Goal: Task Accomplishment & Management: Complete application form

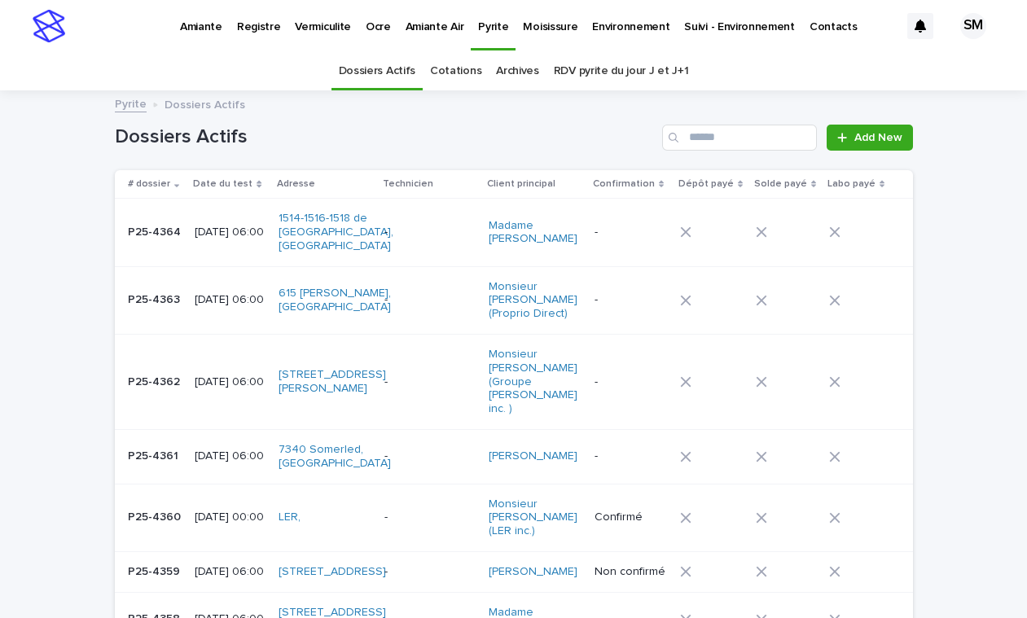
click at [314, 28] on p "Vermiculite" at bounding box center [323, 17] width 56 height 34
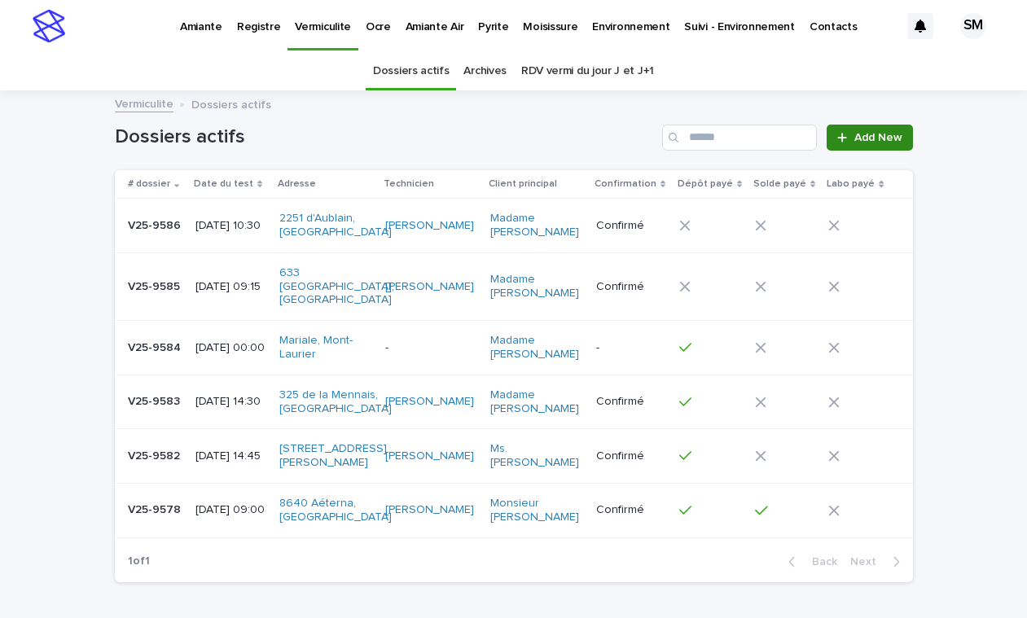
click at [862, 134] on span "Add New" at bounding box center [878, 137] width 48 height 11
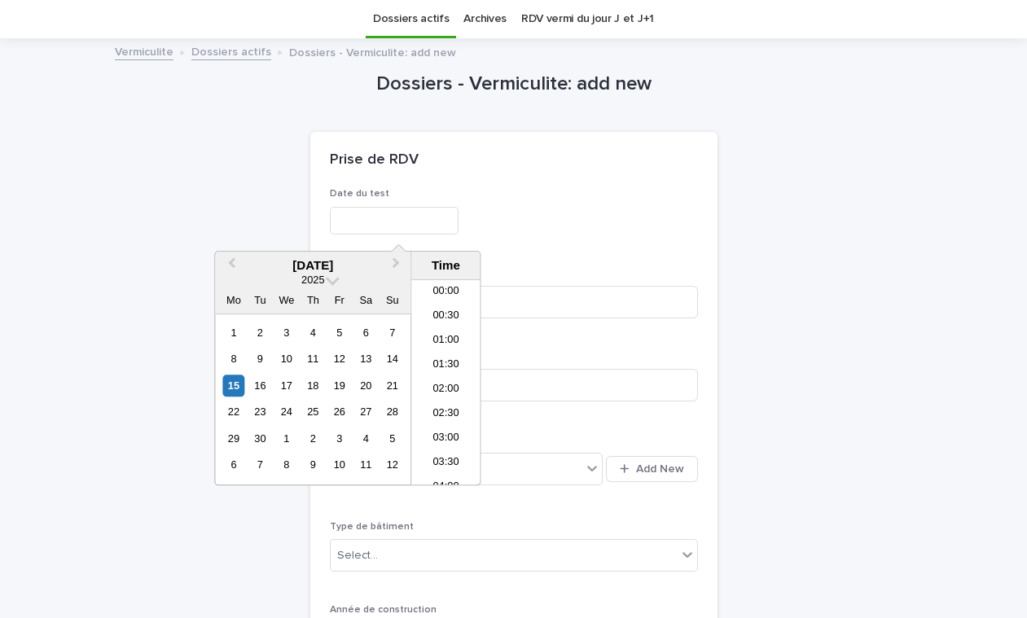
scroll to position [349, 0]
click at [403, 222] on input "text" at bounding box center [394, 221] width 129 height 28
click at [287, 390] on div "17" at bounding box center [286, 385] width 22 height 22
type input "**********"
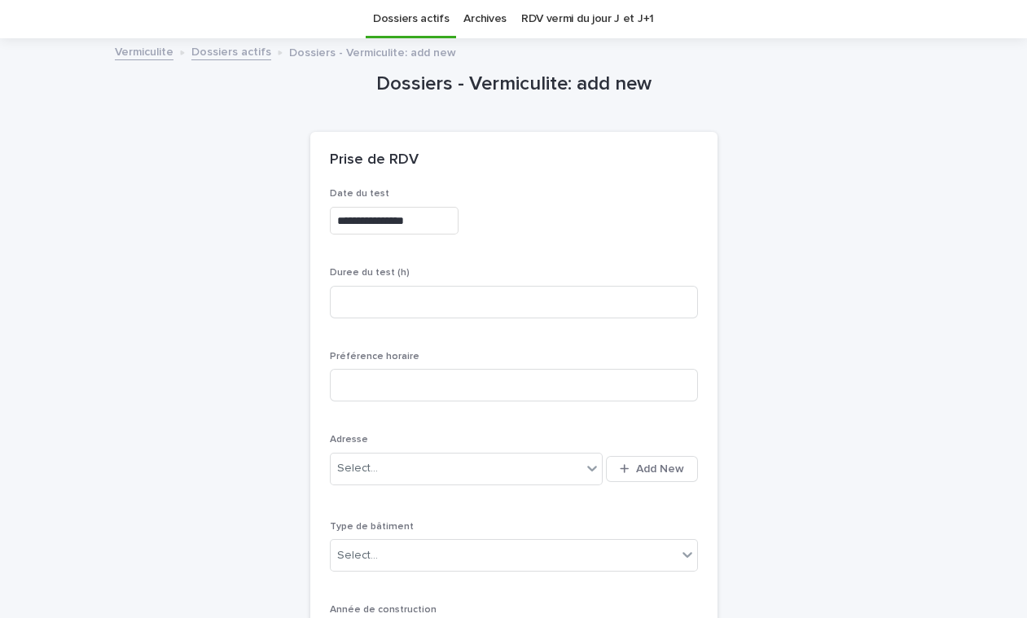
click at [575, 247] on div "**********" at bounding box center [514, 217] width 368 height 59
click at [375, 305] on input at bounding box center [514, 302] width 368 height 33
type input "*"
click at [642, 467] on span "Add New" at bounding box center [660, 468] width 48 height 11
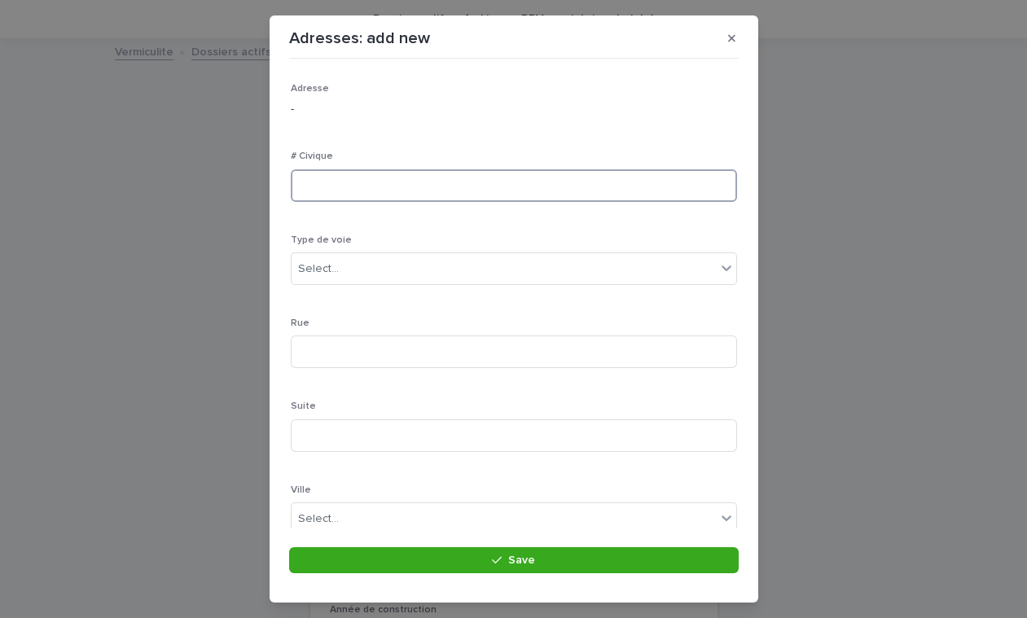
click at [379, 185] on input at bounding box center [514, 185] width 446 height 33
type input "**"
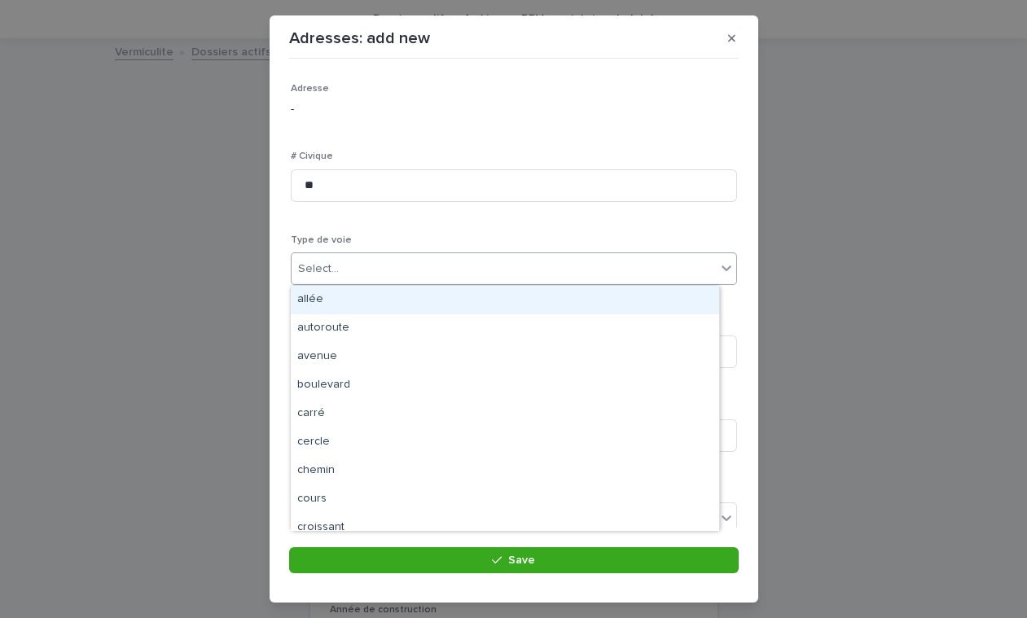
click at [340, 265] on div "Select..." at bounding box center [503, 269] width 424 height 27
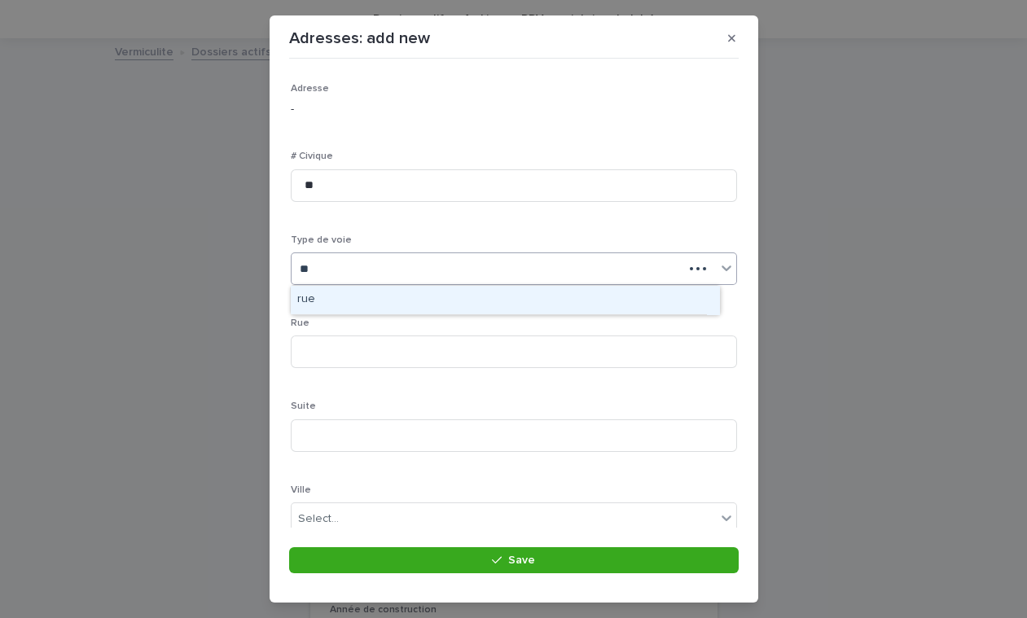
type input "***"
click at [317, 303] on div "rue" at bounding box center [505, 300] width 428 height 28
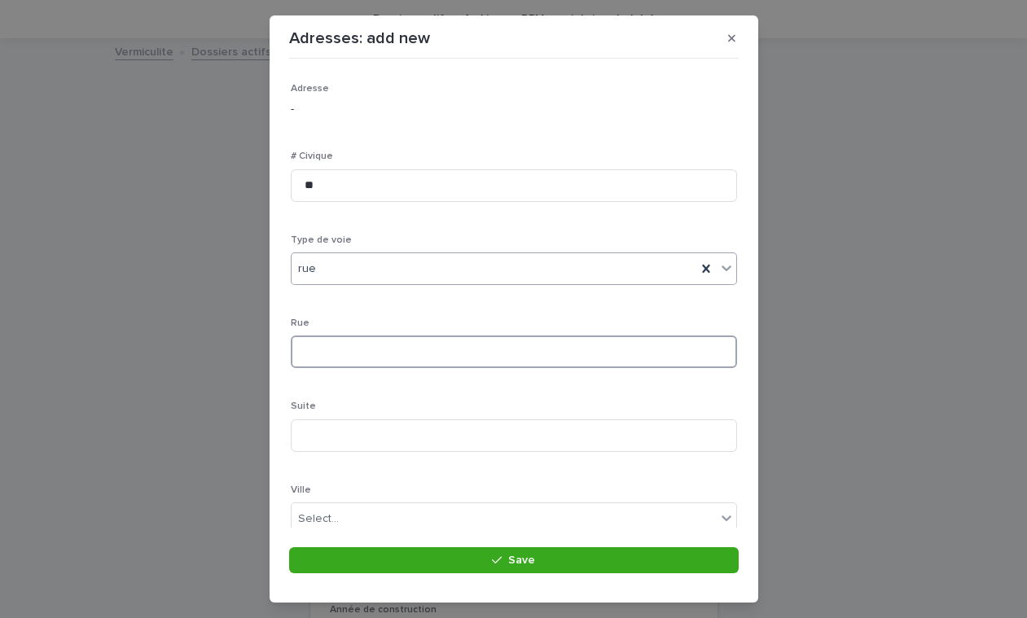
click at [360, 355] on input at bounding box center [514, 351] width 446 height 33
click at [327, 352] on input "*" at bounding box center [514, 351] width 446 height 33
click at [364, 346] on input "*" at bounding box center [514, 351] width 446 height 33
type input "******"
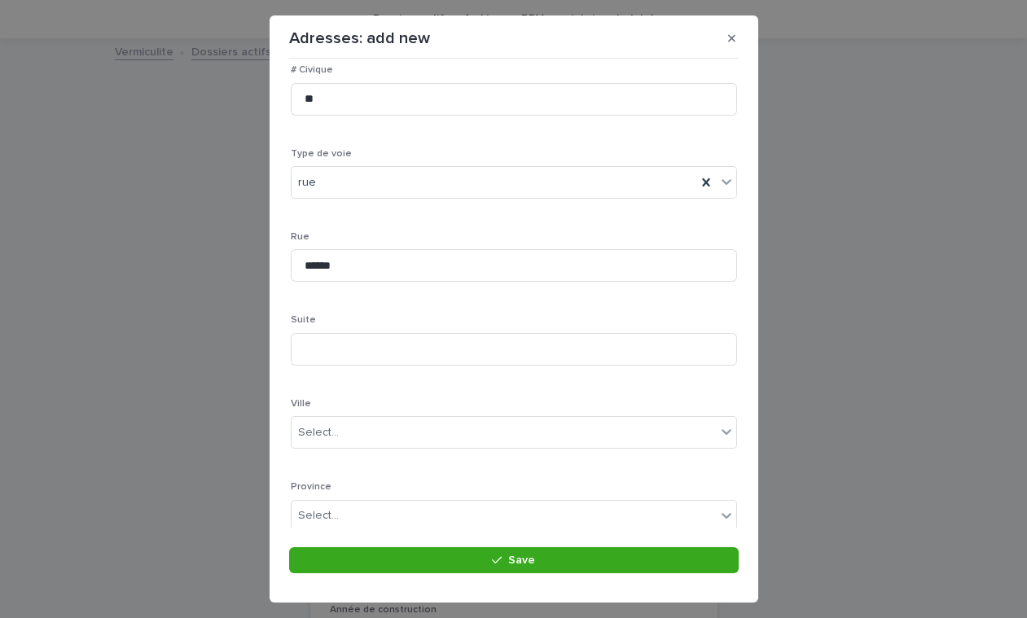
scroll to position [94, 0]
click at [313, 421] on div "Select..." at bounding box center [318, 425] width 41 height 17
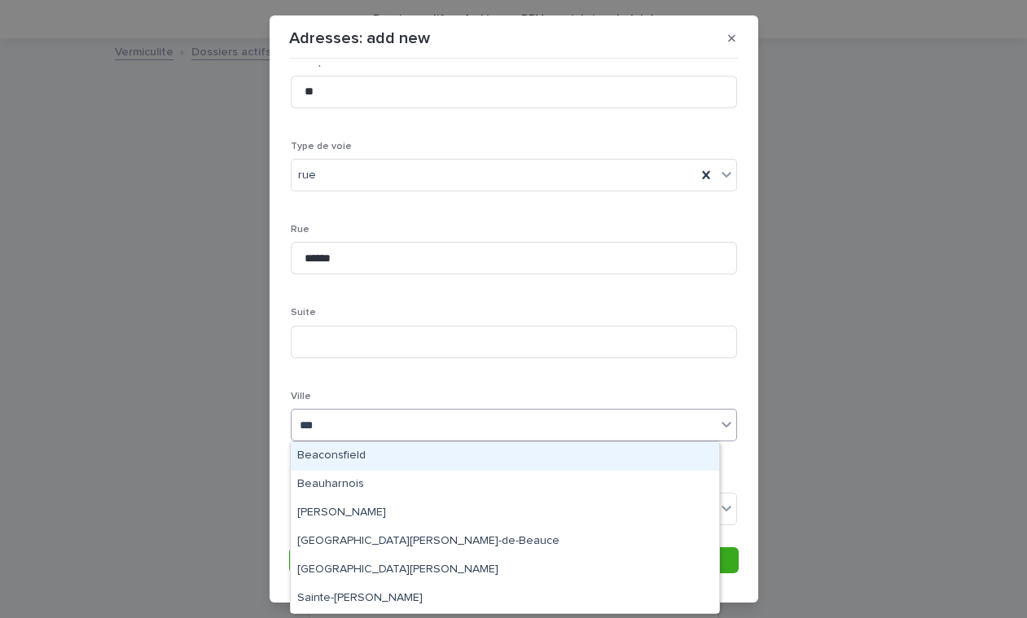
type input "****"
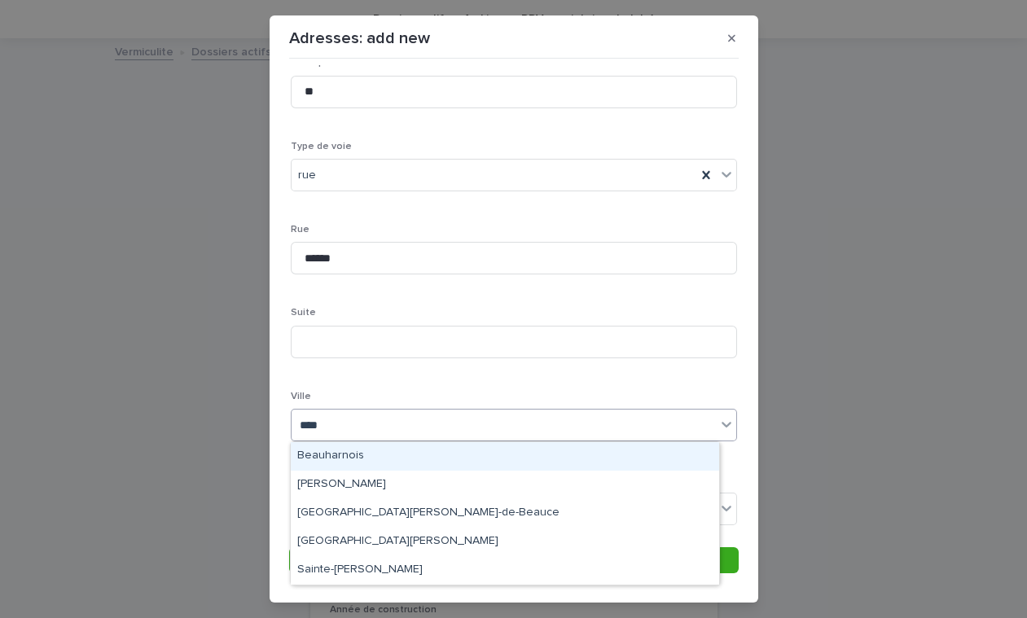
click at [332, 449] on div "Beauharnois" at bounding box center [505, 456] width 428 height 28
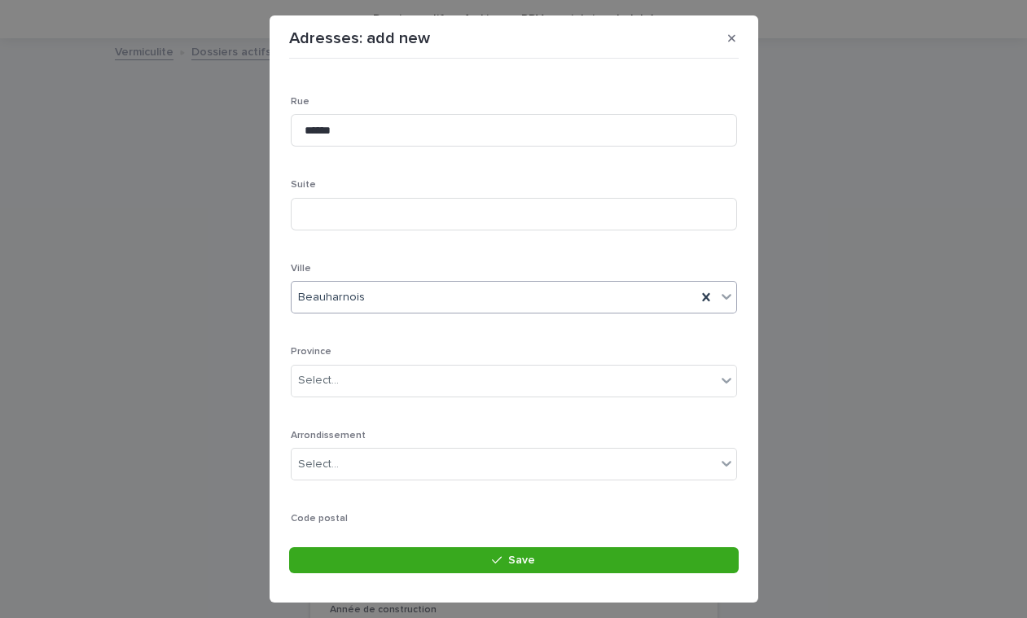
scroll to position [231, 0]
click at [356, 370] on div "Select..." at bounding box center [503, 370] width 424 height 27
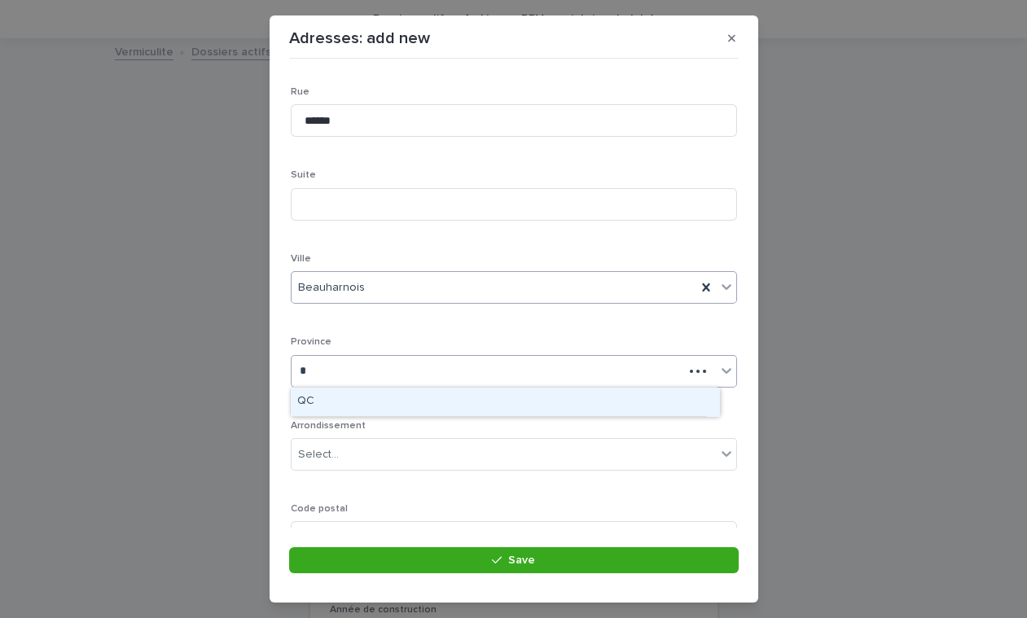
type input "**"
click at [335, 400] on div "QC" at bounding box center [505, 402] width 428 height 28
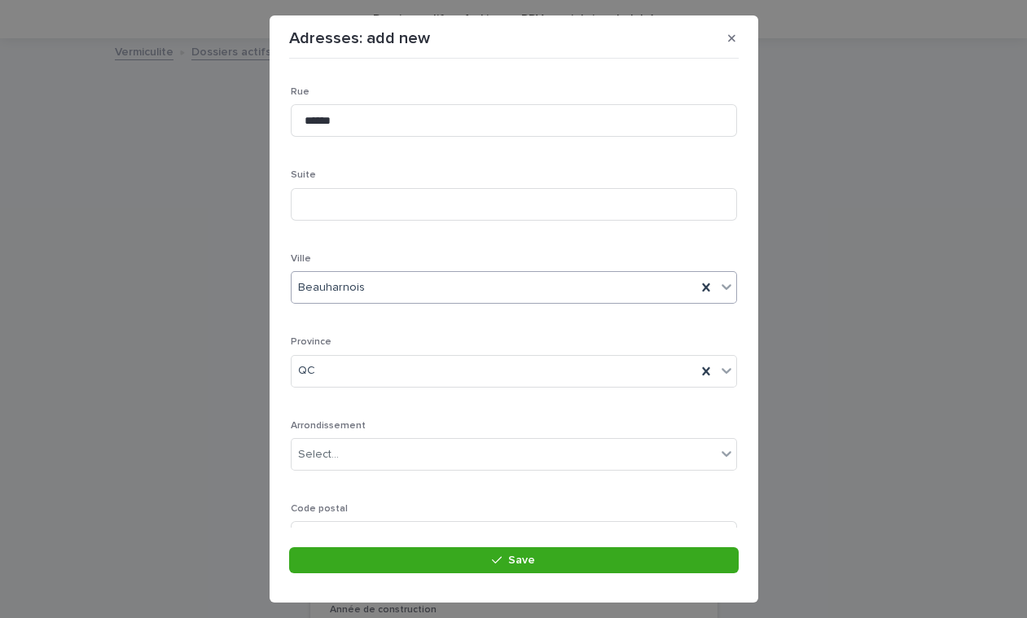
scroll to position [308, 0]
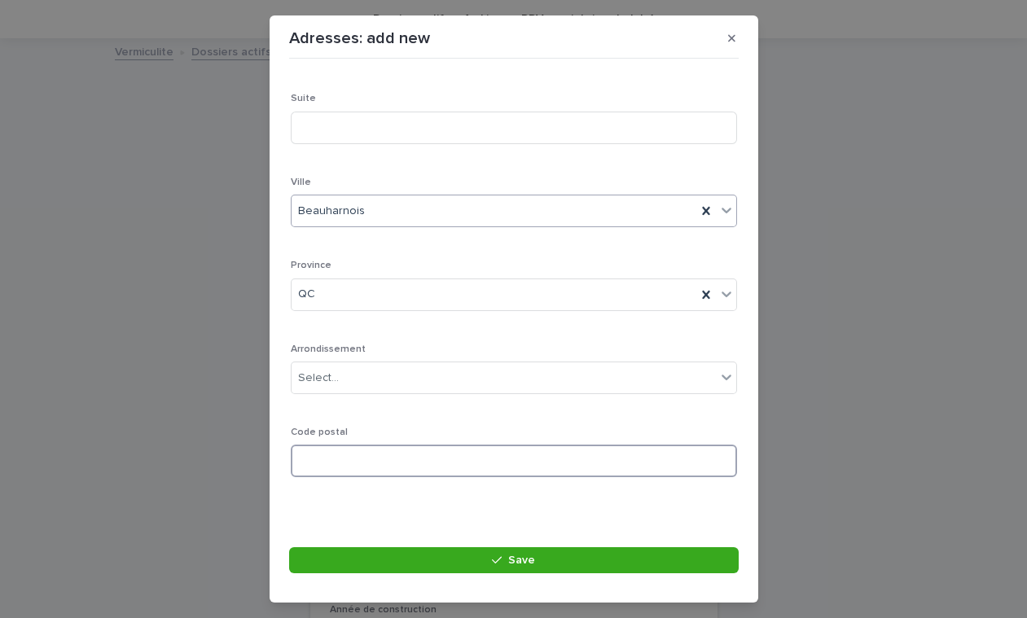
click at [365, 452] on input at bounding box center [514, 460] width 446 height 33
click at [503, 453] on input at bounding box center [514, 460] width 446 height 33
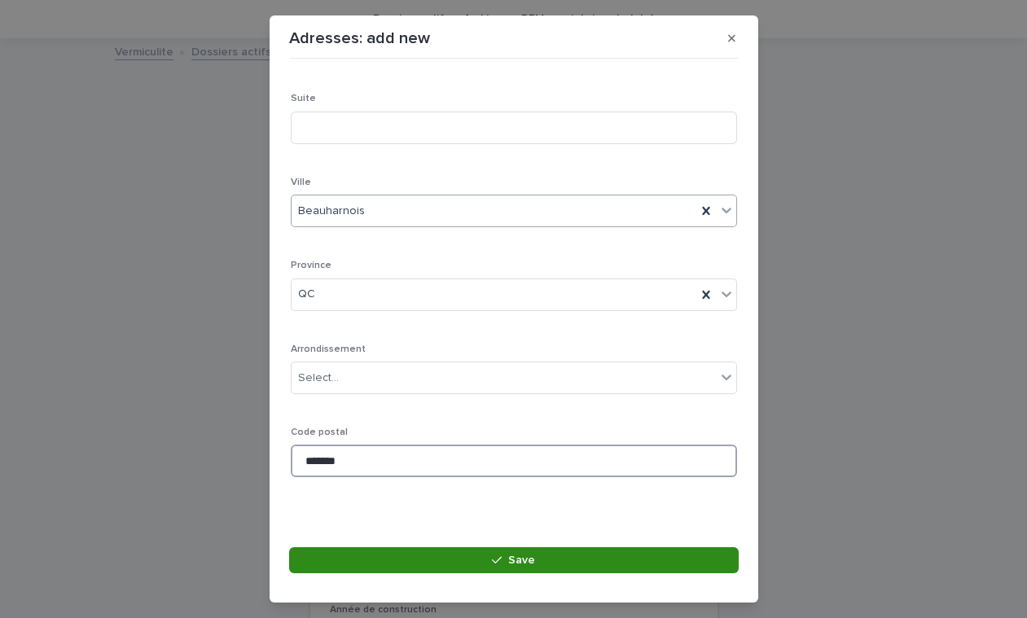
type input "*******"
click at [463, 566] on button "Save" at bounding box center [513, 560] width 449 height 26
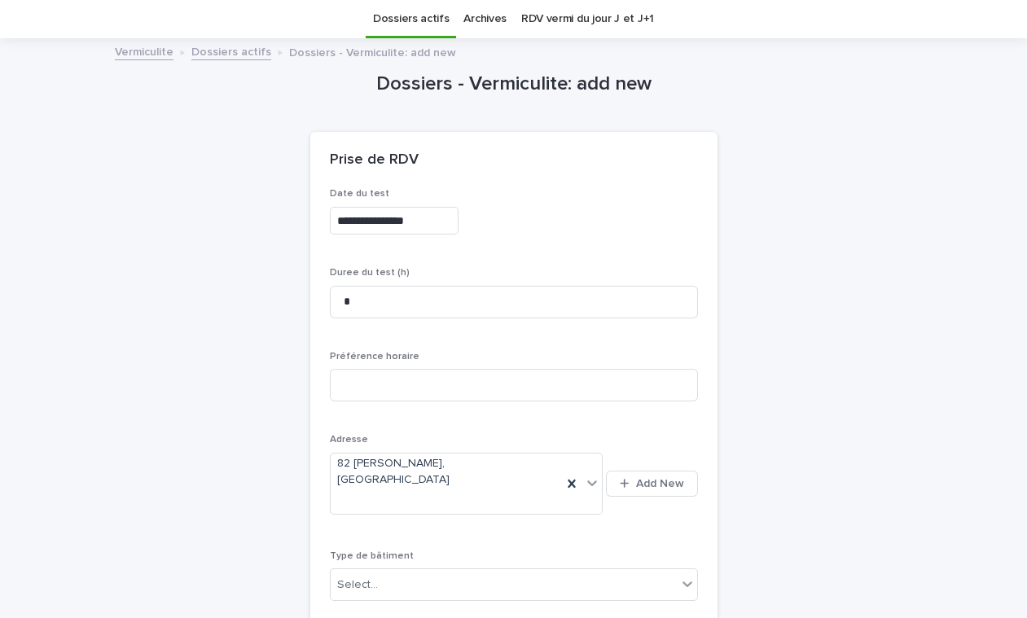
click at [435, 550] on div "Type de bâtiment Select..." at bounding box center [514, 581] width 368 height 63
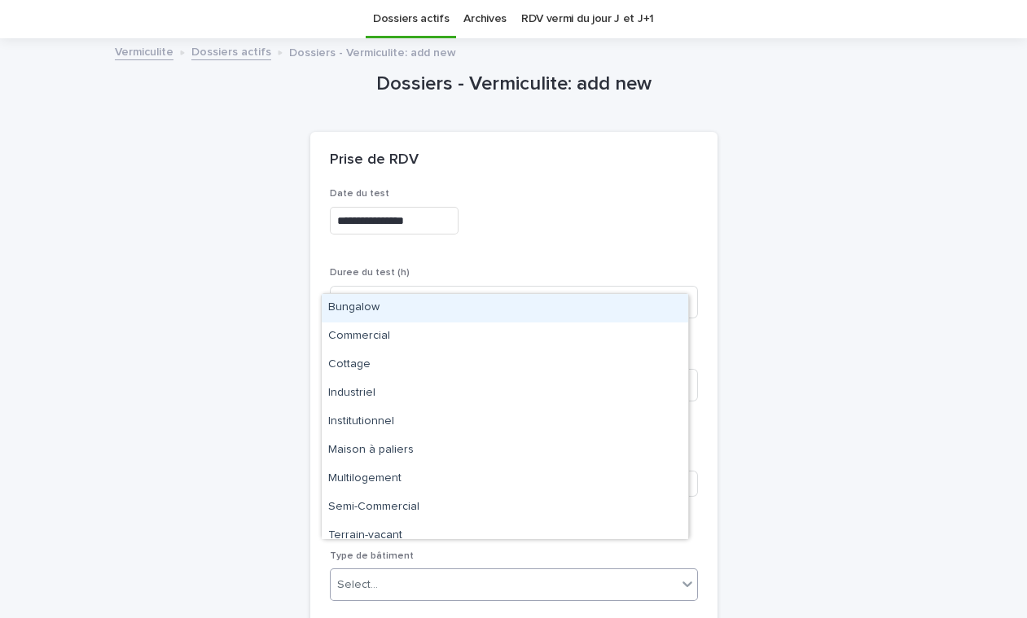
click at [427, 571] on div "Select..." at bounding box center [504, 584] width 346 height 27
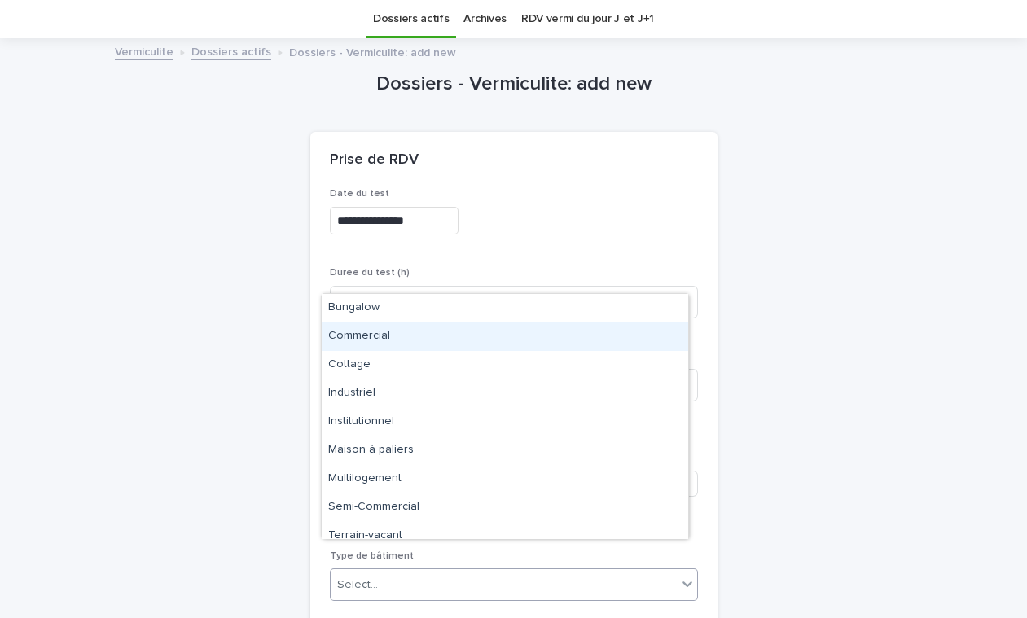
click at [392, 341] on div "Commercial" at bounding box center [505, 336] width 366 height 28
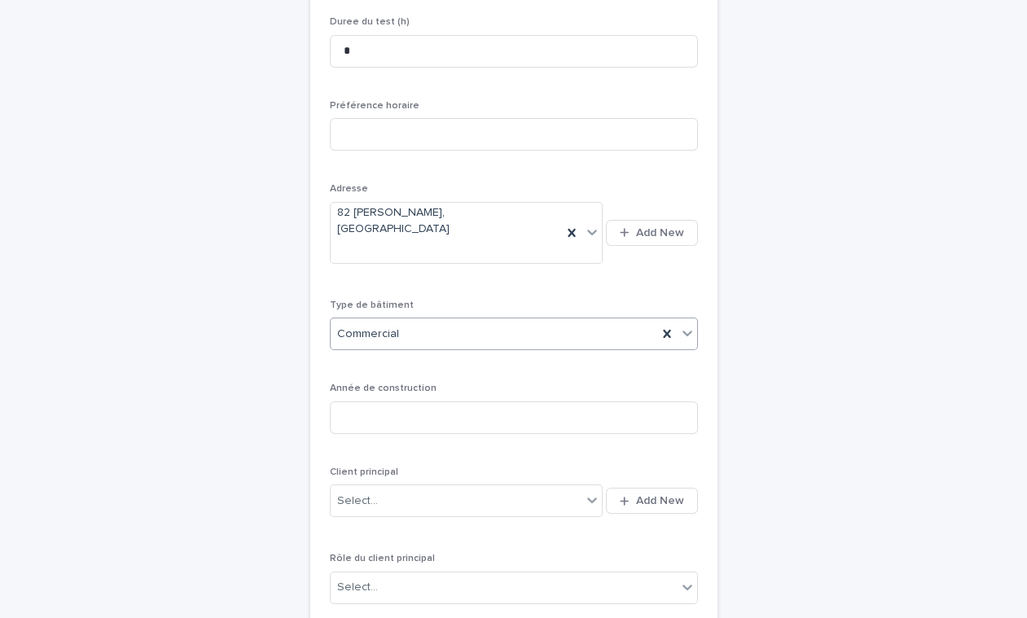
scroll to position [313, 0]
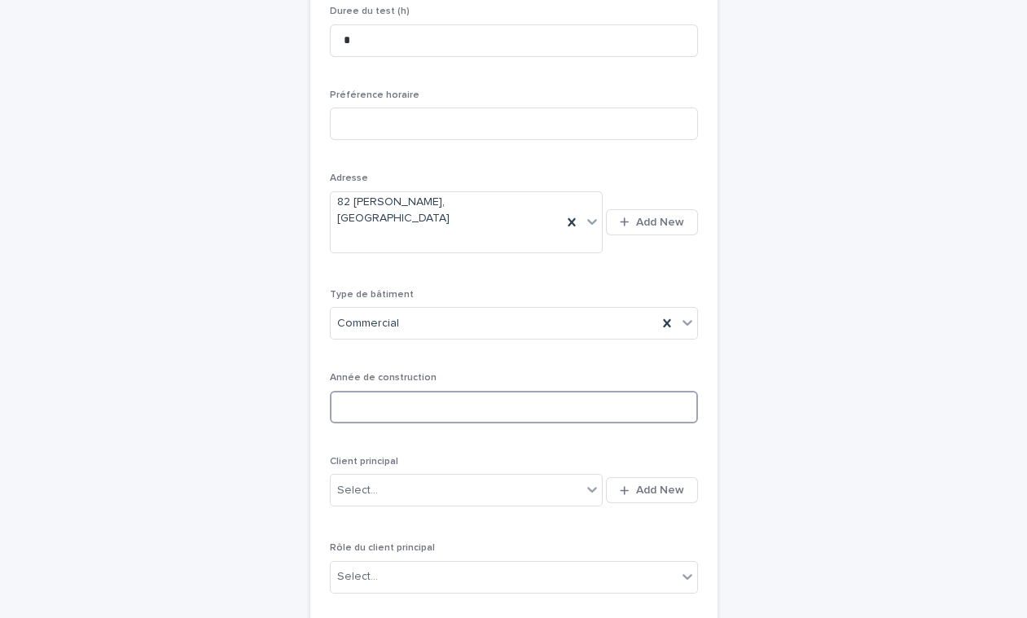
click at [452, 391] on input at bounding box center [514, 407] width 368 height 33
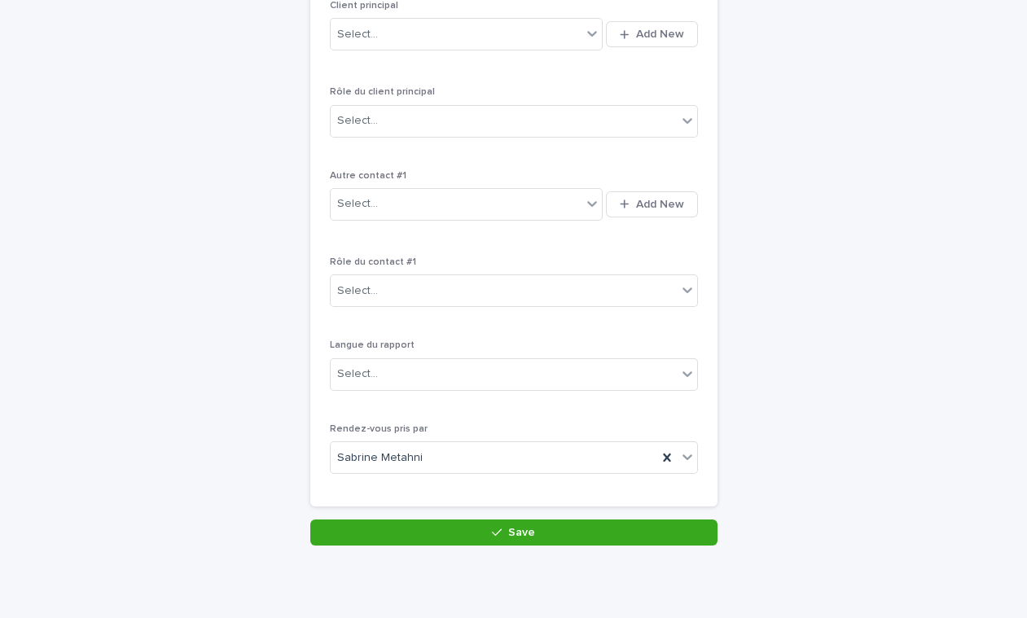
scroll to position [794, 0]
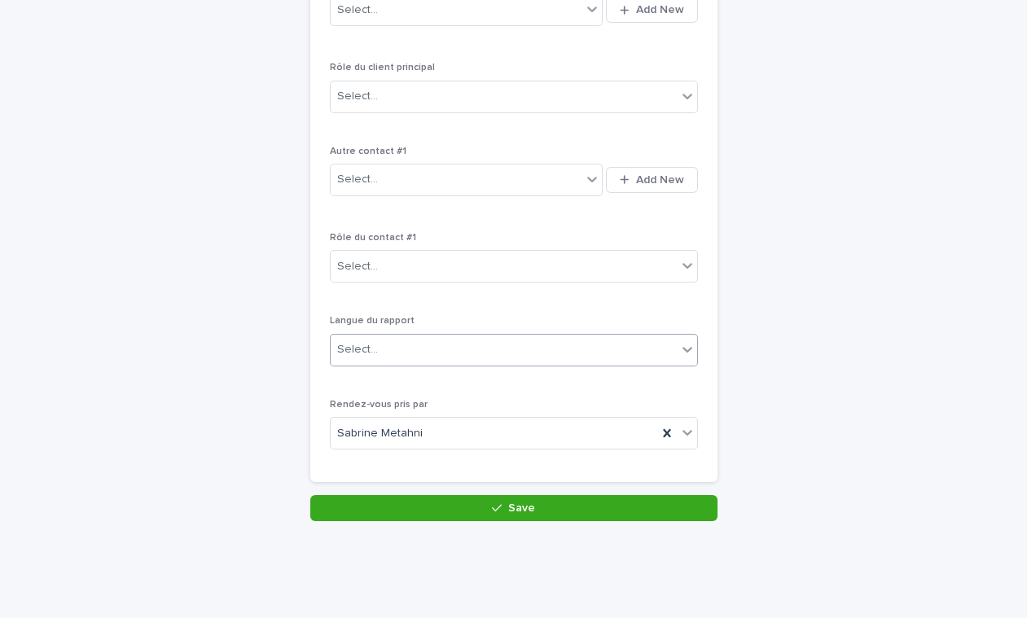
type input "****"
click at [479, 336] on div "Select..." at bounding box center [504, 349] width 346 height 27
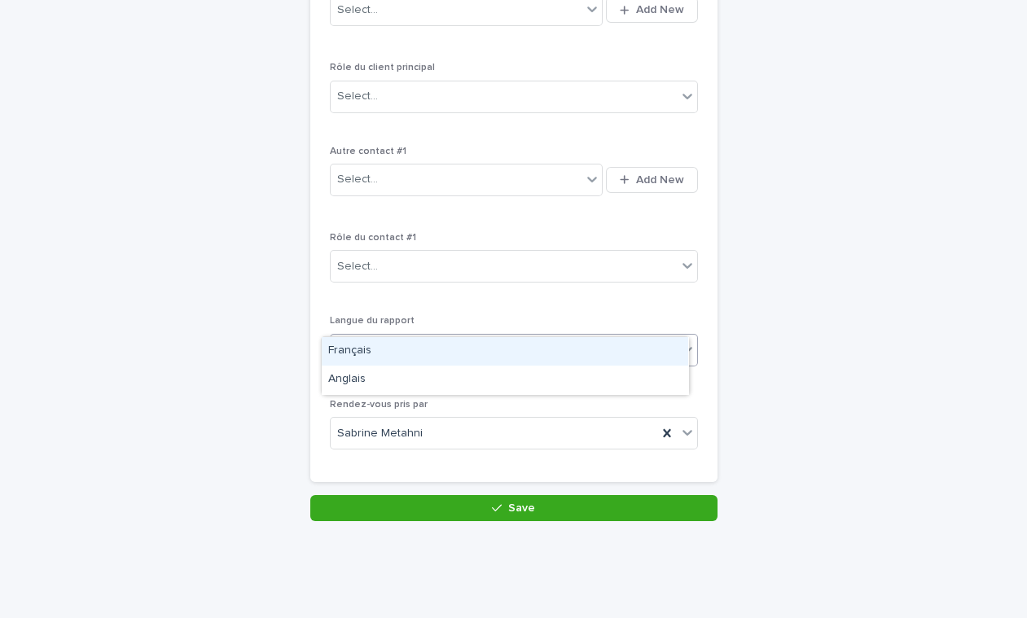
click at [412, 350] on div "Français" at bounding box center [505, 351] width 366 height 28
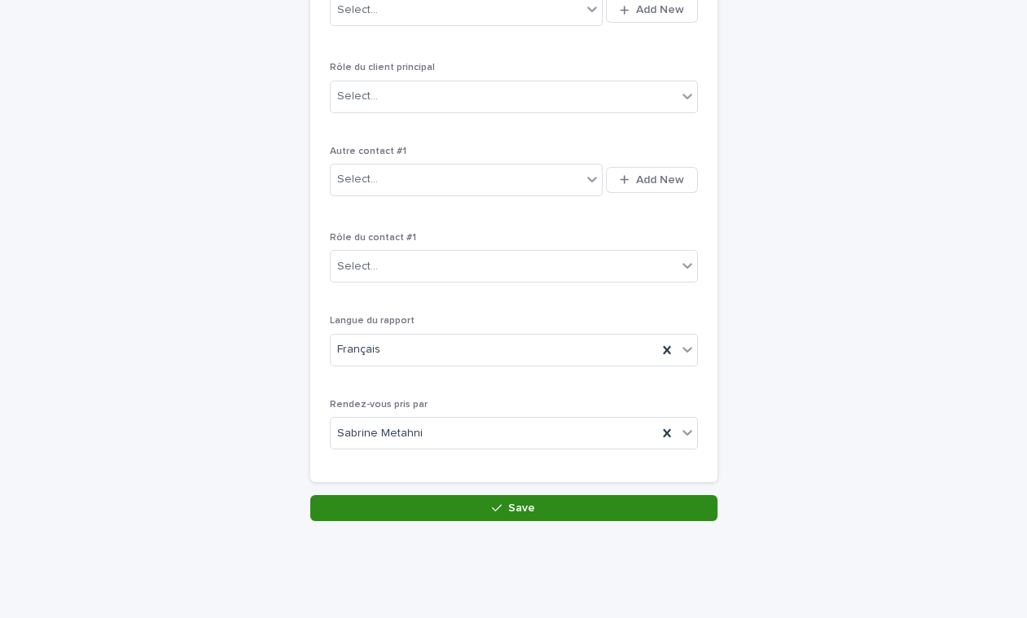
click at [431, 495] on button "Save" at bounding box center [513, 508] width 407 height 26
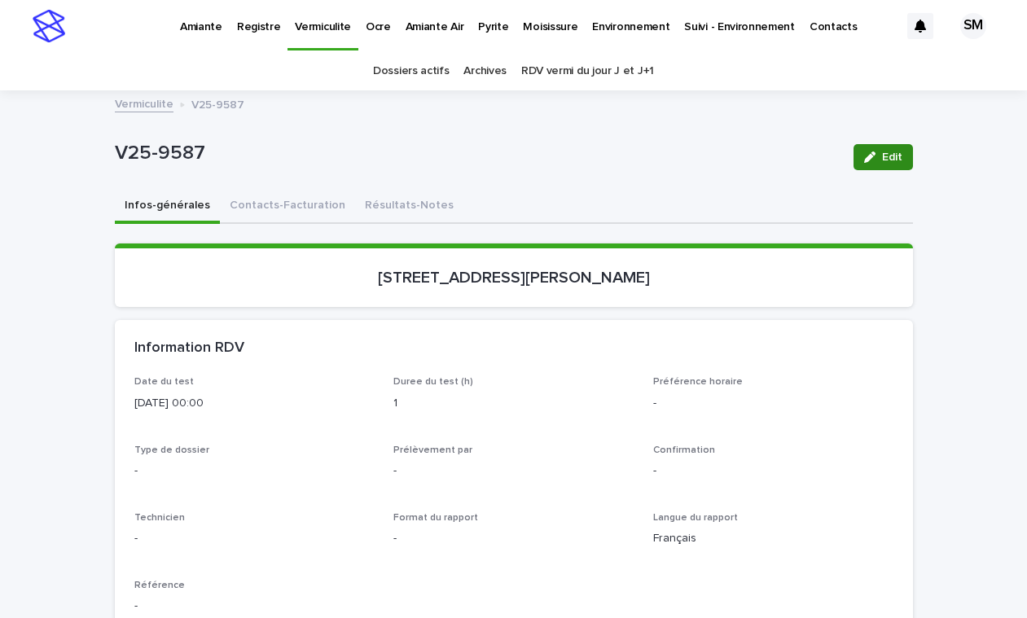
click at [882, 153] on span "Edit" at bounding box center [892, 156] width 20 height 11
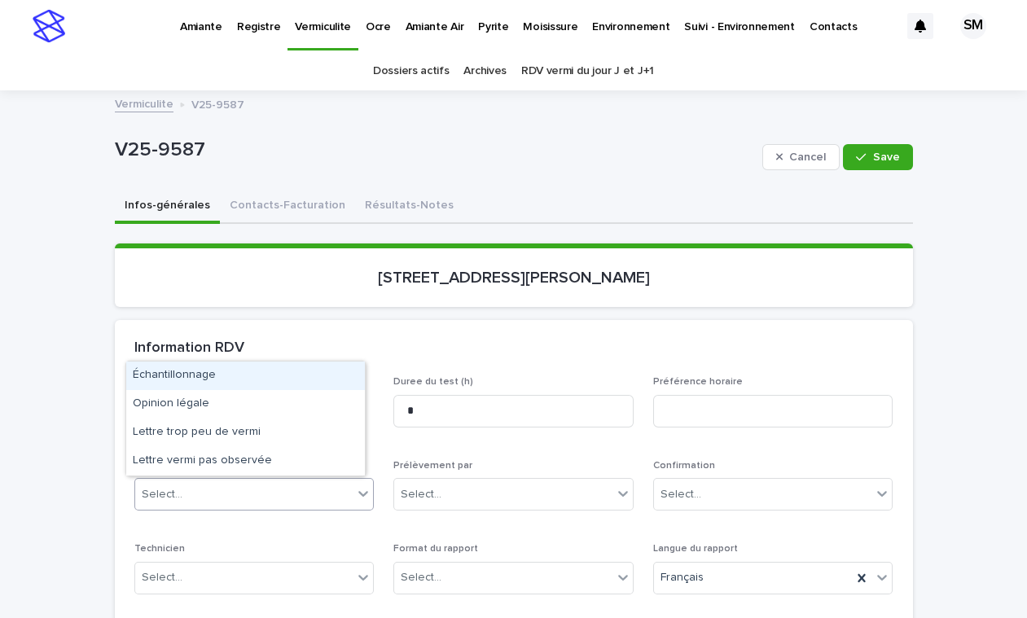
click at [247, 485] on div "Select..." at bounding box center [244, 494] width 218 height 27
click at [189, 372] on div "Échantillonnage" at bounding box center [245, 375] width 239 height 28
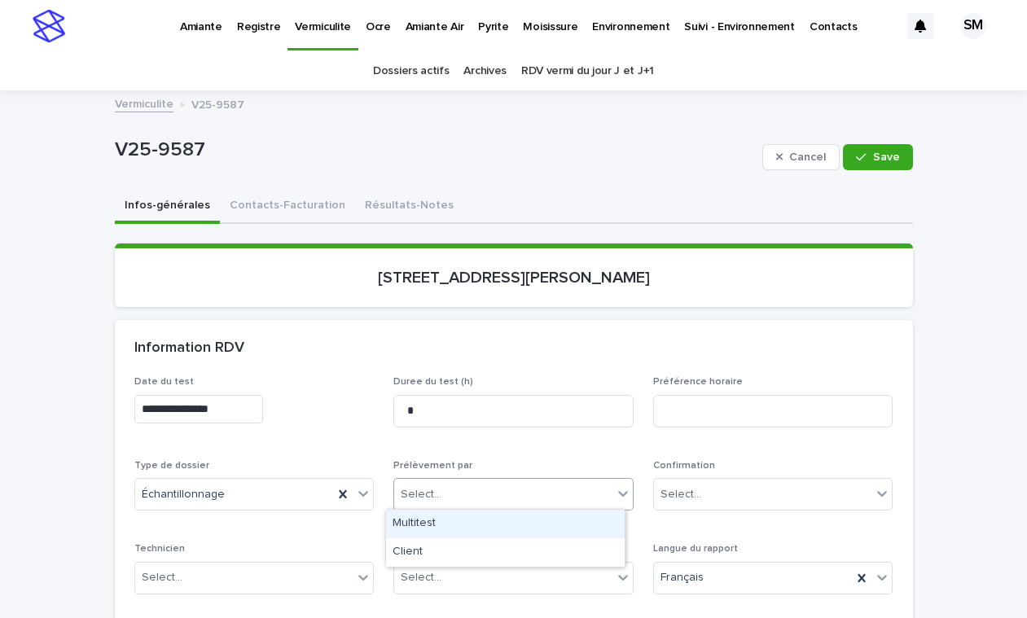
click at [447, 501] on div "Select..." at bounding box center [503, 494] width 218 height 27
click at [433, 523] on div "Multitest" at bounding box center [505, 524] width 239 height 28
click at [453, 583] on div "Select..." at bounding box center [503, 577] width 218 height 27
click at [422, 511] on div "Électronique" at bounding box center [505, 515] width 239 height 28
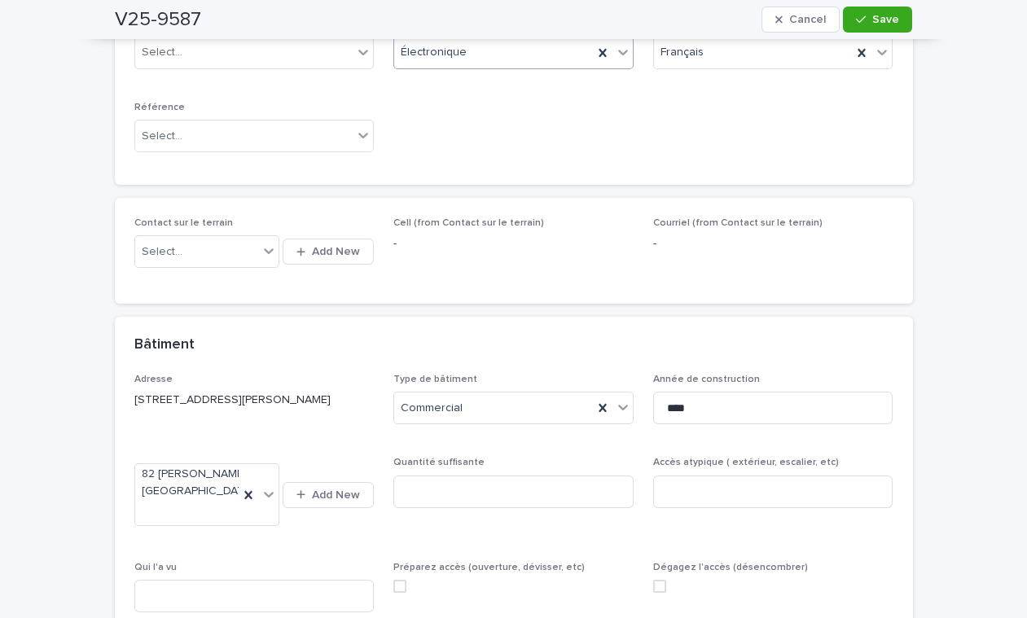
scroll to position [528, 0]
click at [872, 20] on span "Save" at bounding box center [885, 19] width 27 height 11
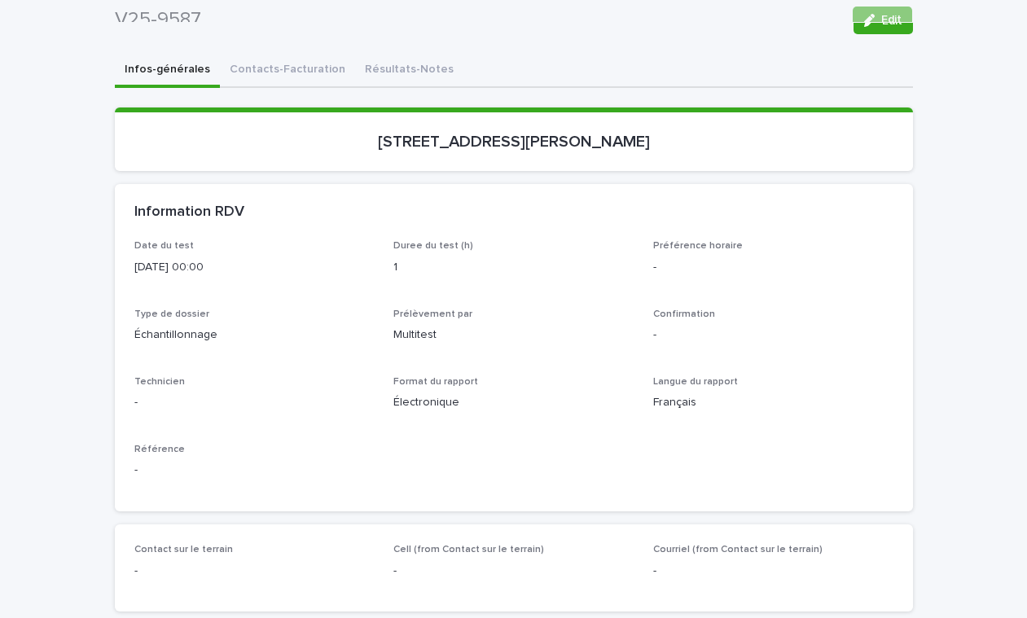
scroll to position [134, 0]
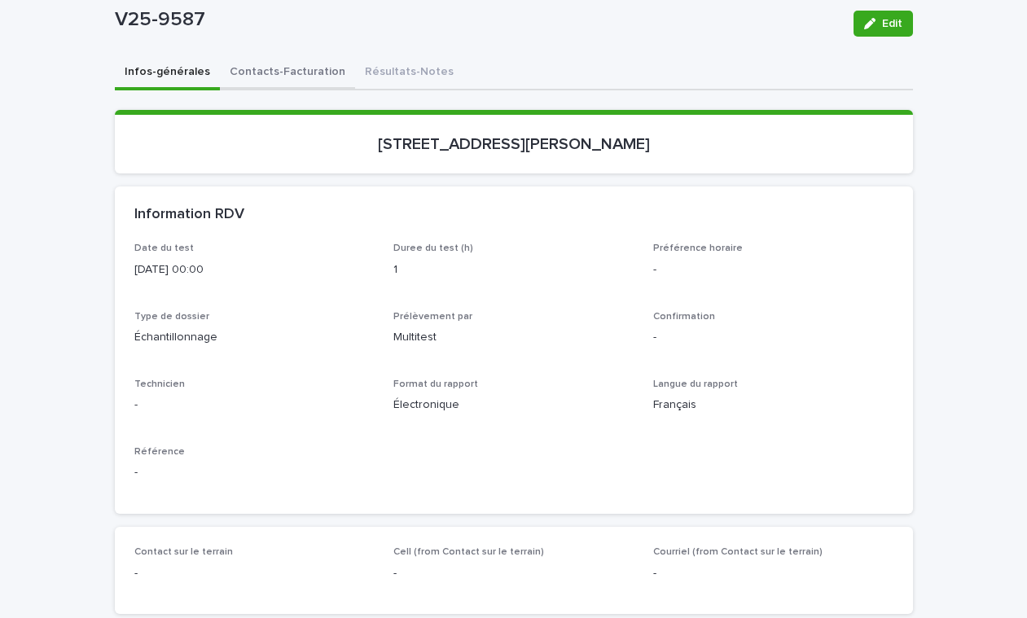
click at [271, 77] on button "Contacts-Facturation" at bounding box center [287, 73] width 135 height 34
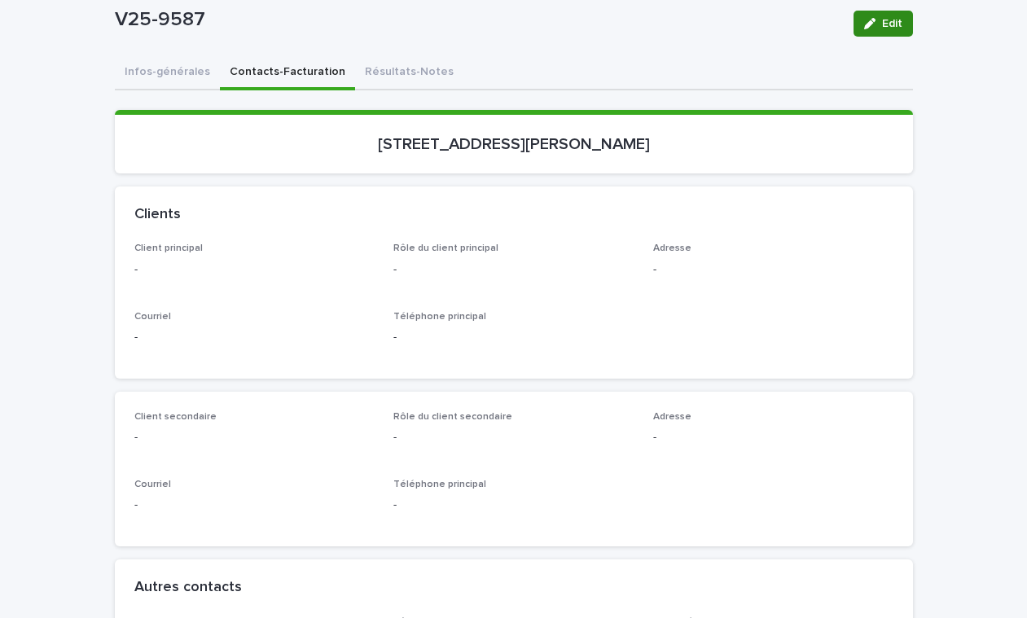
click at [882, 19] on span "Edit" at bounding box center [892, 23] width 20 height 11
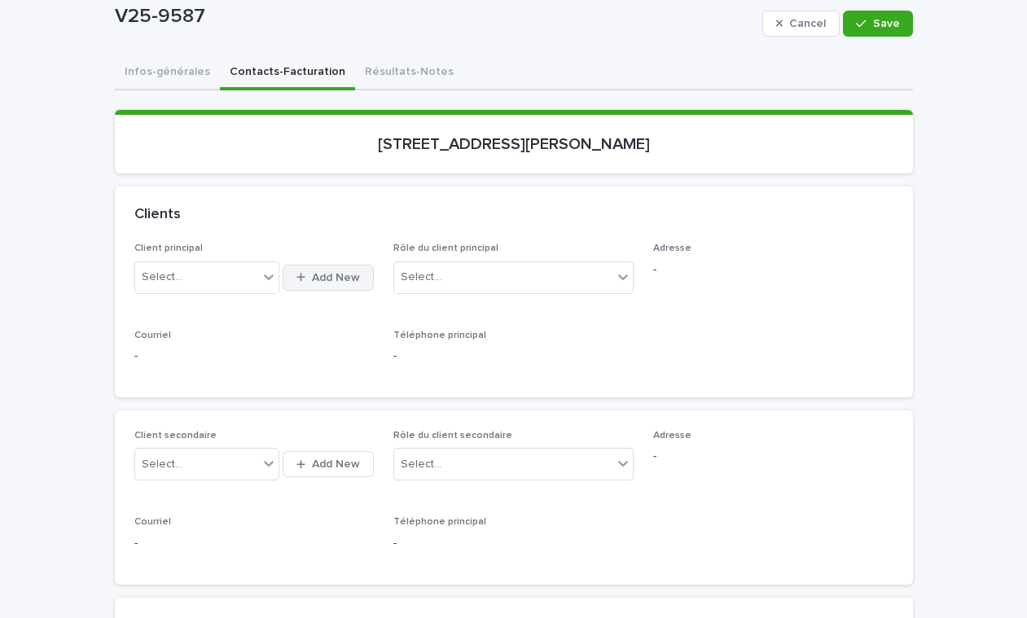
click at [312, 278] on span "Add New" at bounding box center [336, 277] width 48 height 11
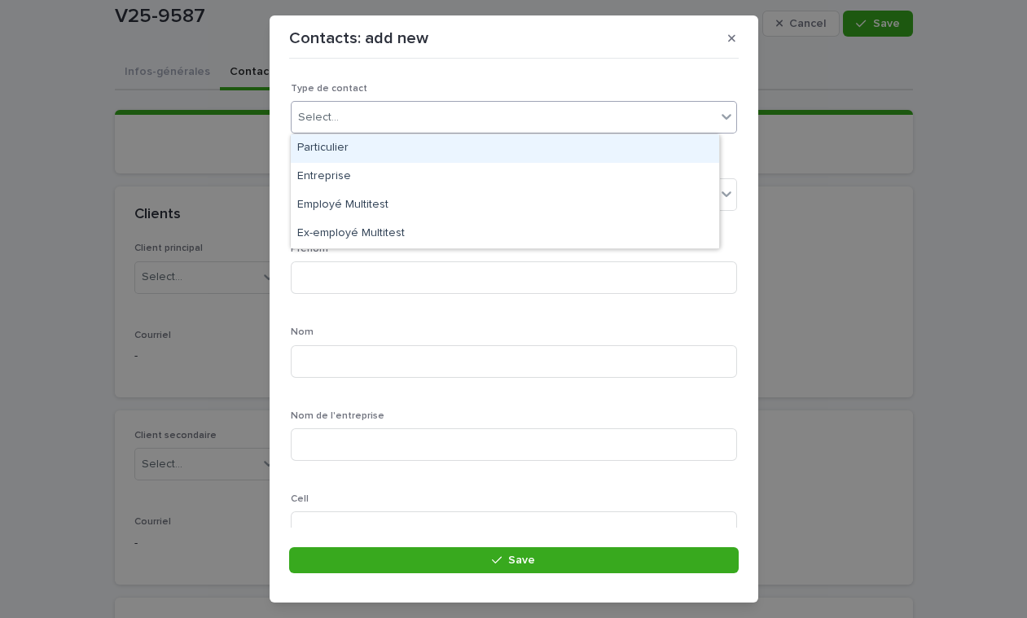
click at [331, 114] on div "Select..." at bounding box center [318, 117] width 41 height 17
click at [331, 147] on div "Particulier" at bounding box center [505, 148] width 428 height 28
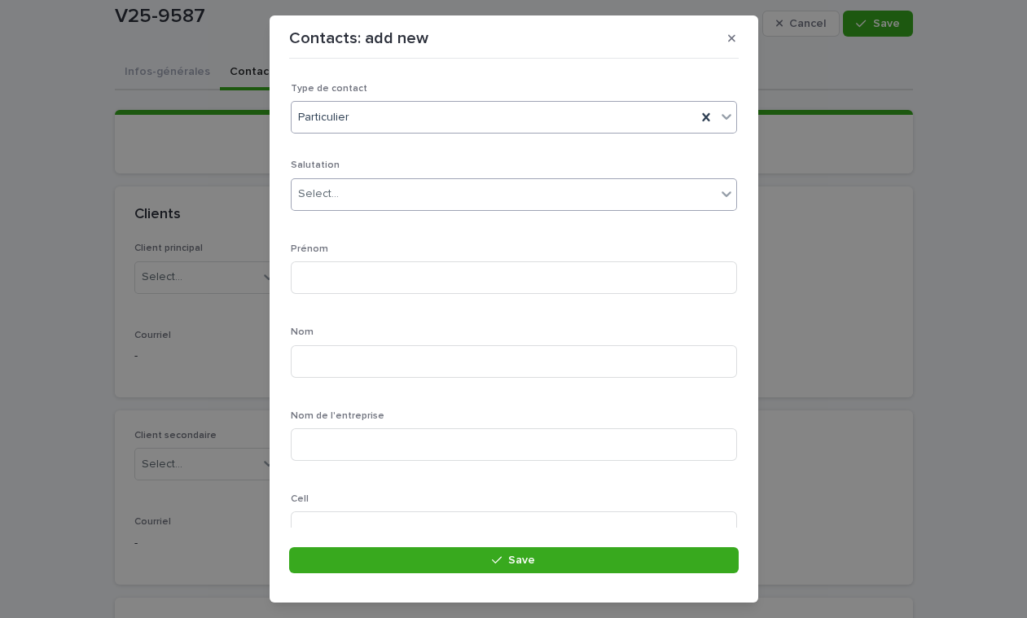
click at [335, 190] on div "Select..." at bounding box center [318, 194] width 41 height 17
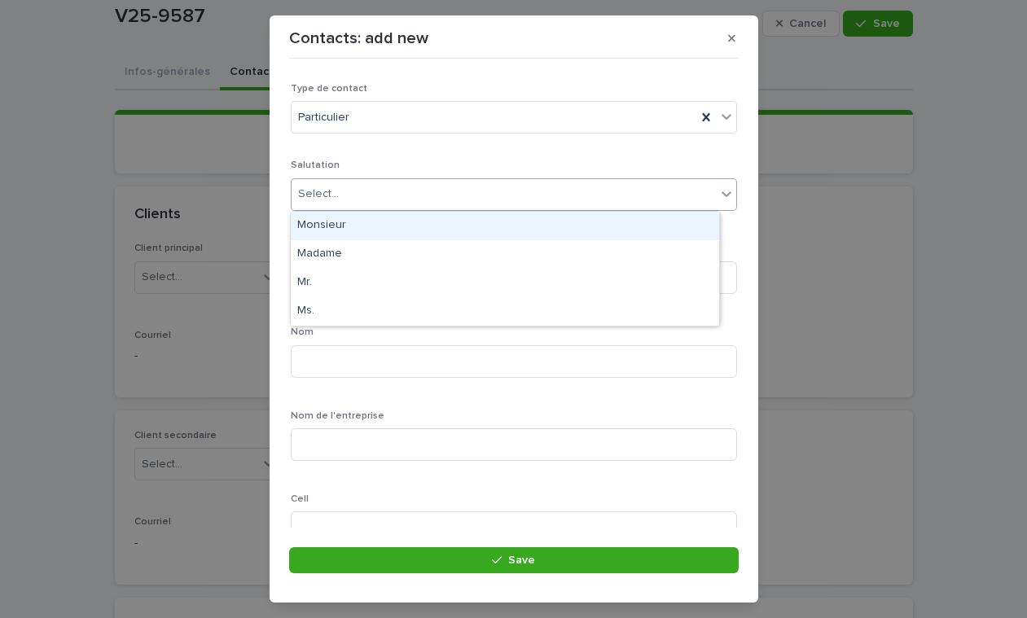
click at [330, 221] on div "Monsieur" at bounding box center [505, 226] width 428 height 28
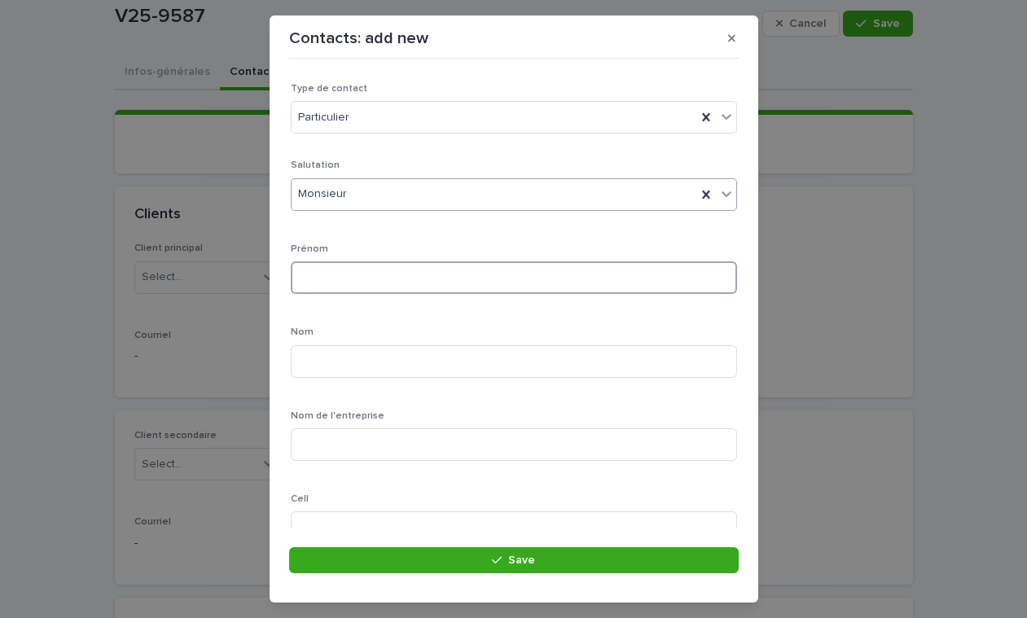
click at [332, 280] on input at bounding box center [514, 277] width 446 height 33
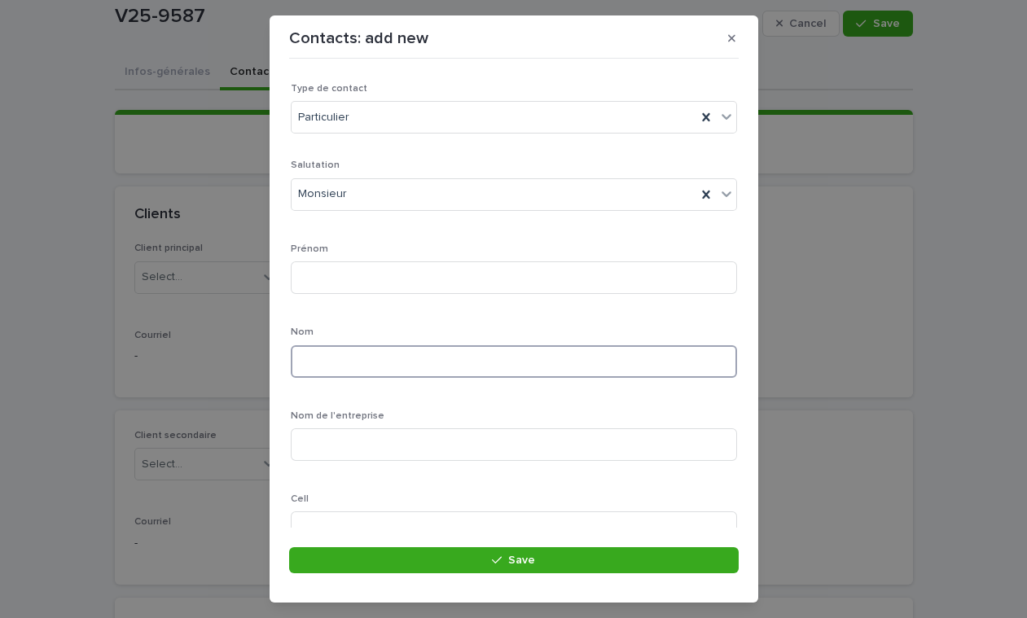
click at [309, 361] on input at bounding box center [514, 361] width 446 height 33
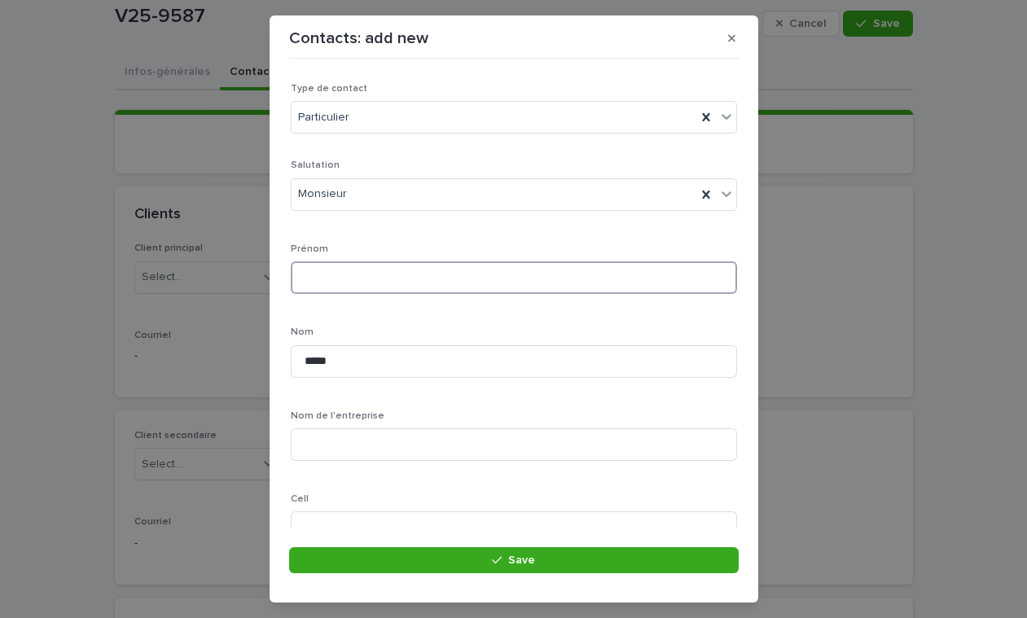
click at [357, 282] on input at bounding box center [514, 277] width 446 height 33
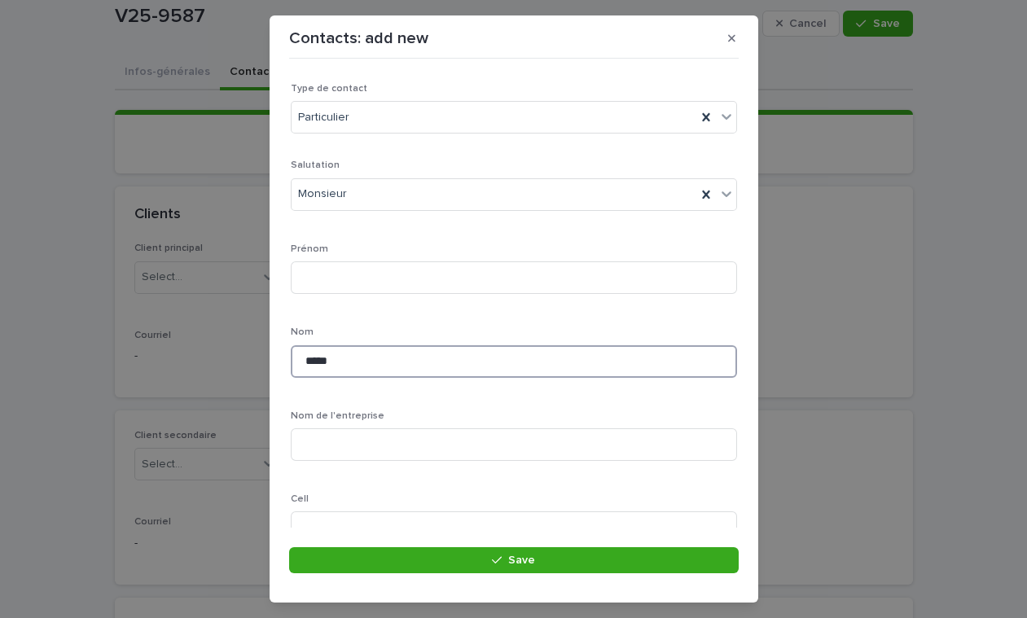
click at [356, 360] on input "*****" at bounding box center [514, 361] width 446 height 33
type input "**********"
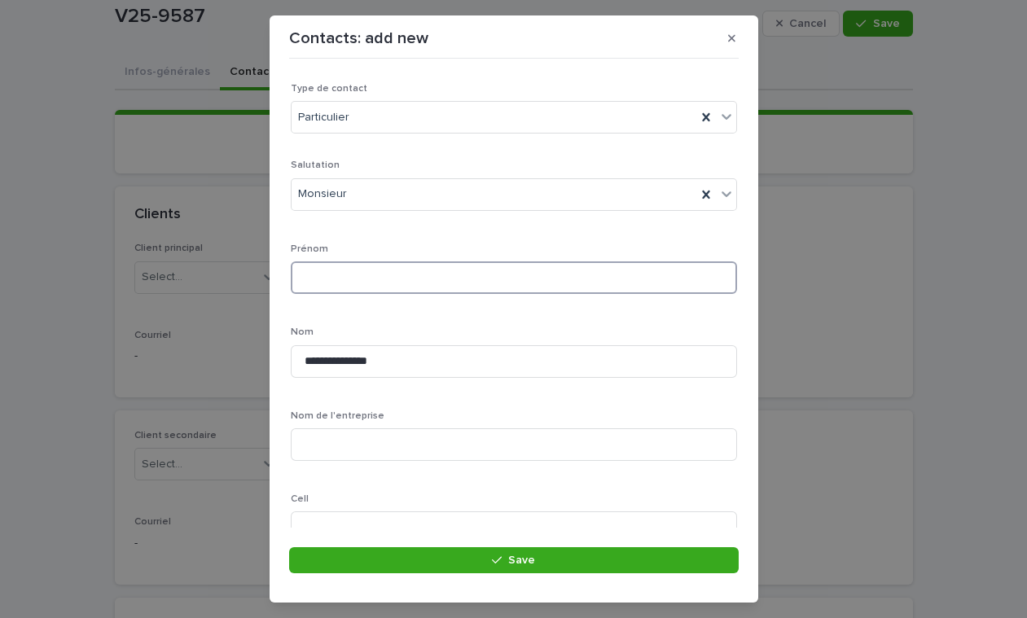
click at [334, 277] on input at bounding box center [514, 277] width 446 height 33
type input "*****"
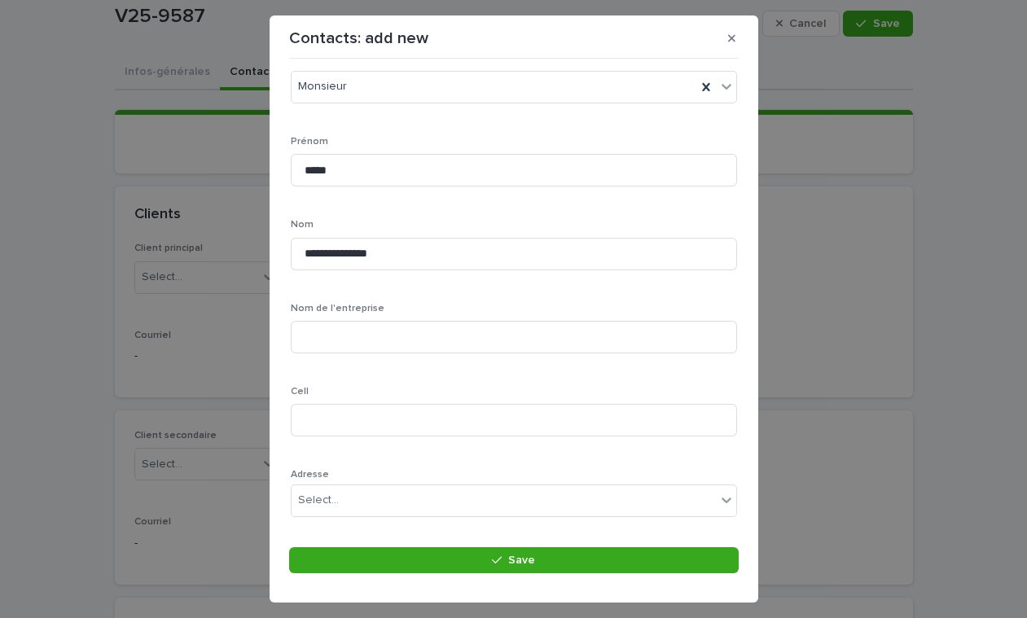
scroll to position [119, 0]
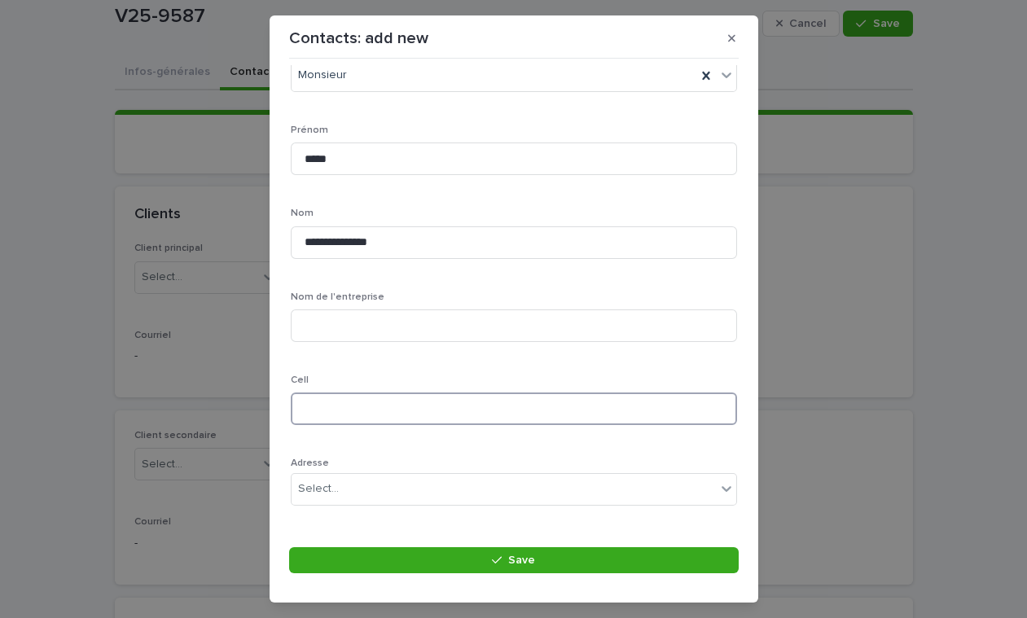
click at [361, 423] on input at bounding box center [514, 408] width 446 height 33
type input "**********"
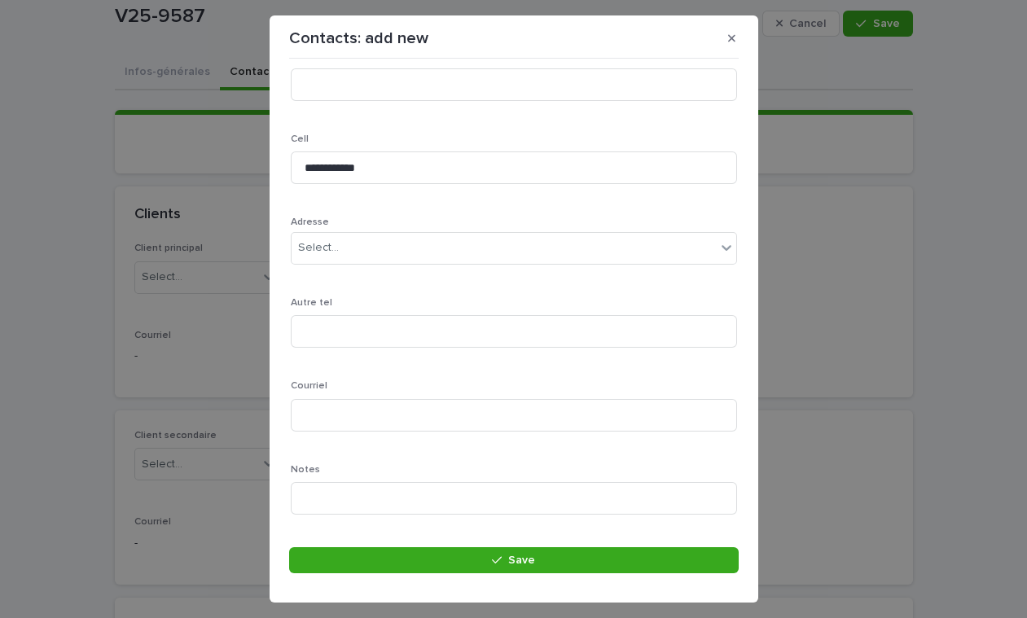
scroll to position [368, 0]
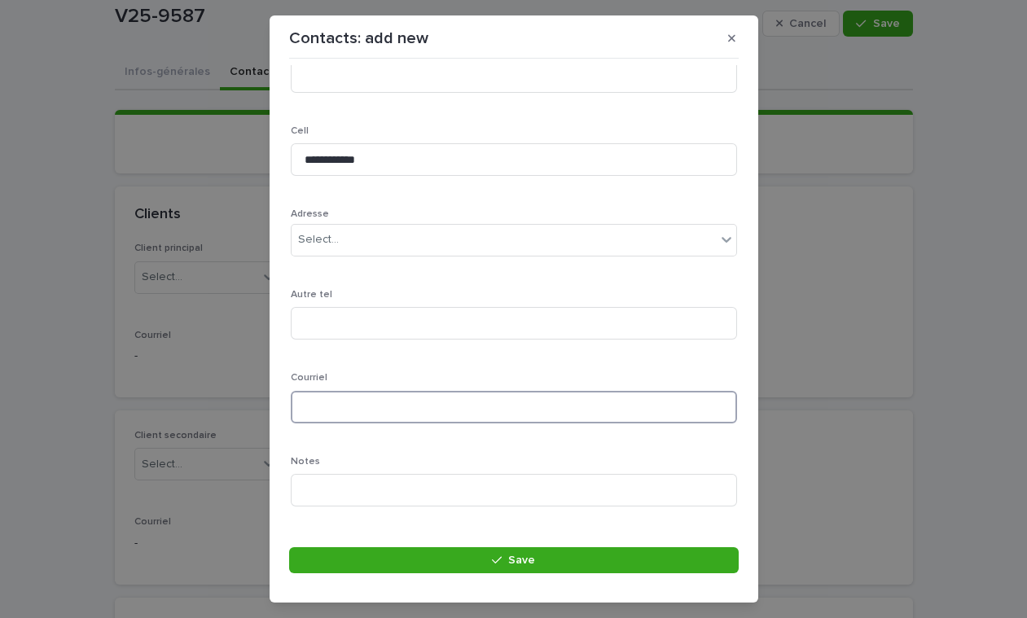
click at [368, 411] on input at bounding box center [514, 407] width 446 height 33
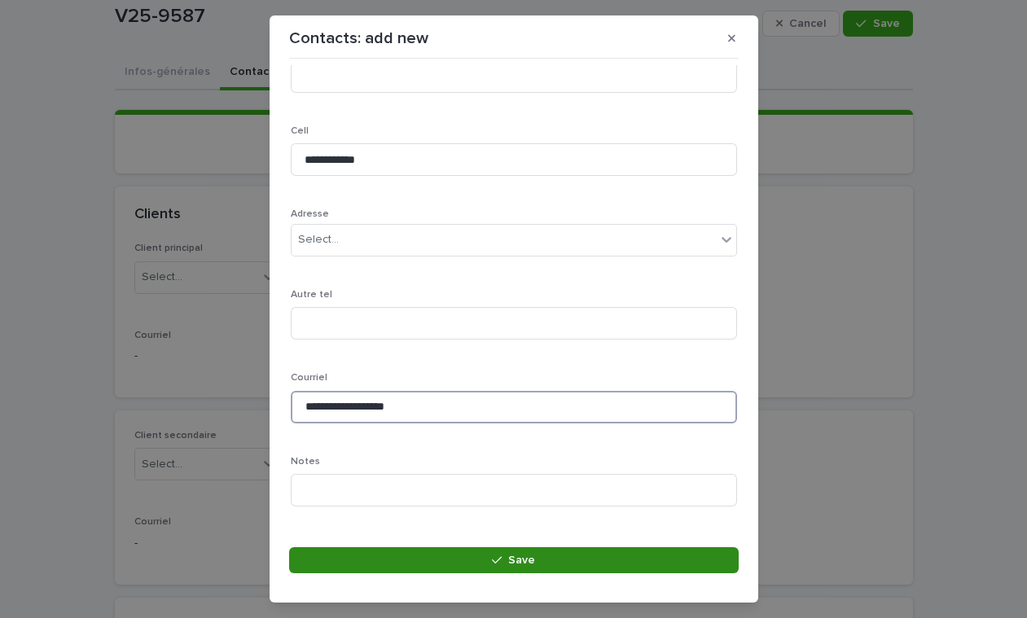
type input "**********"
click at [406, 558] on button "Save" at bounding box center [513, 560] width 449 height 26
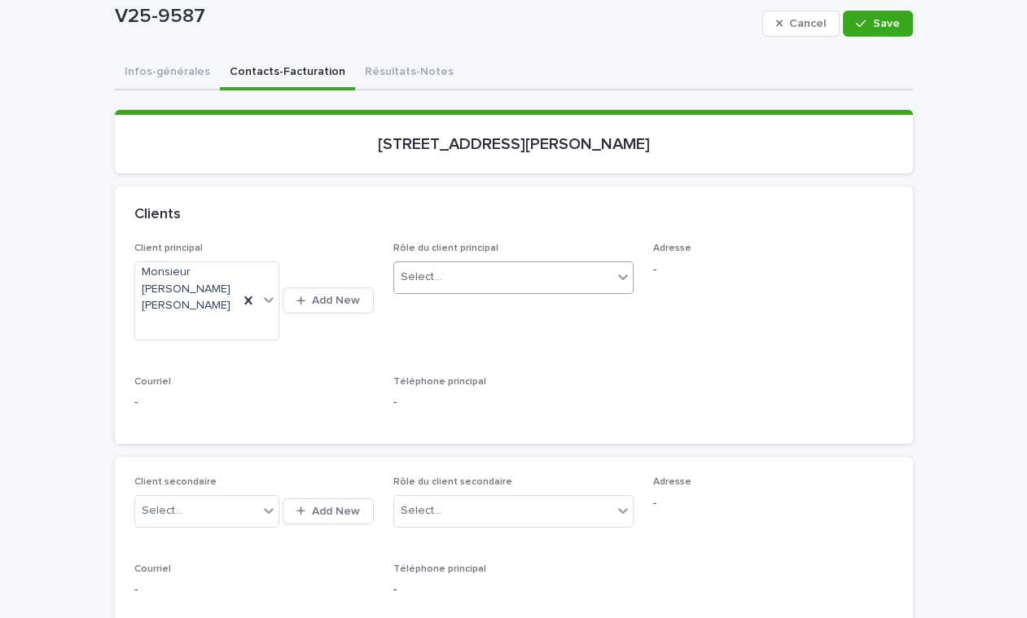
click at [615, 273] on icon at bounding box center [623, 277] width 16 height 16
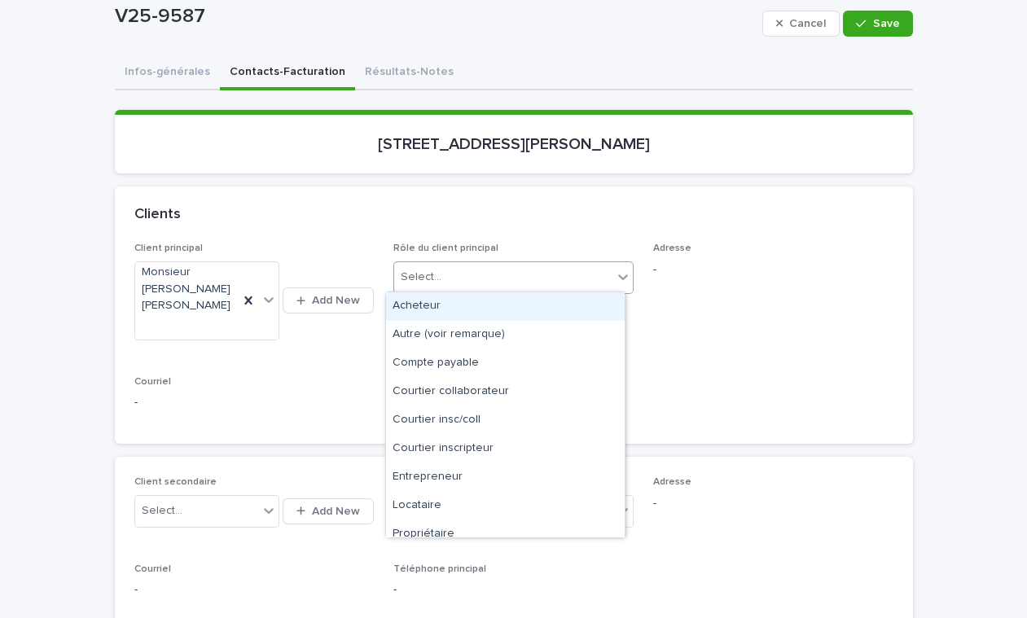
scroll to position [0, 0]
click at [532, 313] on div "Acheteur" at bounding box center [505, 306] width 239 height 28
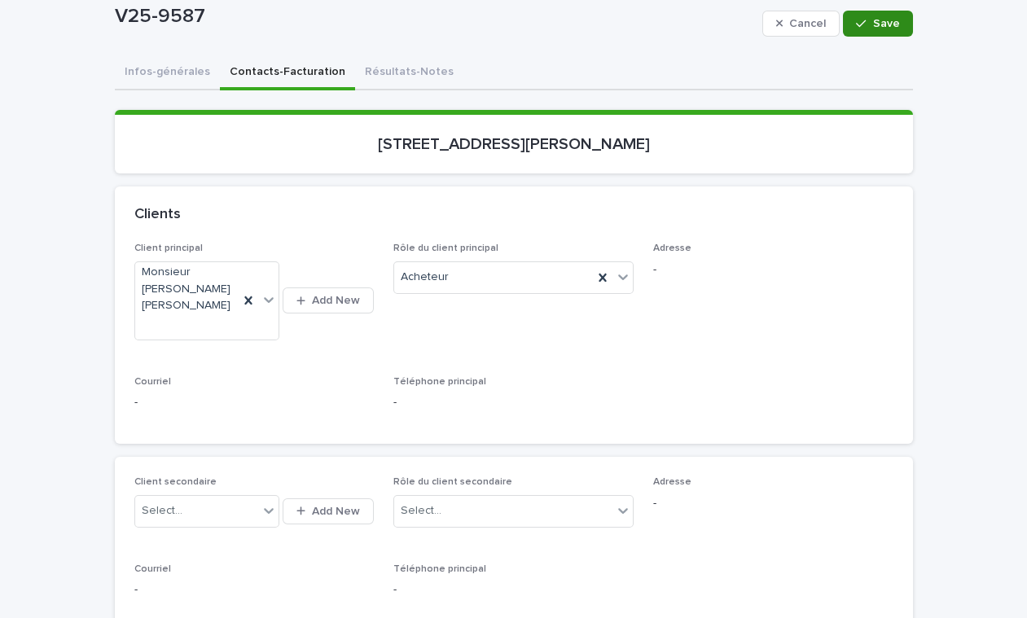
click at [856, 28] on icon "button" at bounding box center [861, 23] width 10 height 11
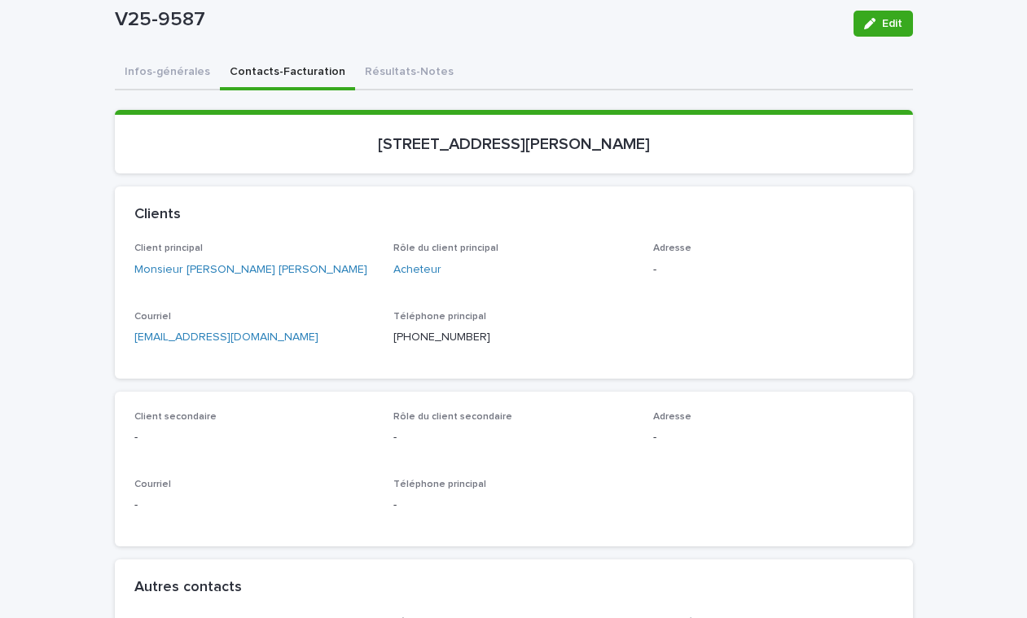
click at [863, 298] on div "Client principal Monsieur Jorge Garza Rodriguez Rôle du client principal Achete…" at bounding box center [513, 301] width 759 height 116
click at [177, 273] on link "Monsieur [PERSON_NAME] [PERSON_NAME]" at bounding box center [250, 269] width 233 height 17
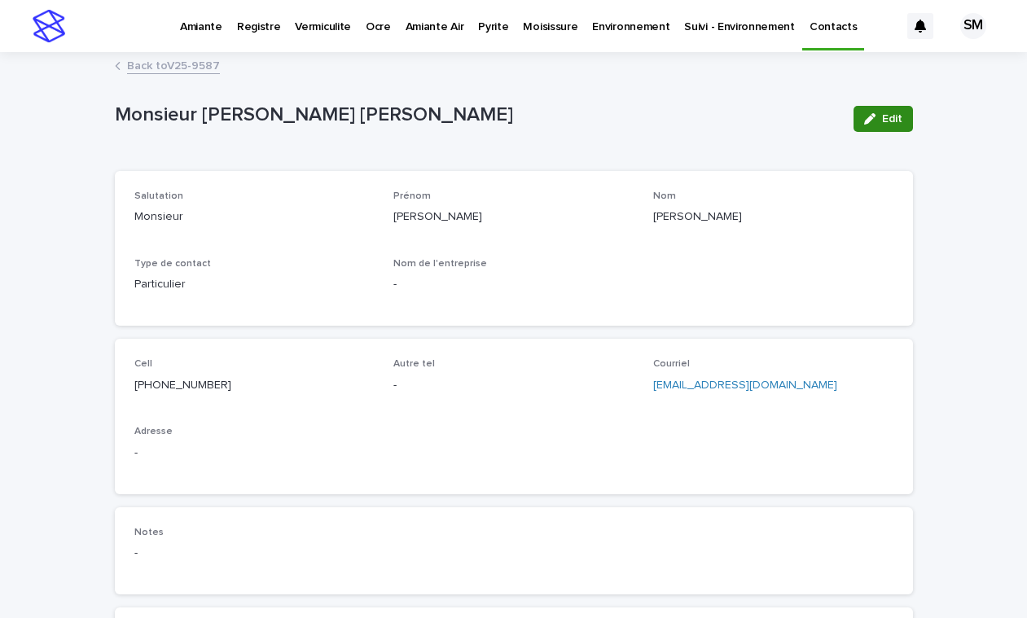
click at [882, 116] on span "Edit" at bounding box center [892, 118] width 20 height 11
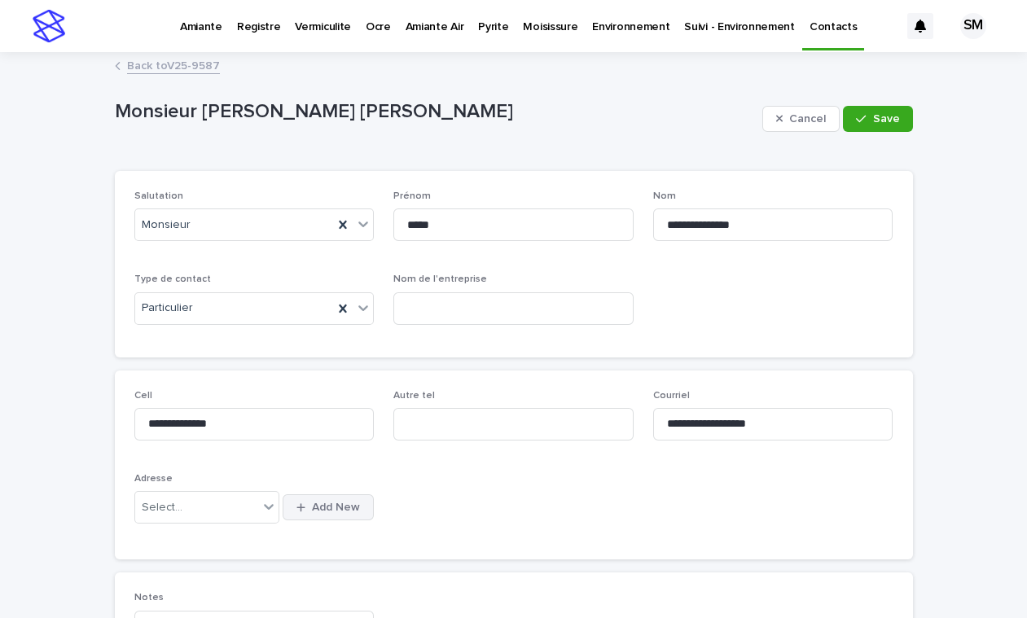
click at [331, 505] on span "Add New" at bounding box center [336, 506] width 48 height 11
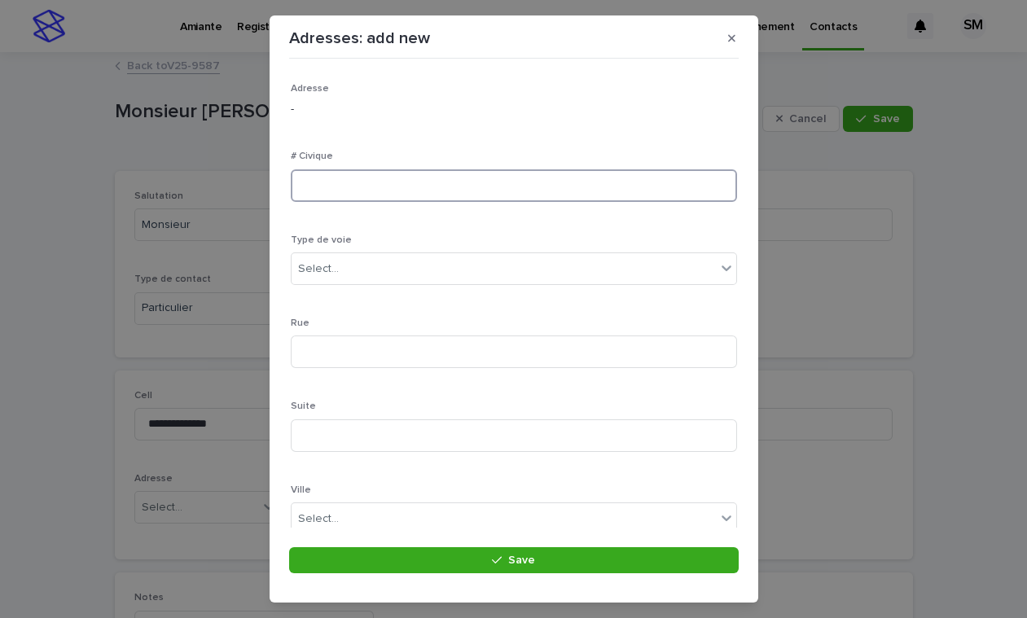
click at [339, 183] on input at bounding box center [514, 185] width 446 height 33
type input "****"
click at [348, 258] on div "Select..." at bounding box center [503, 269] width 424 height 27
type input "***"
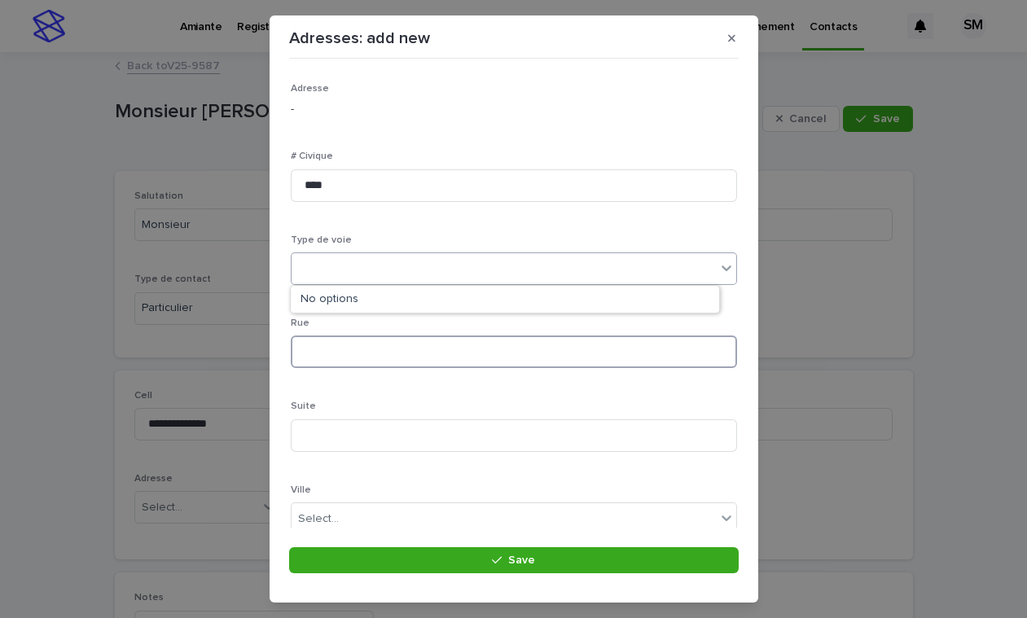
click at [320, 349] on input at bounding box center [514, 351] width 446 height 33
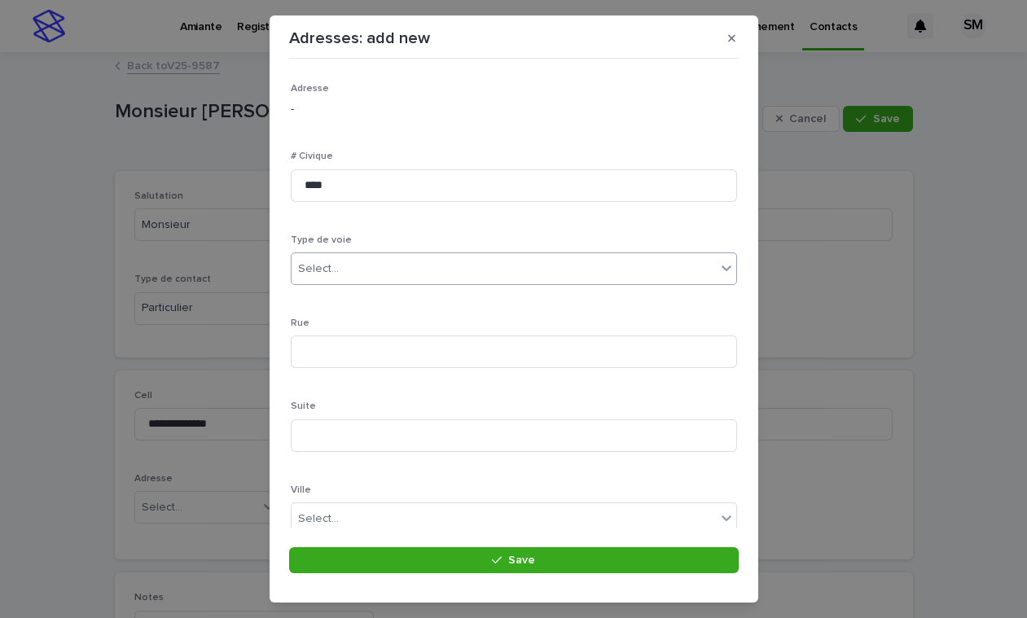
click at [351, 267] on div "Select..." at bounding box center [503, 269] width 424 height 27
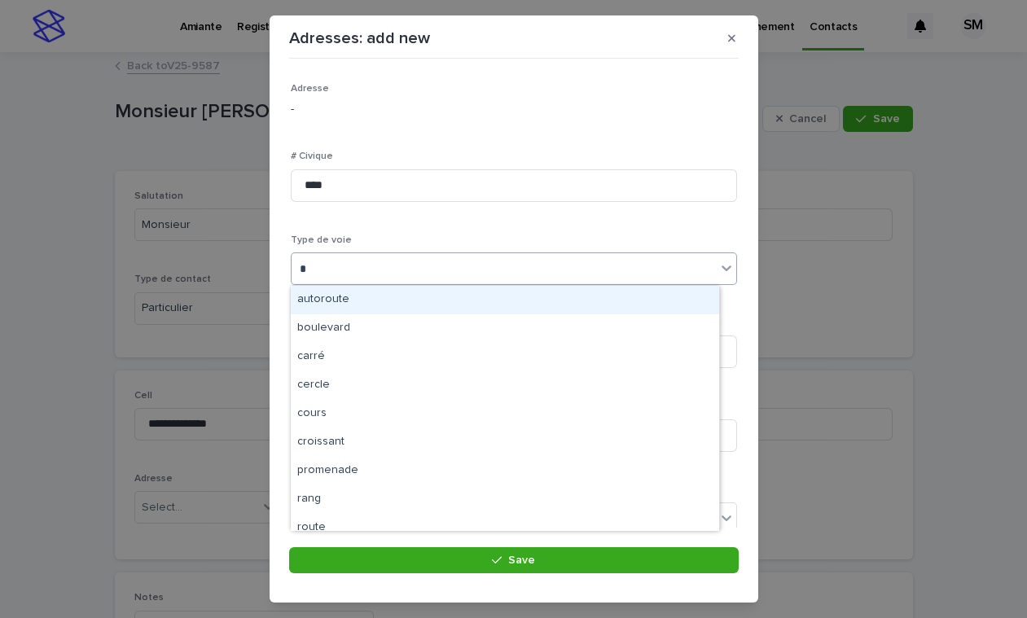
type input "**"
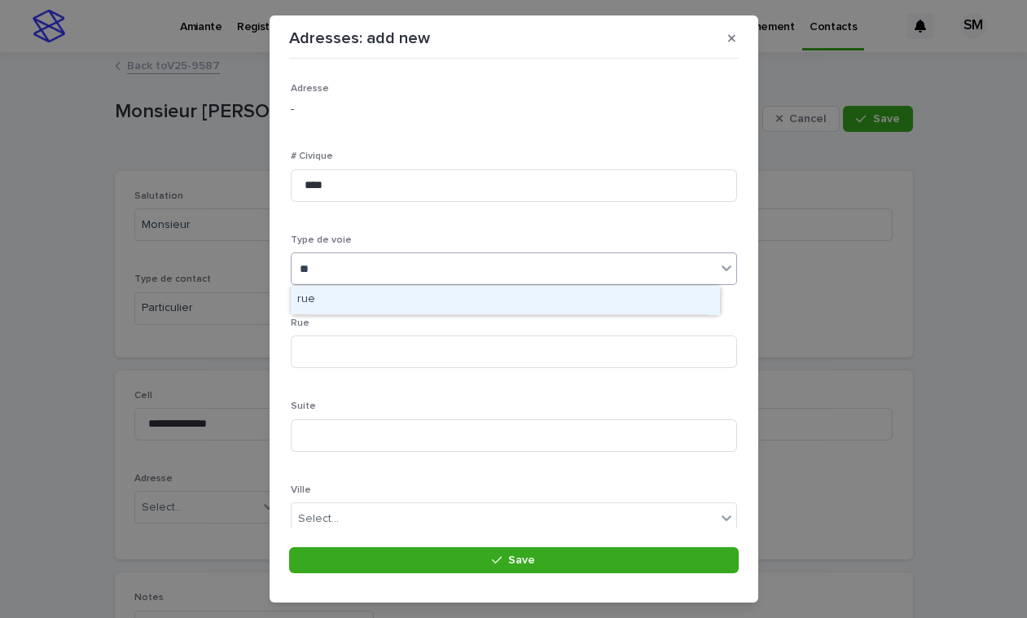
click at [313, 298] on div "rue" at bounding box center [505, 300] width 428 height 28
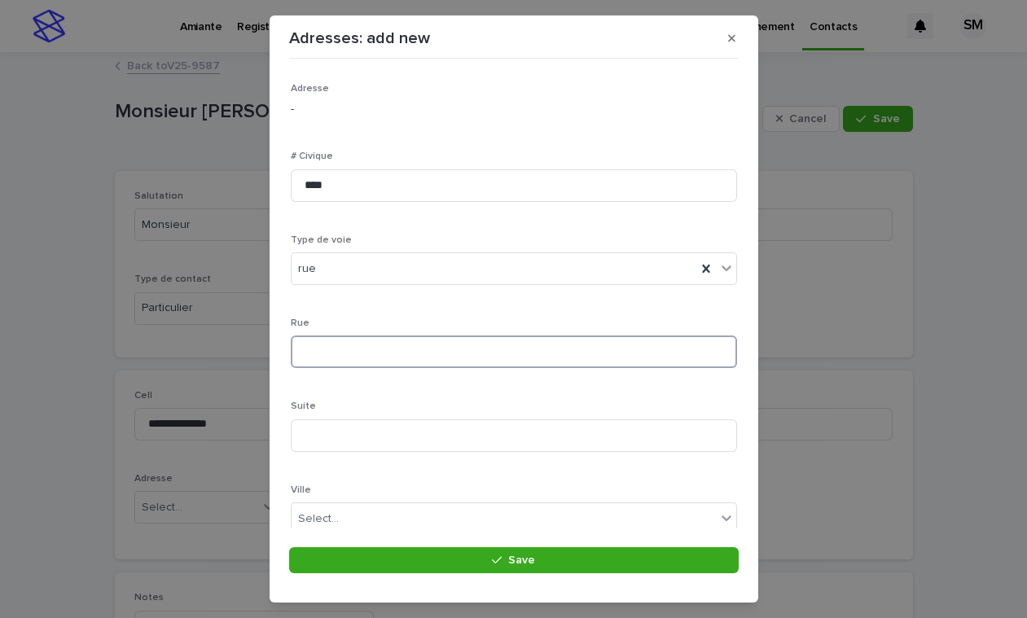
click at [348, 353] on input at bounding box center [514, 351] width 446 height 33
type input "***"
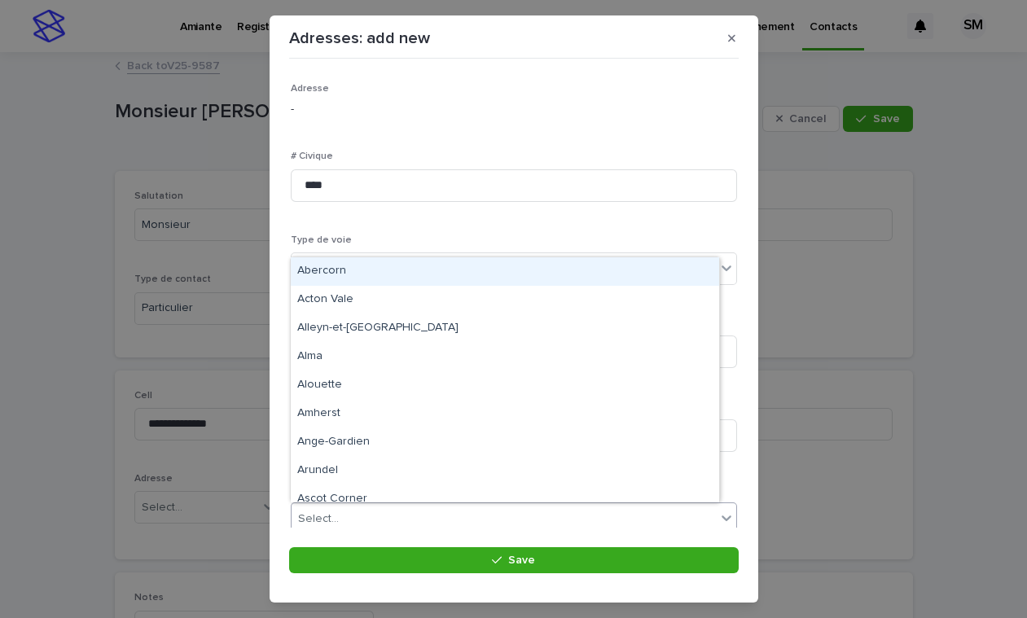
click at [330, 520] on div "Select..." at bounding box center [318, 518] width 41 height 17
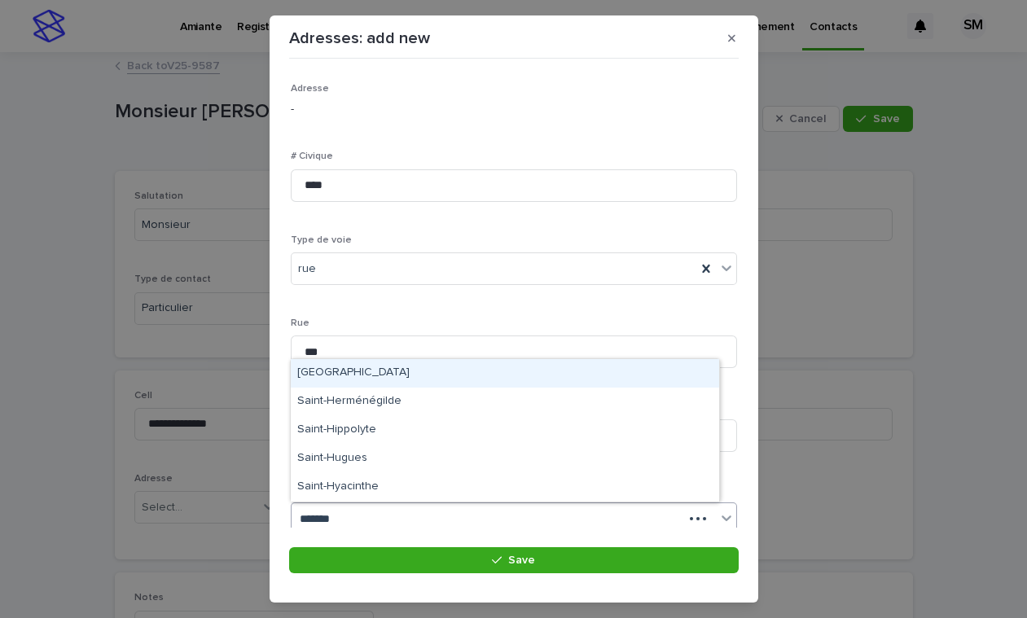
type input "********"
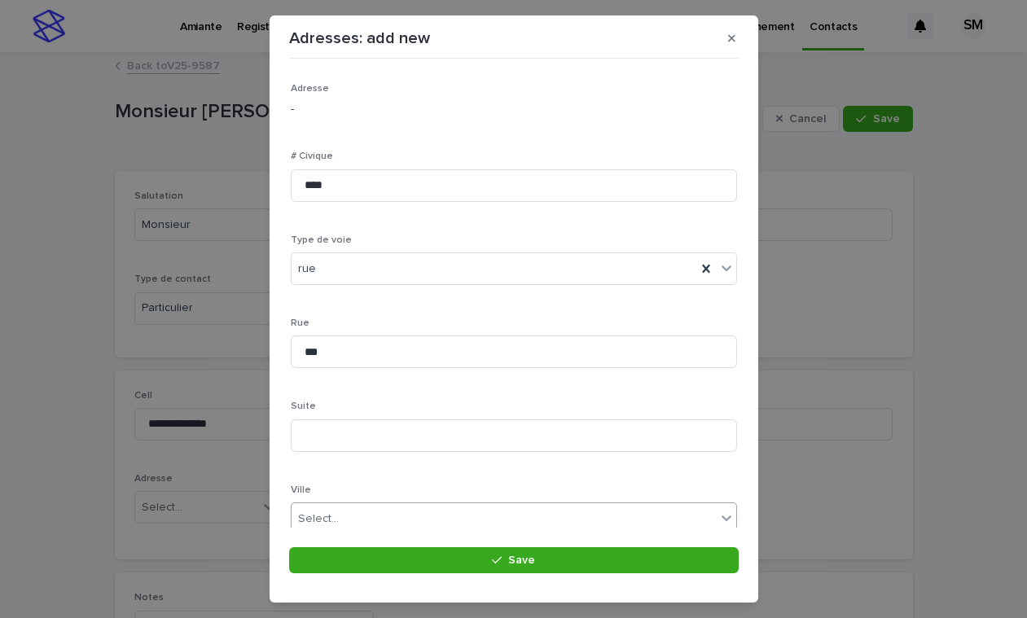
click at [436, 513] on div "Select..." at bounding box center [503, 519] width 424 height 27
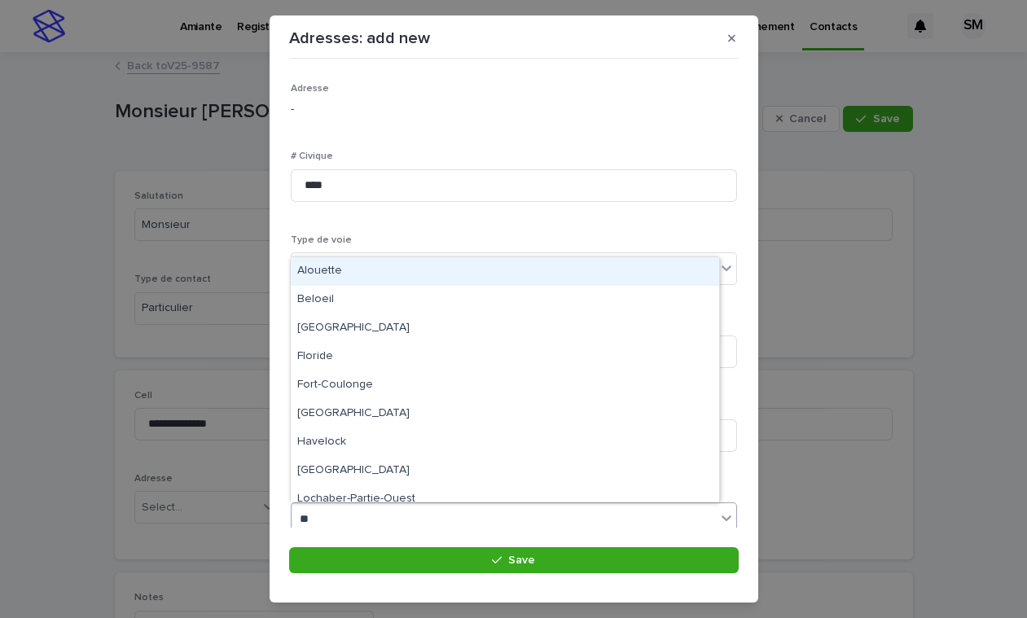
type input "***"
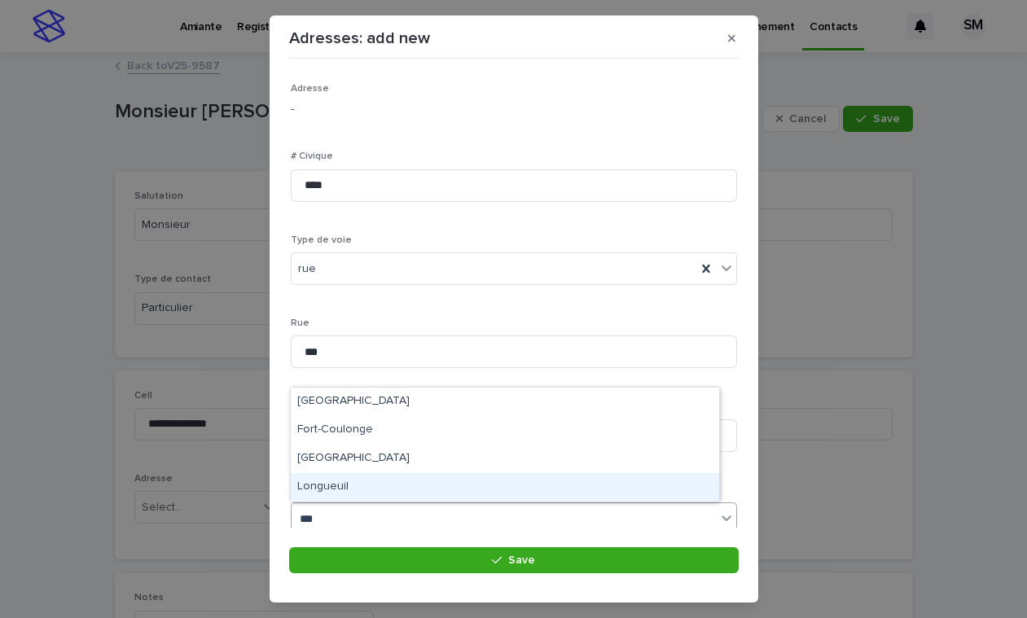
click at [346, 484] on div "Longueuil" at bounding box center [505, 487] width 428 height 28
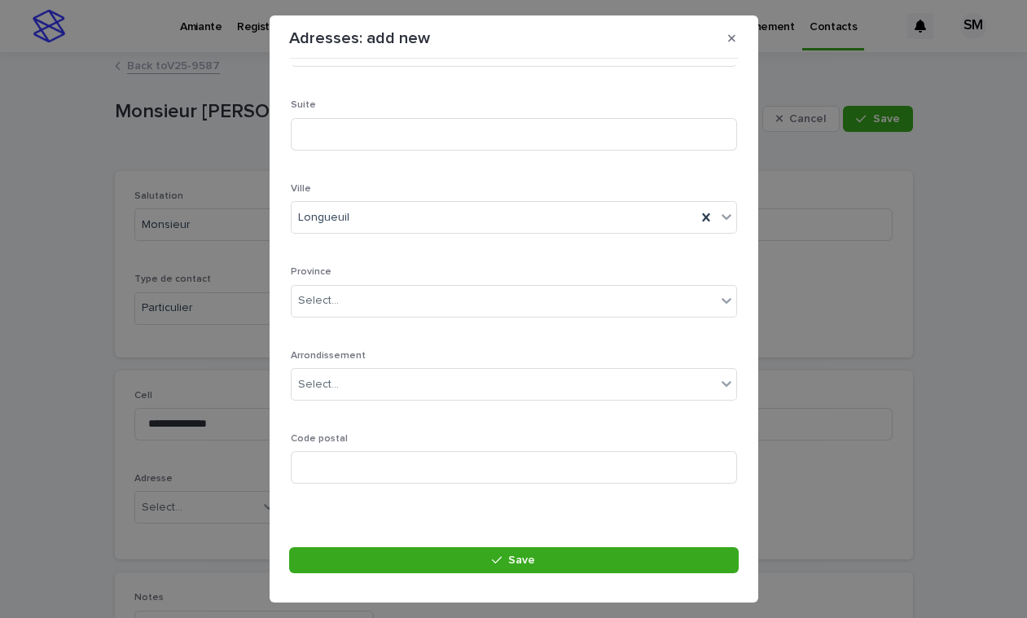
scroll to position [308, 0]
click at [365, 397] on div "Arrondissement Select..." at bounding box center [514, 375] width 446 height 63
click at [331, 304] on div "Select..." at bounding box center [503, 294] width 424 height 27
type input "**"
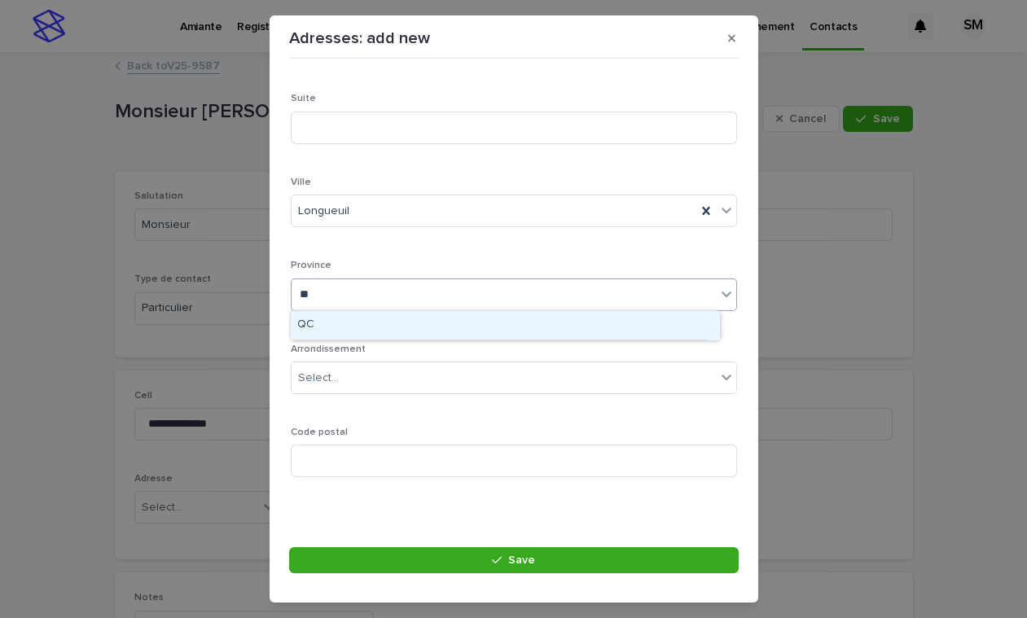
click at [340, 332] on div "QC" at bounding box center [505, 325] width 428 height 28
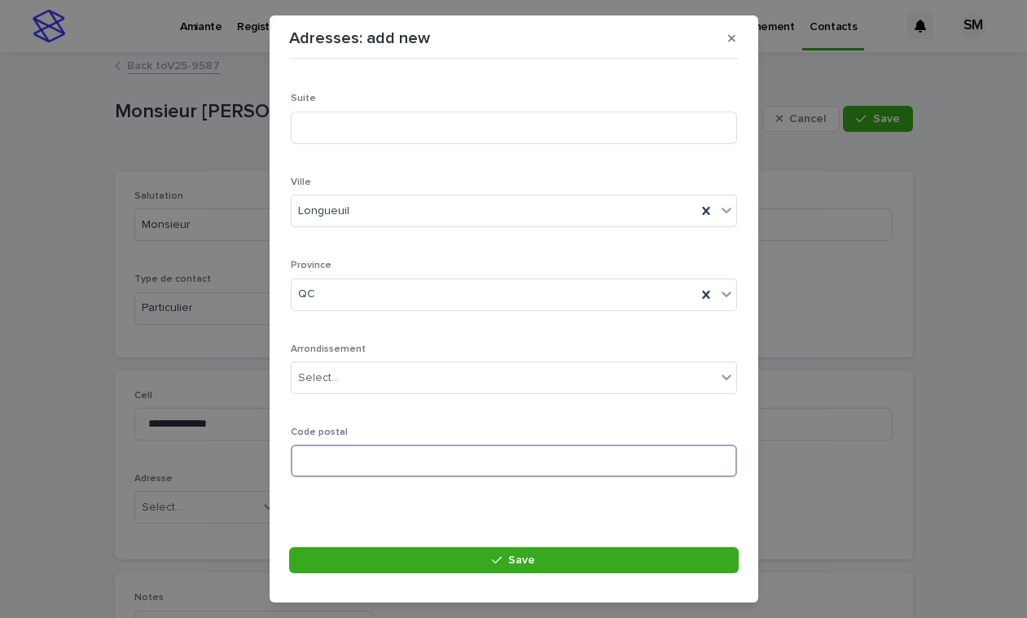
click at [361, 461] on input at bounding box center [514, 460] width 446 height 33
click at [335, 462] on input "*******" at bounding box center [514, 460] width 446 height 33
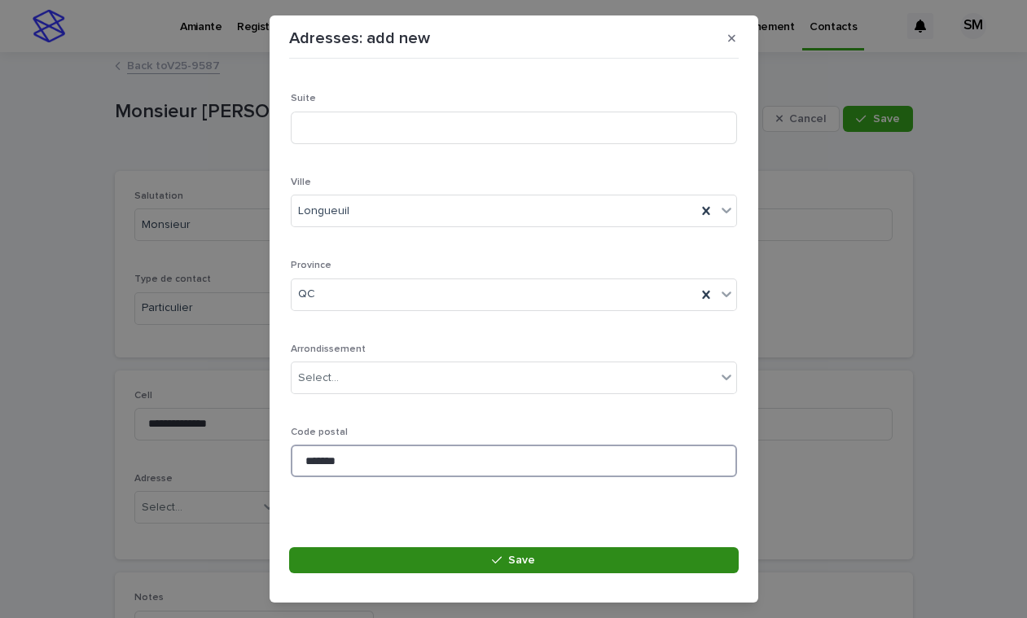
type input "*******"
click at [477, 553] on button "Save" at bounding box center [513, 560] width 449 height 26
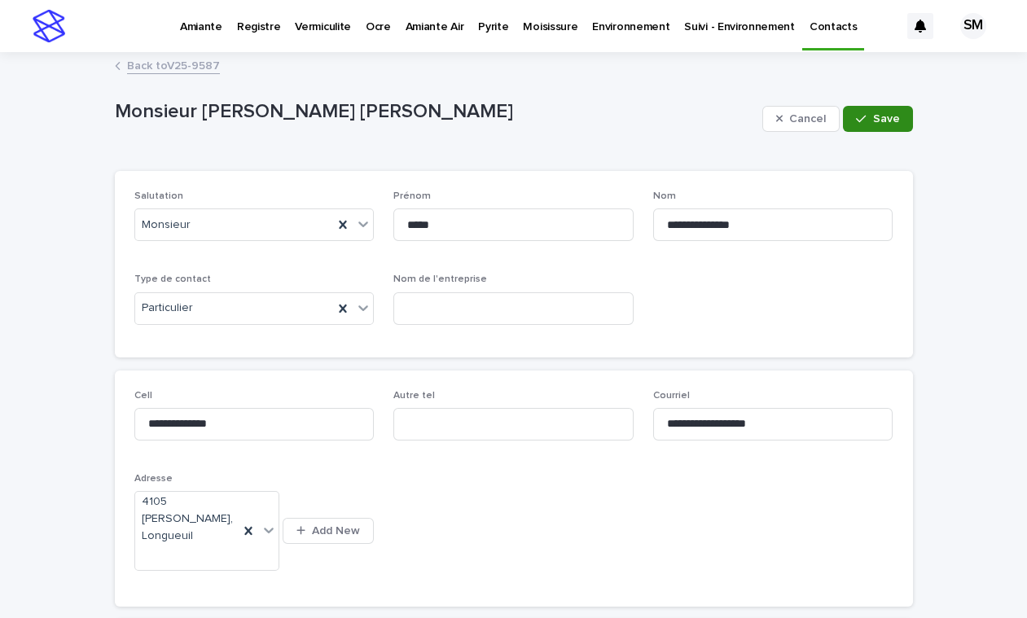
click at [863, 112] on button "Save" at bounding box center [877, 119] width 69 height 26
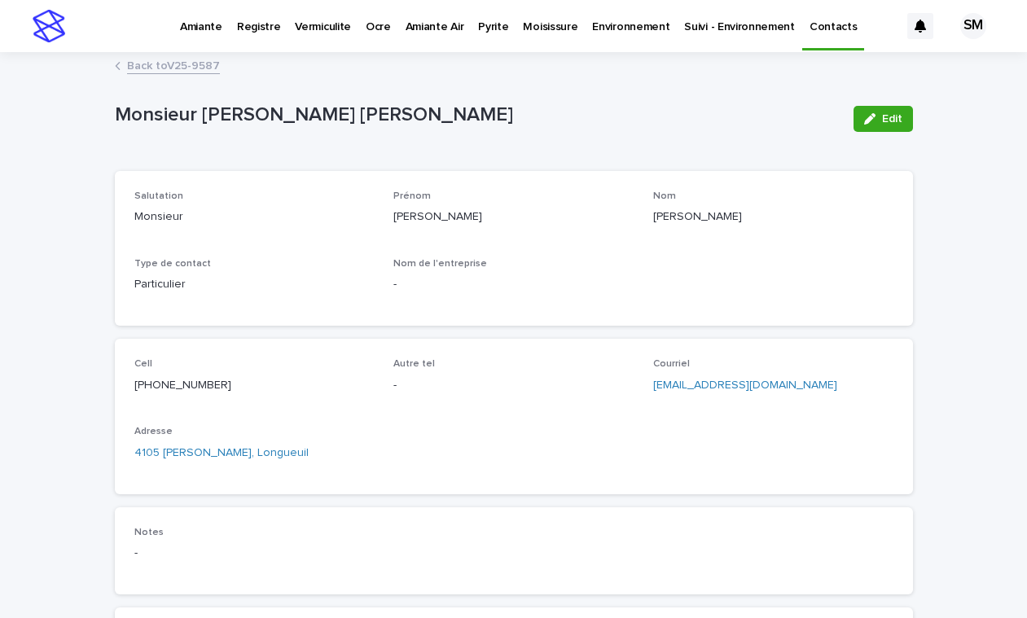
click at [139, 59] on link "Back to V25-9587" at bounding box center [173, 64] width 93 height 19
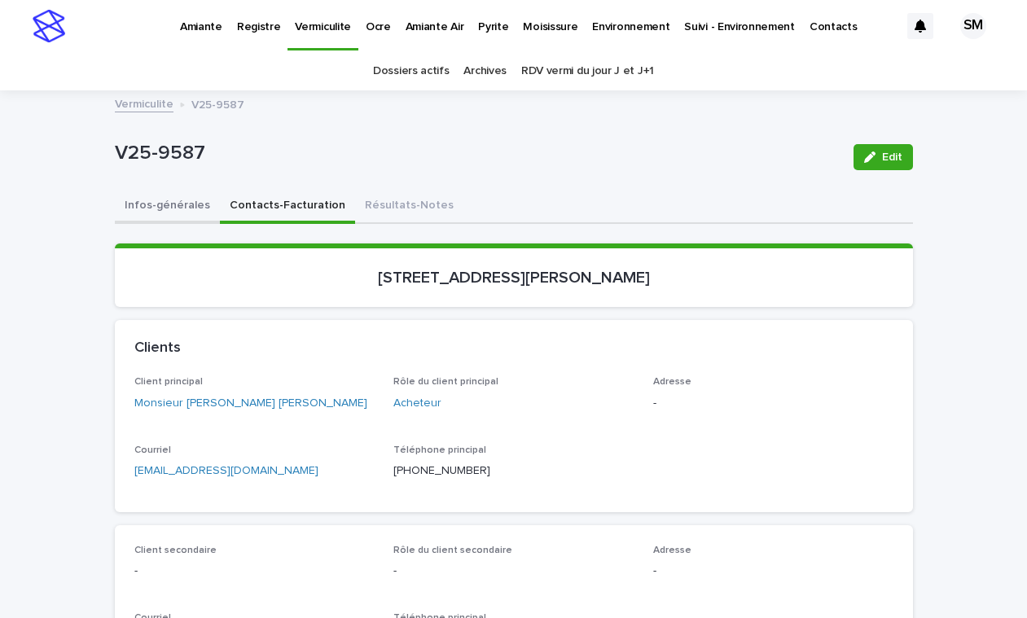
click at [136, 212] on button "Infos-générales" at bounding box center [167, 207] width 105 height 34
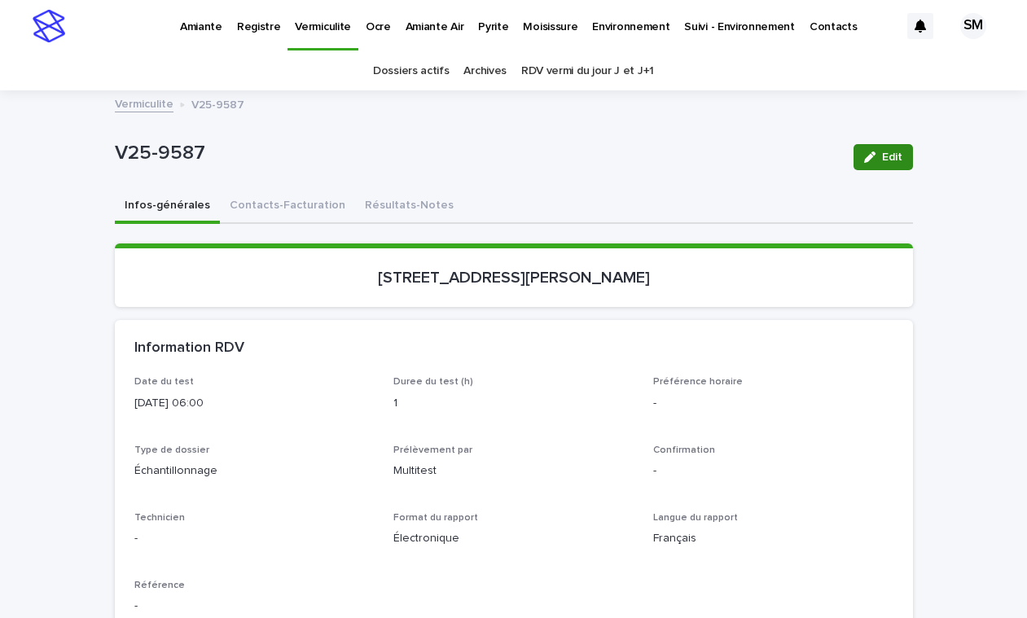
click at [875, 148] on button "Edit" at bounding box center [882, 157] width 59 height 26
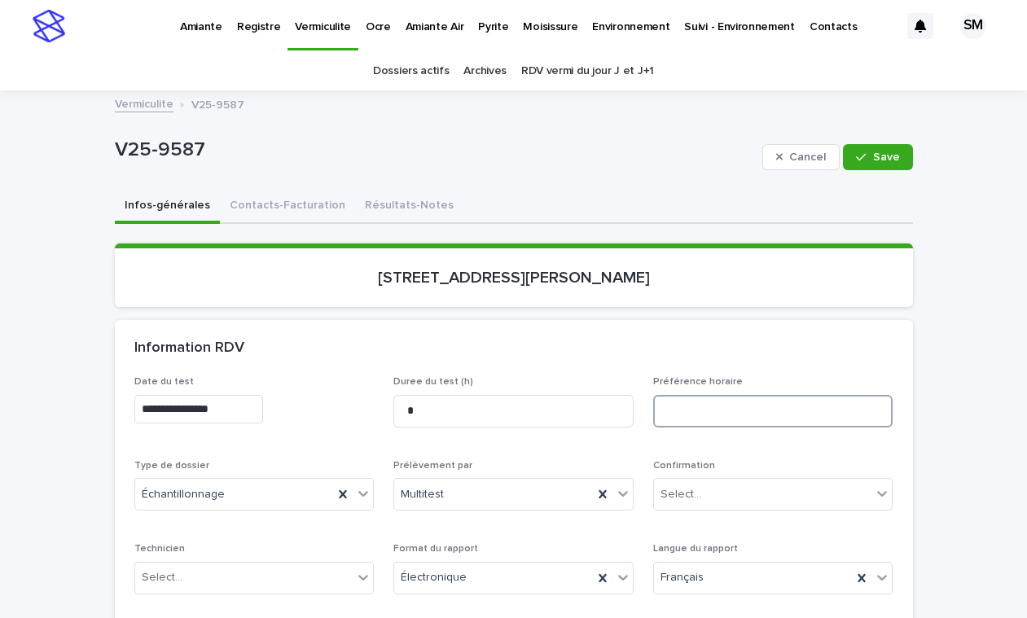
click at [678, 412] on input at bounding box center [773, 411] width 240 height 33
type input "**********"
click at [866, 168] on button "Save" at bounding box center [877, 157] width 69 height 26
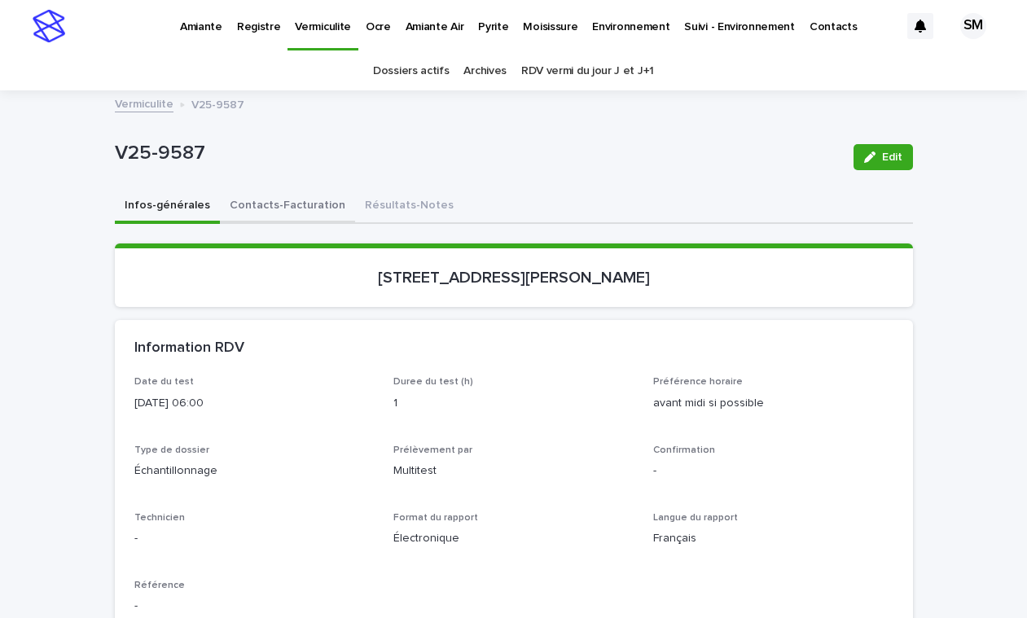
click at [274, 208] on button "Contacts-Facturation" at bounding box center [287, 207] width 135 height 34
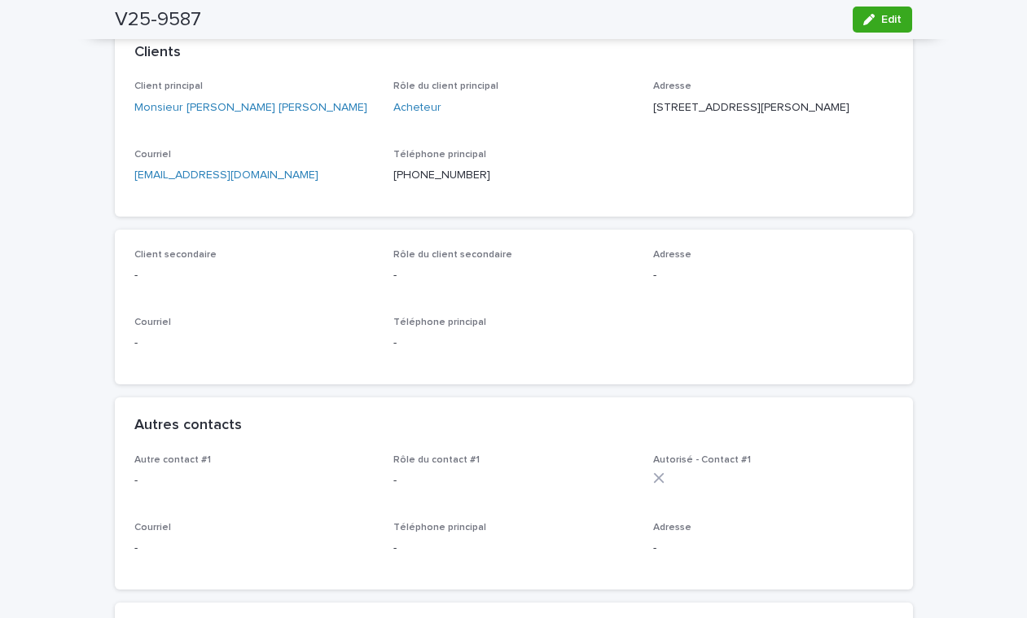
scroll to position [278, 0]
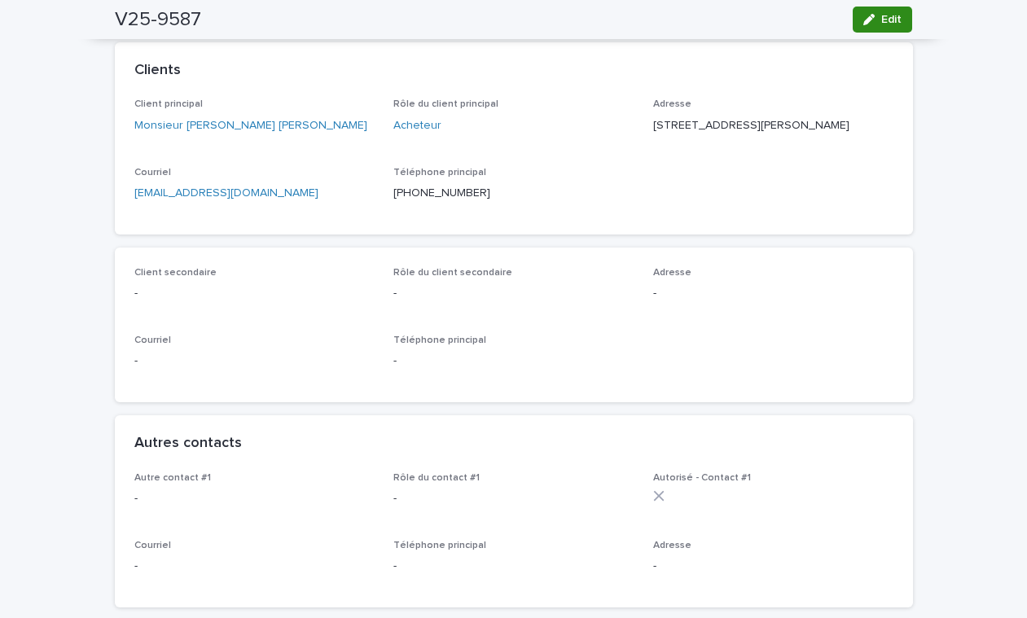
click at [886, 16] on span "Edit" at bounding box center [891, 19] width 20 height 11
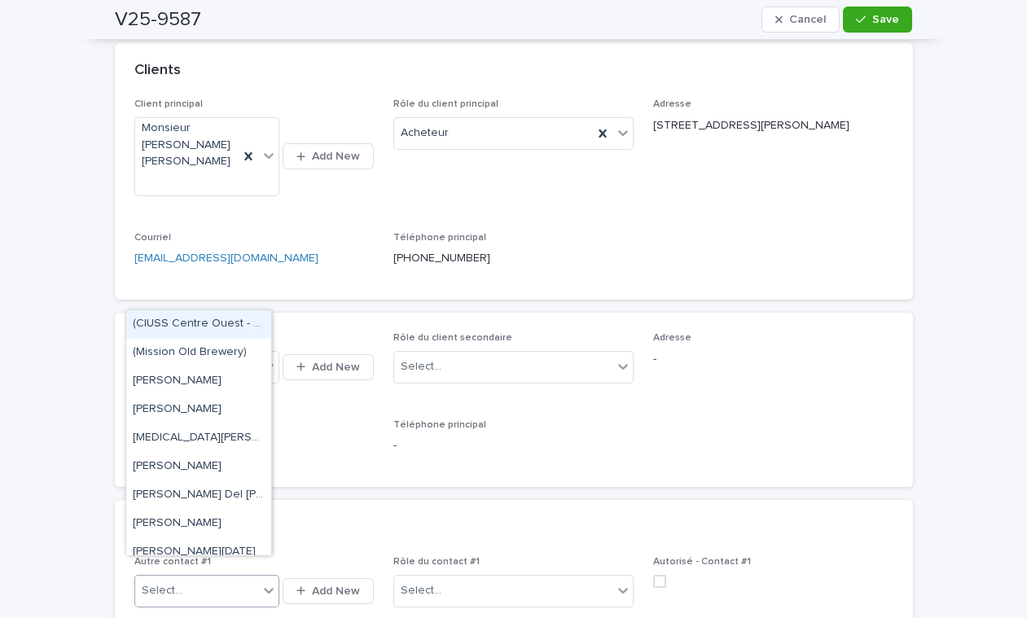
click at [167, 582] on div "Select..." at bounding box center [162, 590] width 41 height 17
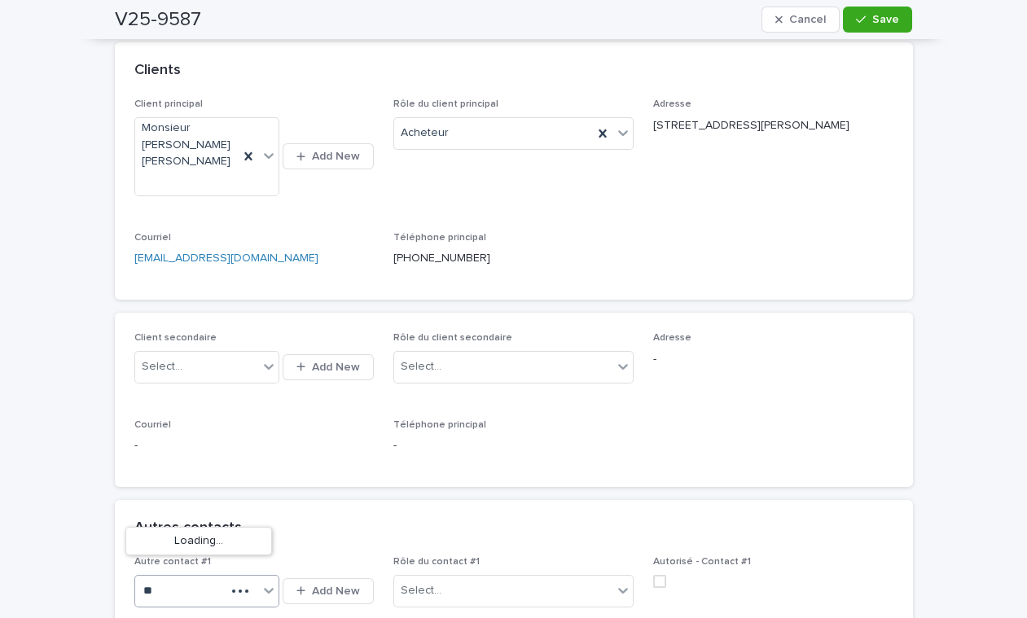
type input "*"
click at [317, 585] on span "Add New" at bounding box center [336, 590] width 48 height 11
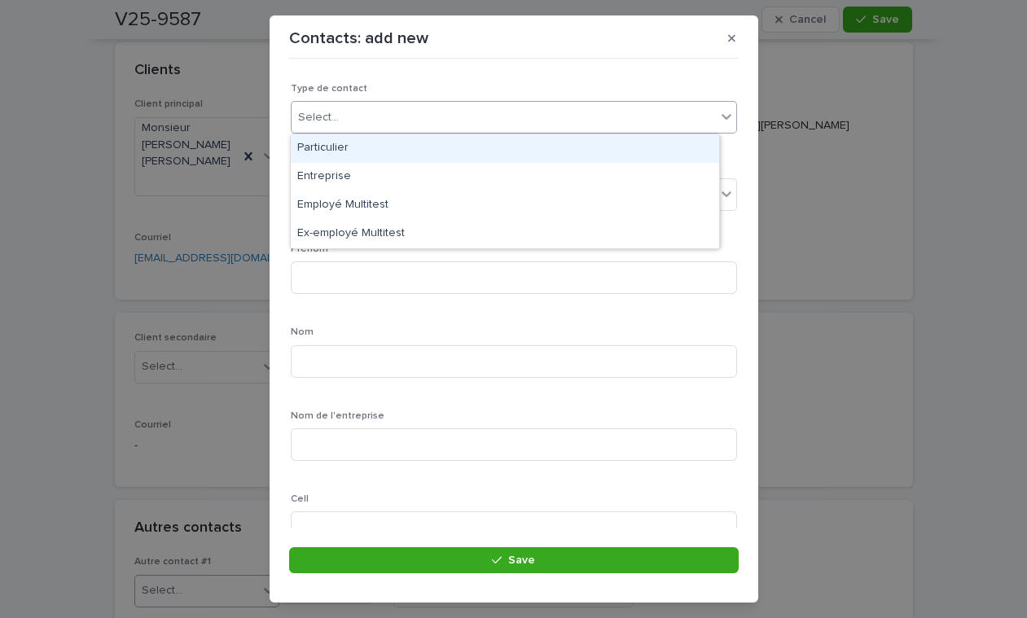
click at [348, 104] on div "Select..." at bounding box center [503, 117] width 424 height 27
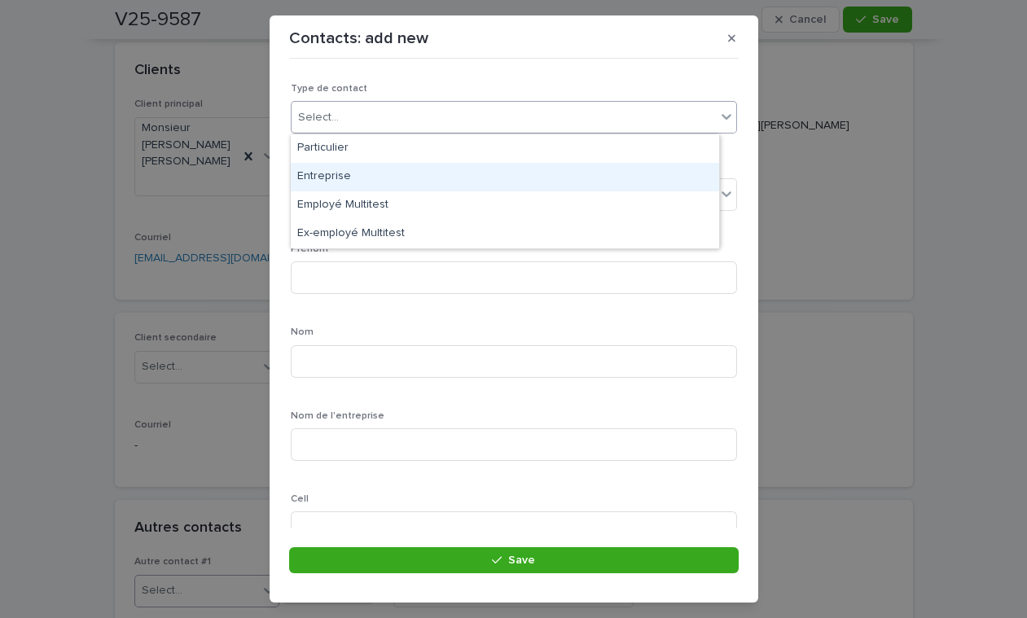
click at [343, 177] on div "Entreprise" at bounding box center [505, 177] width 428 height 28
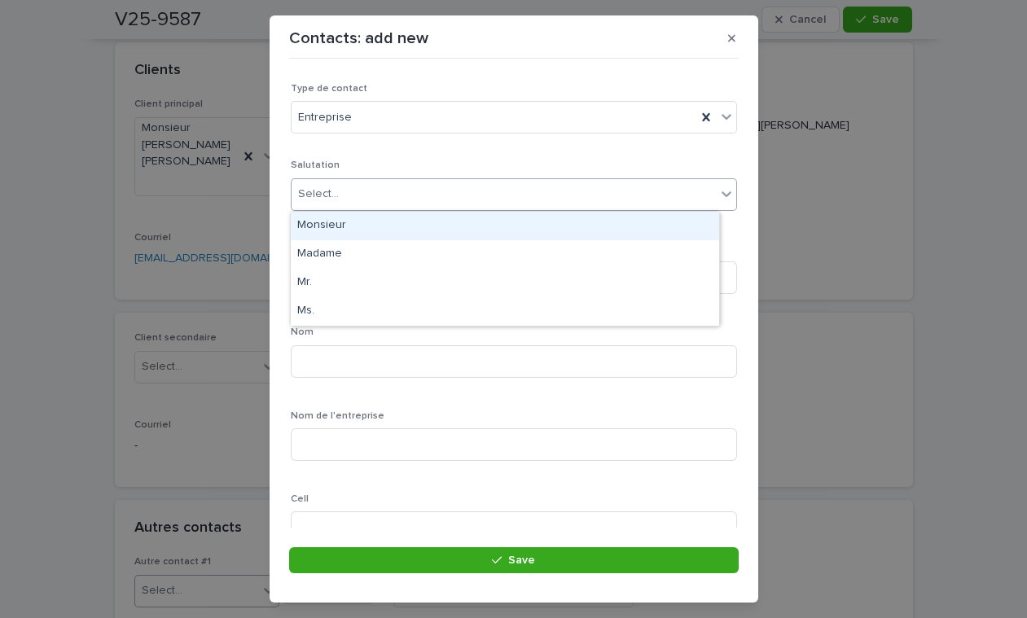
click at [342, 192] on div "Select..." at bounding box center [503, 194] width 424 height 27
click at [328, 223] on div "Monsieur" at bounding box center [505, 226] width 428 height 28
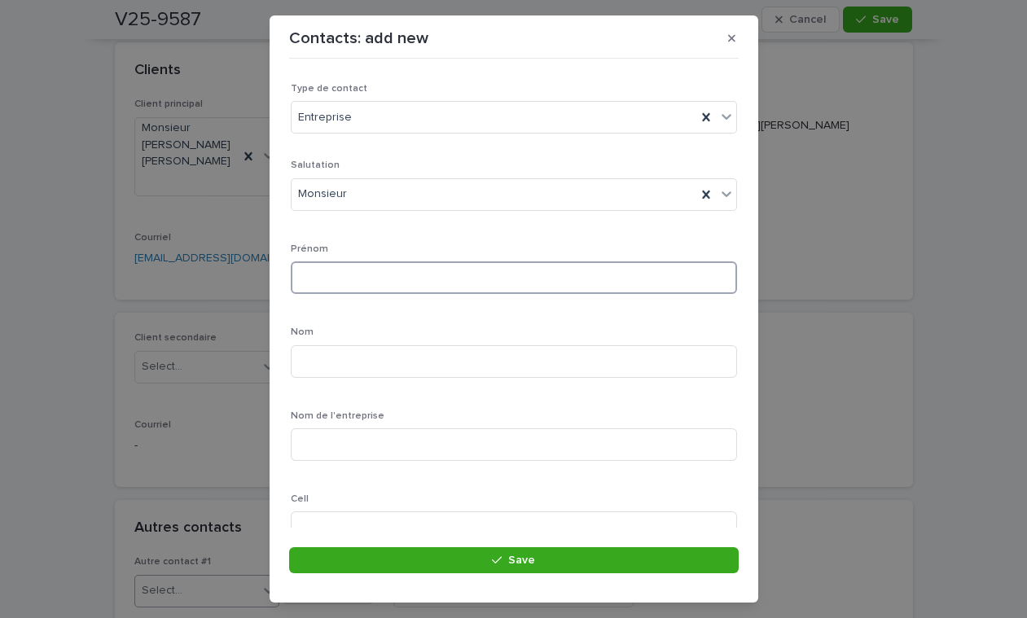
click at [327, 283] on input at bounding box center [514, 277] width 446 height 33
type input "******"
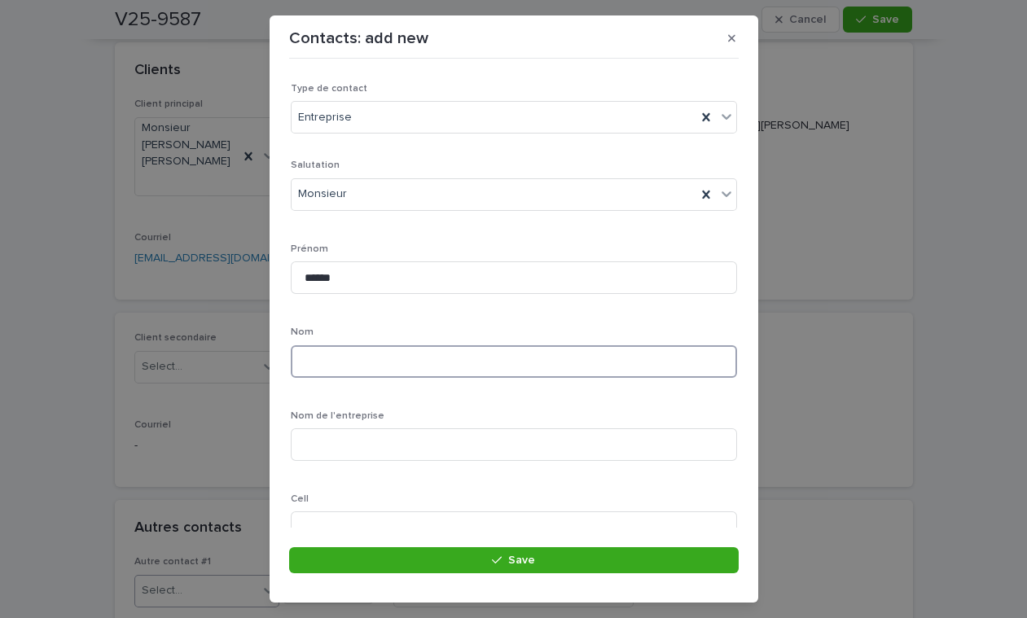
click at [317, 366] on input at bounding box center [514, 361] width 446 height 33
type input "*********"
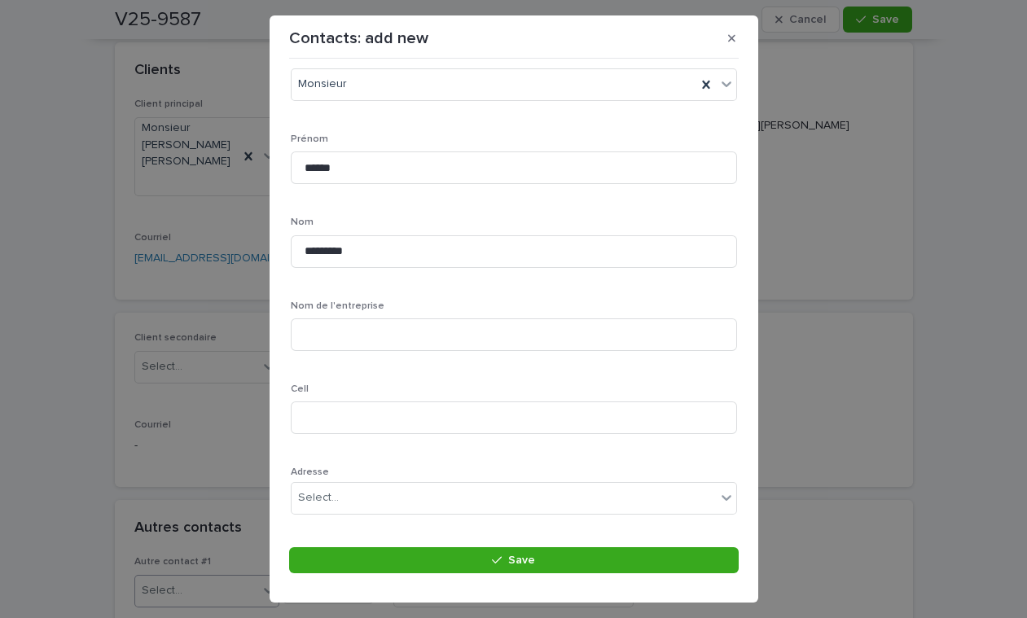
scroll to position [121, 0]
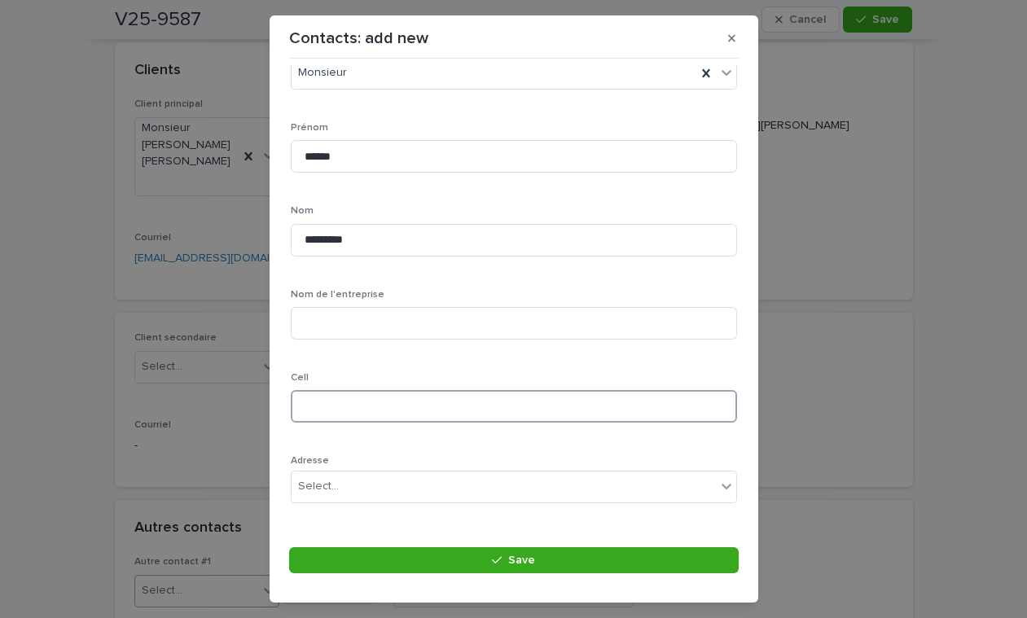
click at [405, 413] on input at bounding box center [514, 406] width 446 height 33
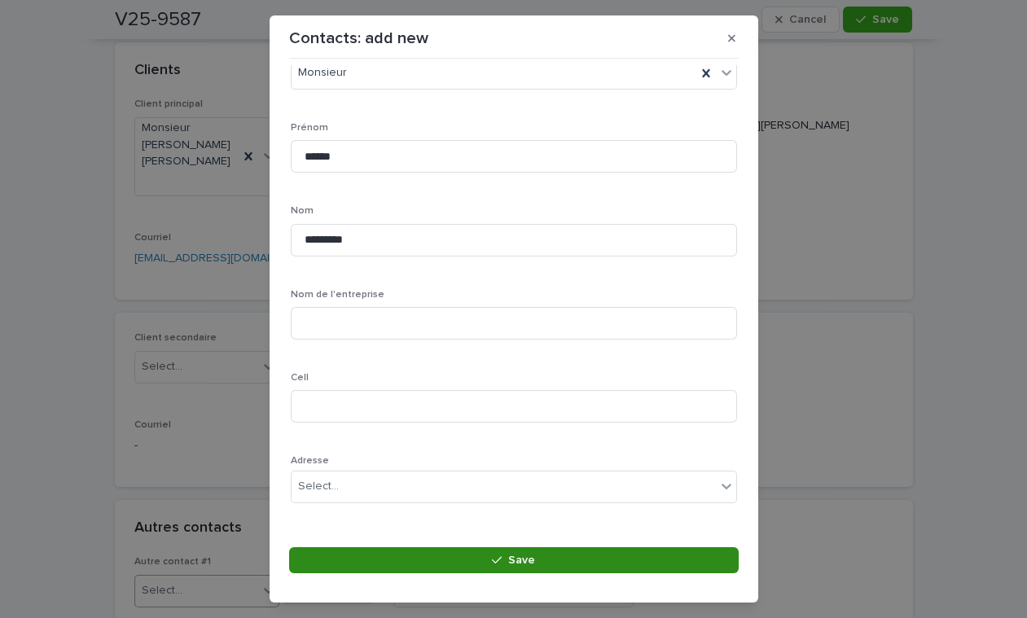
click at [481, 554] on button "Save" at bounding box center [513, 560] width 449 height 26
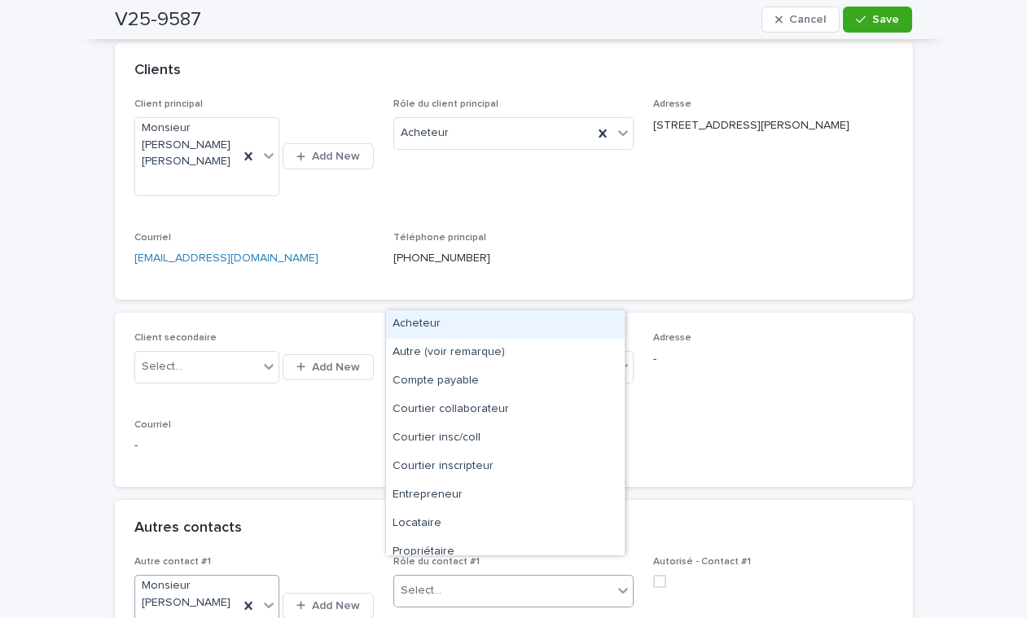
click at [620, 582] on icon at bounding box center [623, 590] width 16 height 16
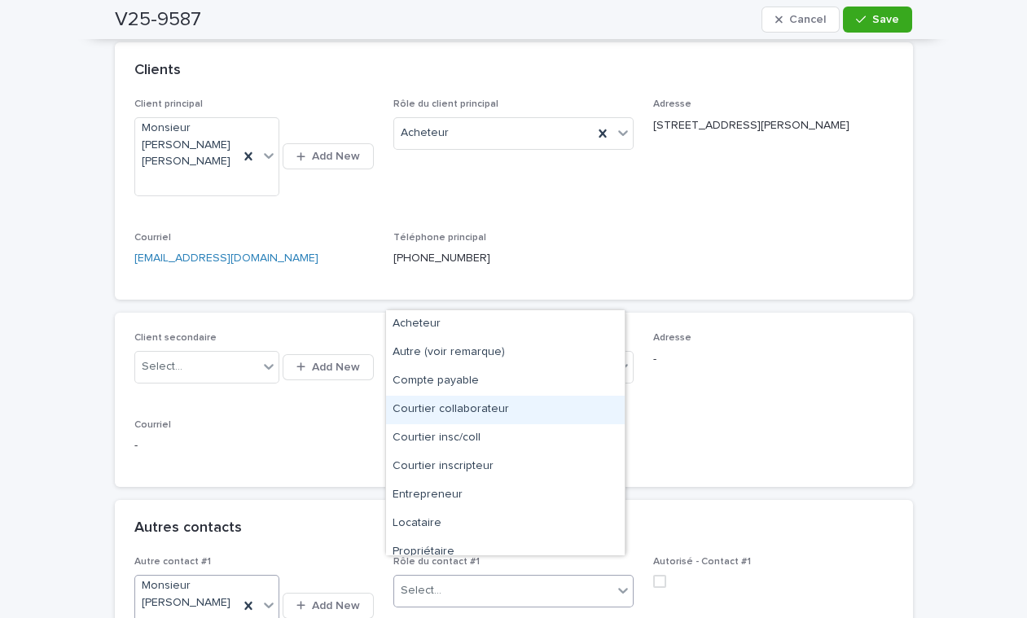
click at [534, 405] on div "Courtier collaborateur" at bounding box center [505, 410] width 239 height 28
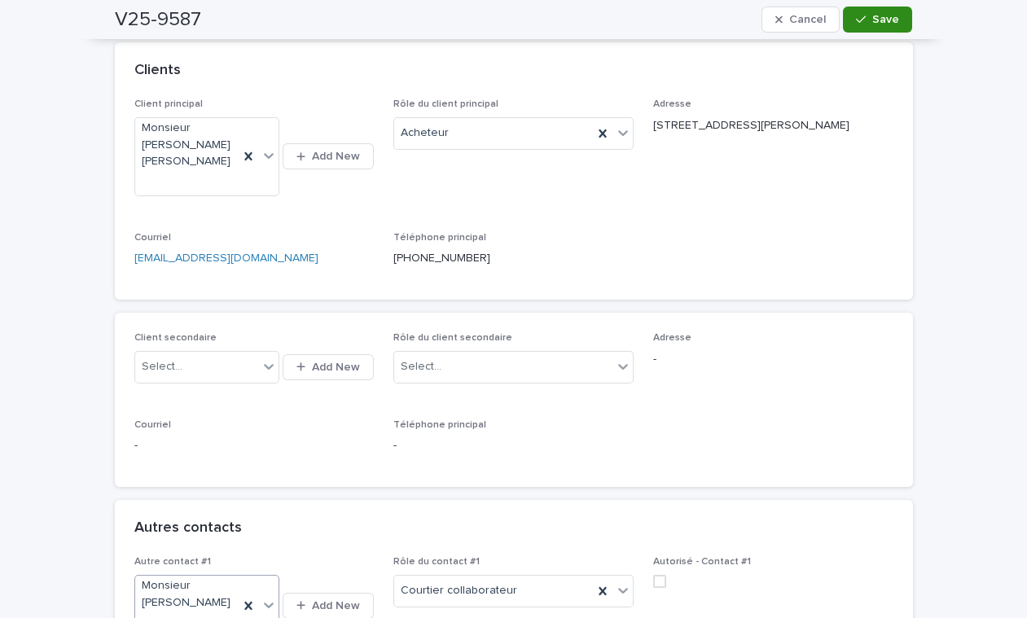
click at [872, 15] on span "Save" at bounding box center [885, 19] width 27 height 11
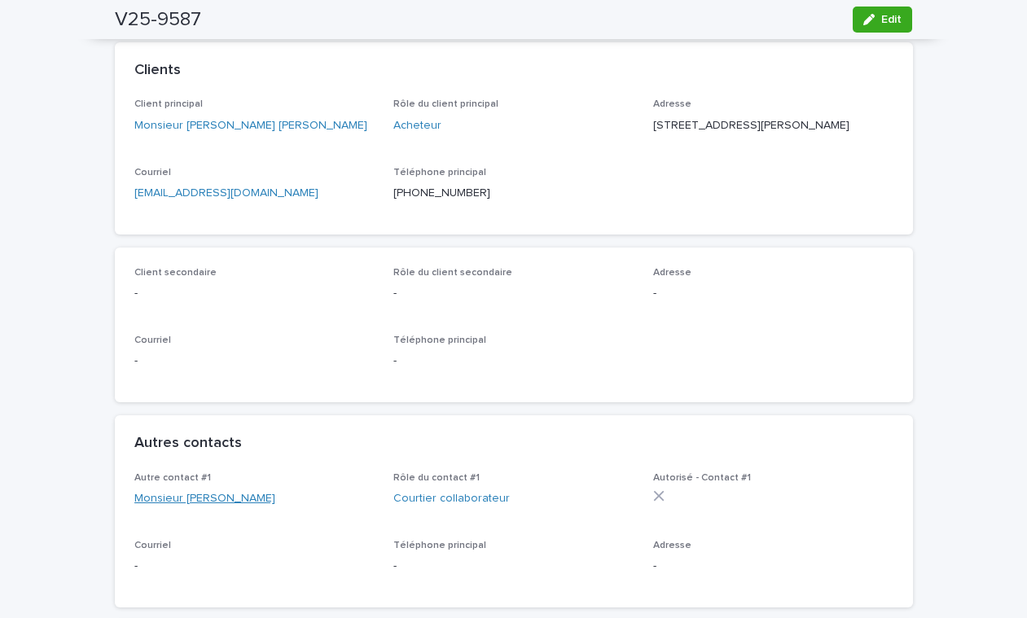
click at [184, 507] on link "Monsieur [PERSON_NAME]" at bounding box center [204, 498] width 141 height 17
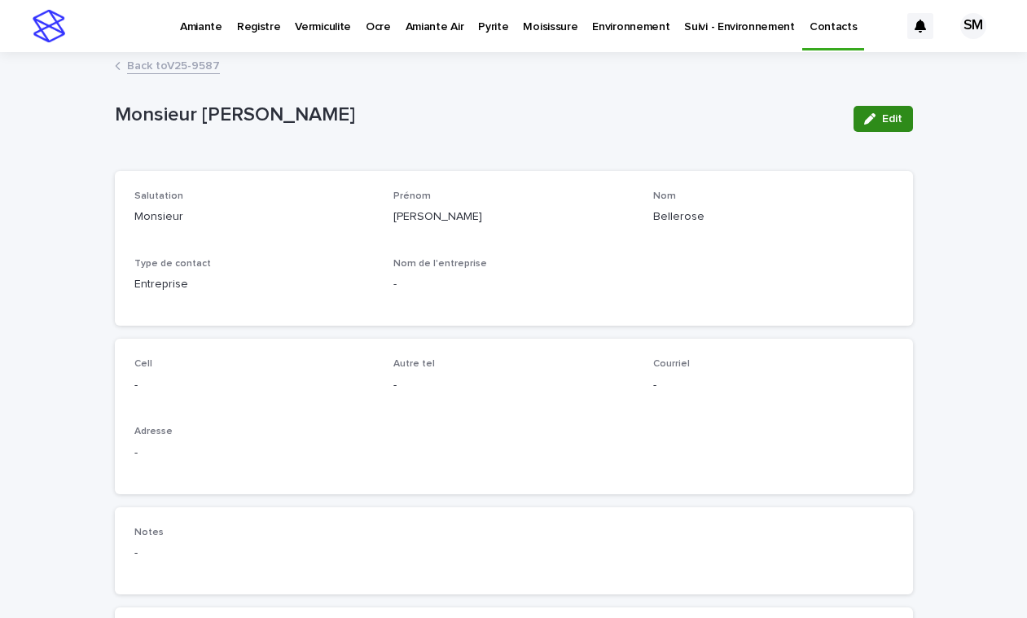
click at [865, 126] on button "Edit" at bounding box center [882, 119] width 59 height 26
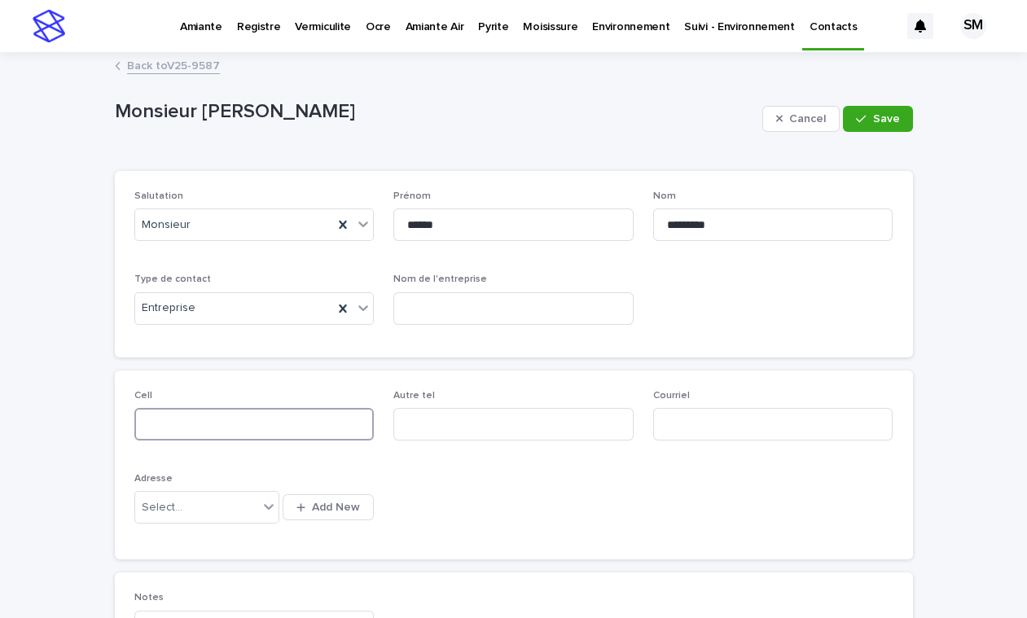
click at [196, 423] on input at bounding box center [254, 424] width 240 height 33
type input "**********"
click at [879, 116] on span "Save" at bounding box center [886, 118] width 27 height 11
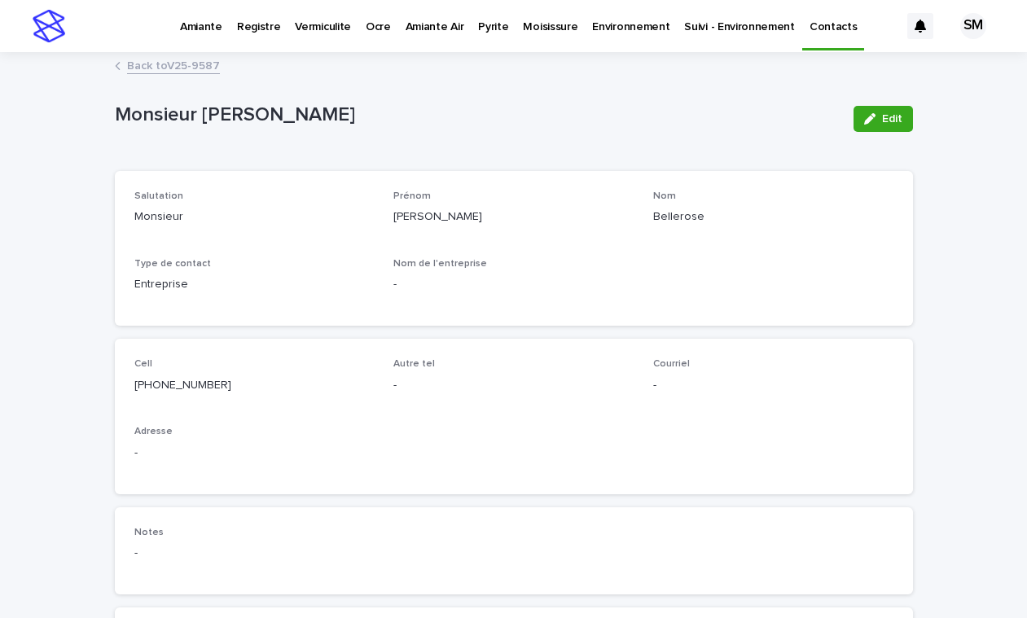
click at [151, 65] on link "Back to V25-9587" at bounding box center [173, 64] width 93 height 19
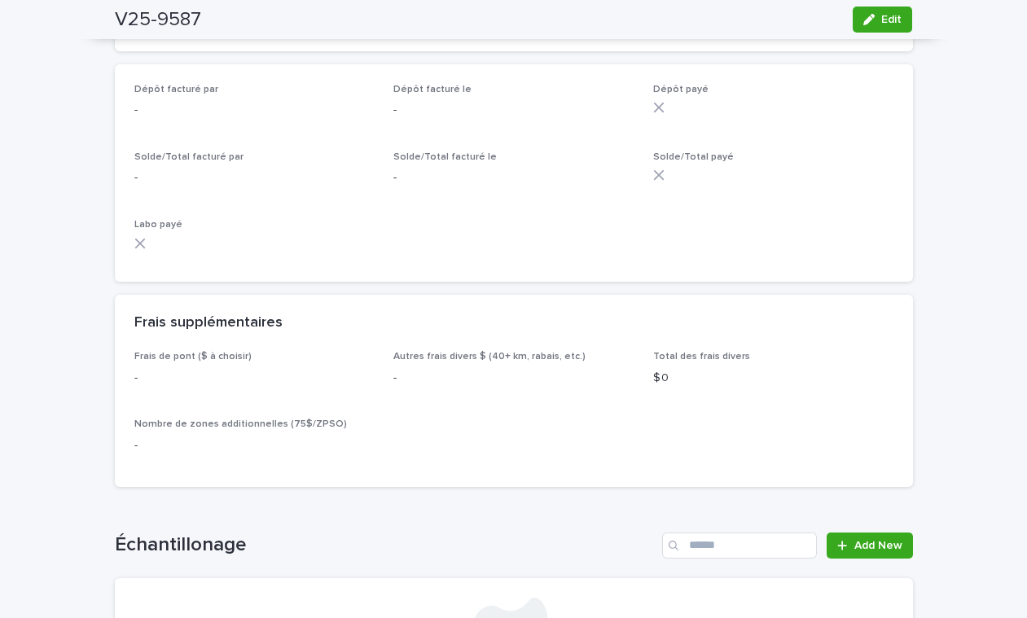
scroll to position [1389, 0]
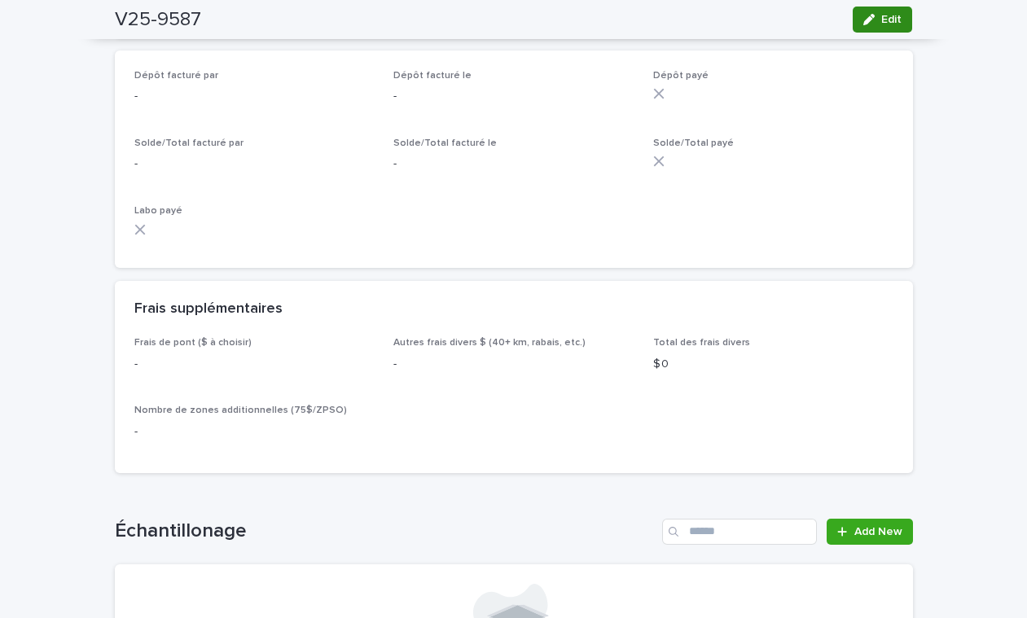
click at [878, 12] on button "Edit" at bounding box center [881, 20] width 59 height 26
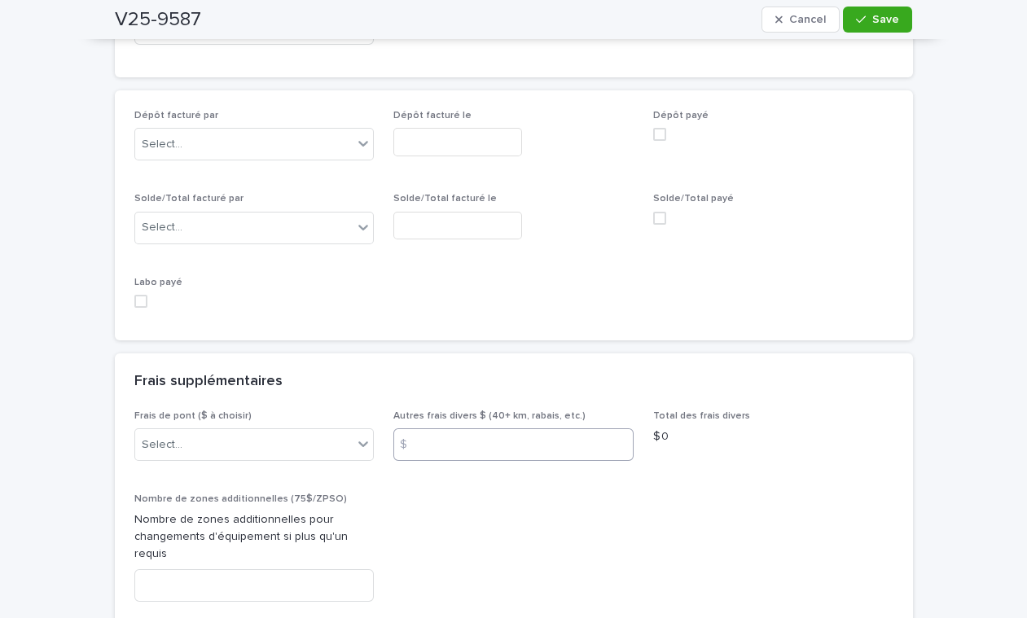
scroll to position [1534, 0]
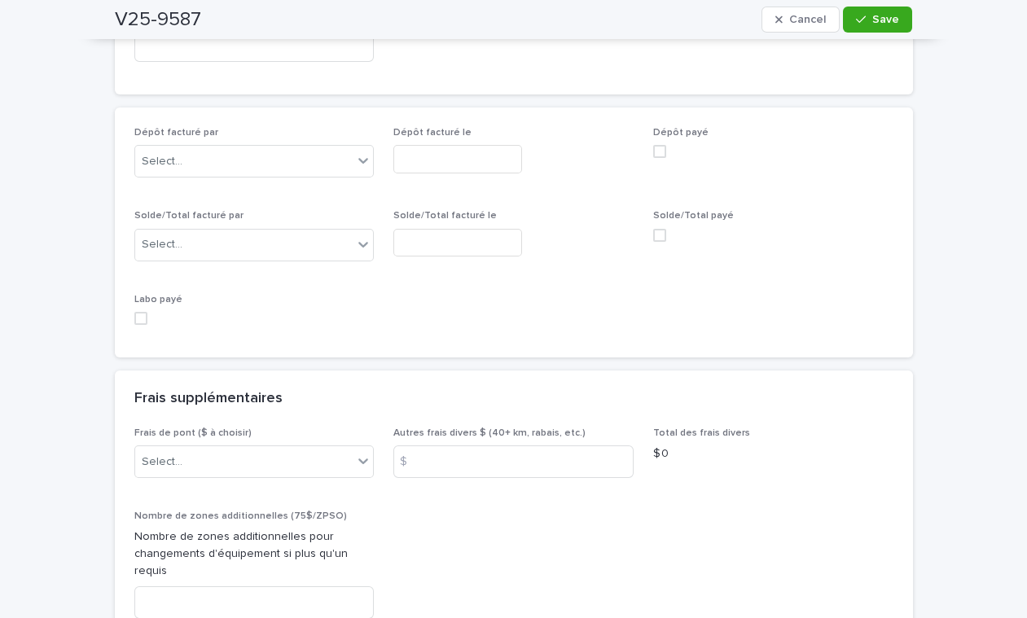
click at [447, 462] on div "Autres frais divers $ (40+ km, rabais, etc.) $" at bounding box center [513, 458] width 240 height 63
click at [427, 447] on input at bounding box center [513, 461] width 240 height 33
type input "**"
click at [860, 20] on div "button" at bounding box center [864, 19] width 16 height 11
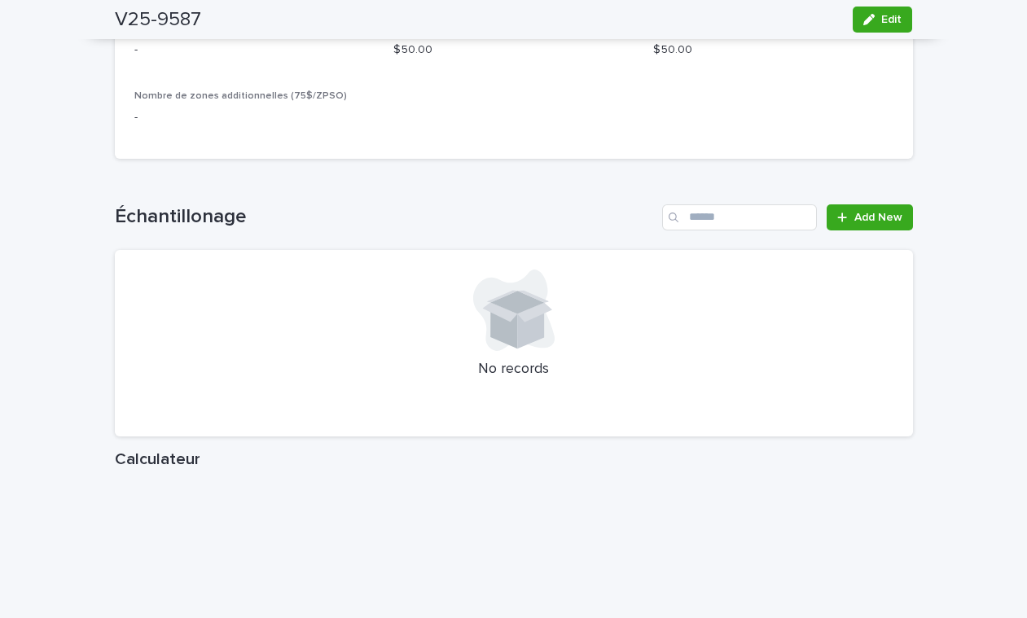
scroll to position [1717, 0]
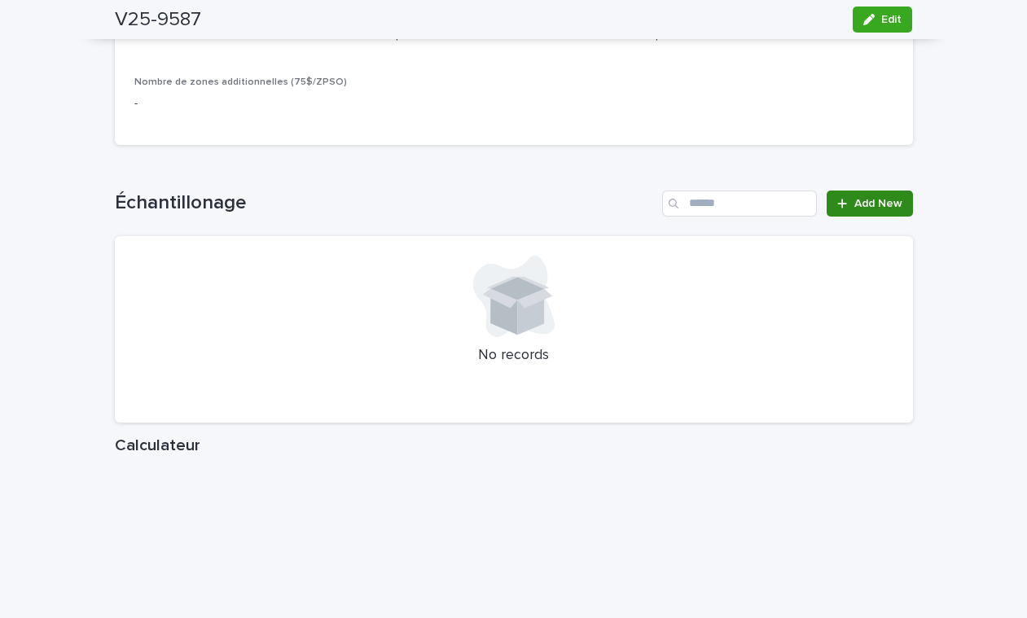
click at [854, 209] on span "Add New" at bounding box center [878, 203] width 48 height 11
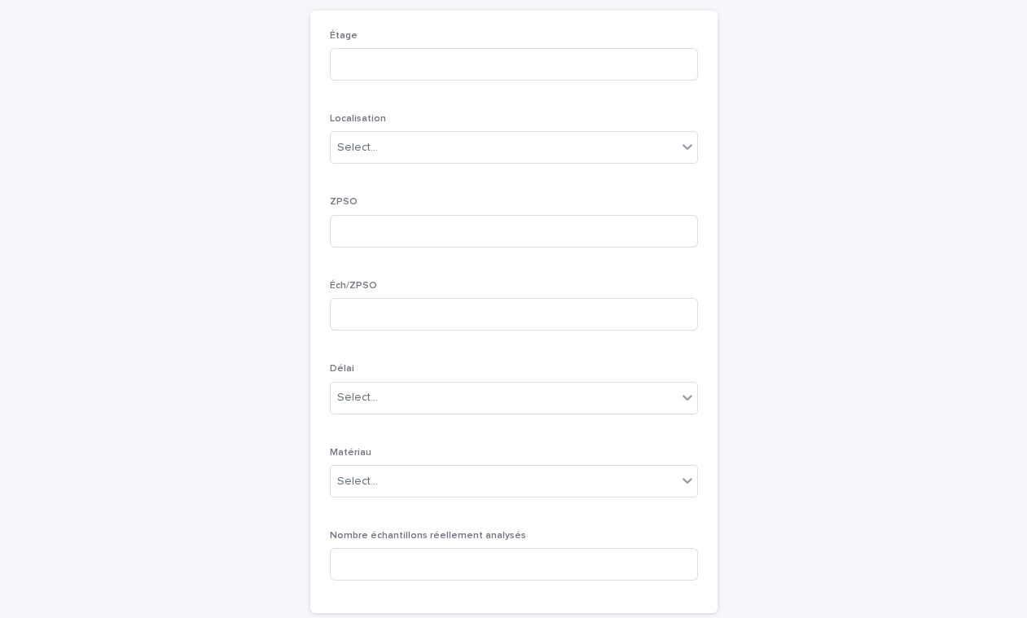
scroll to position [50, 0]
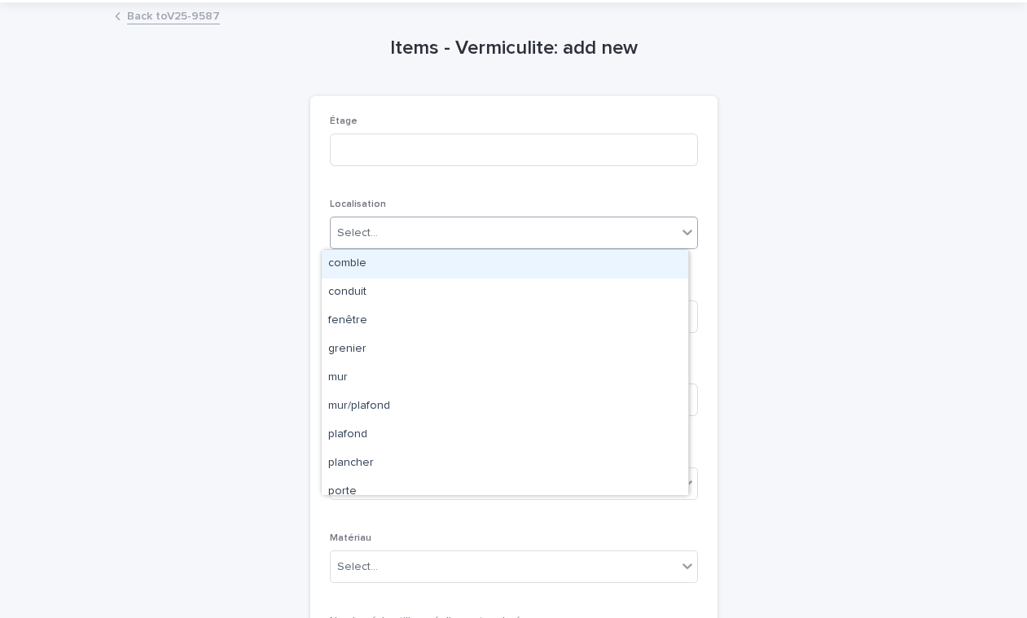
click at [395, 222] on div "Select..." at bounding box center [504, 233] width 346 height 27
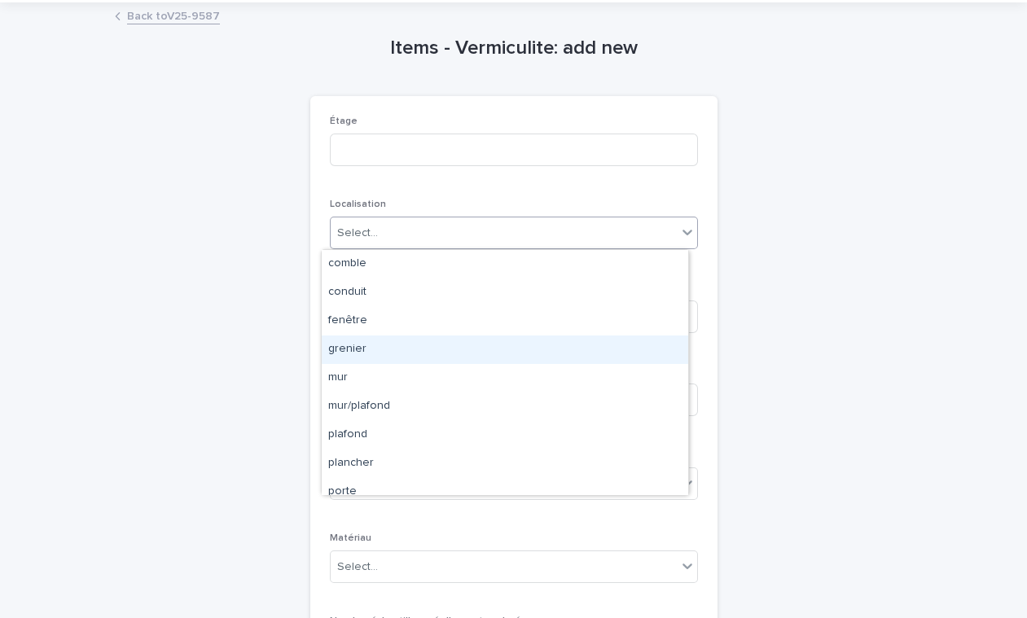
click at [395, 352] on div "grenier" at bounding box center [505, 349] width 366 height 28
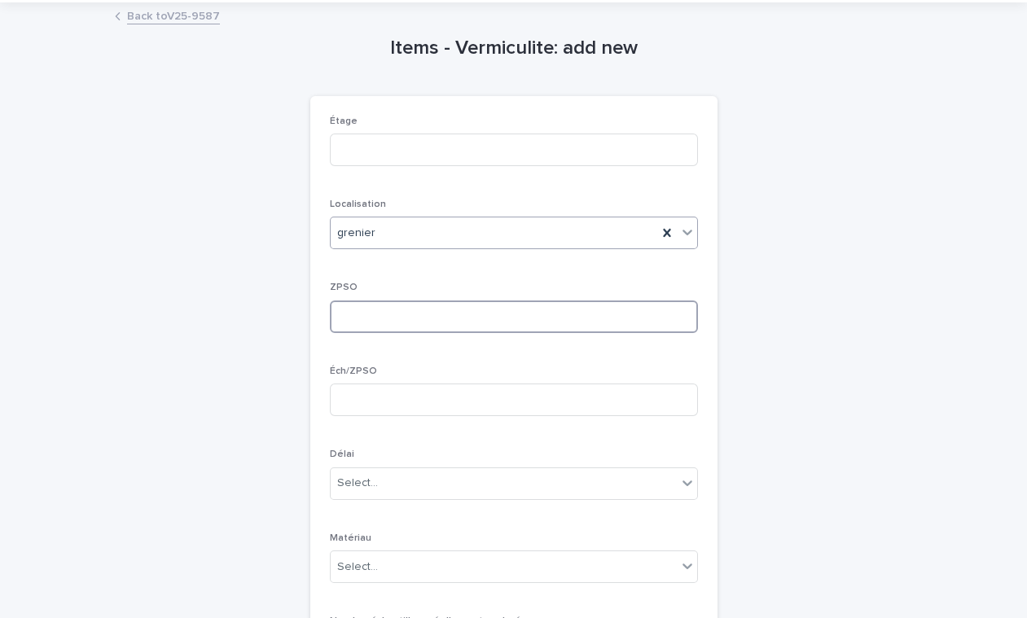
click at [348, 322] on input at bounding box center [514, 316] width 368 height 33
type input "*"
click at [395, 391] on input at bounding box center [514, 399] width 368 height 33
type input "*"
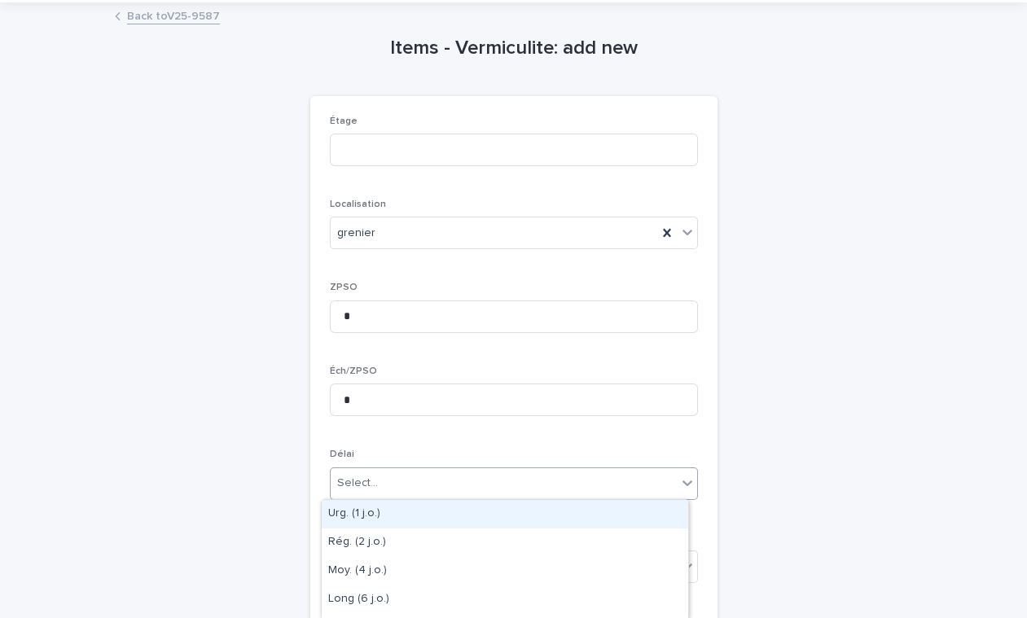
click at [423, 487] on div "Select..." at bounding box center [504, 483] width 346 height 27
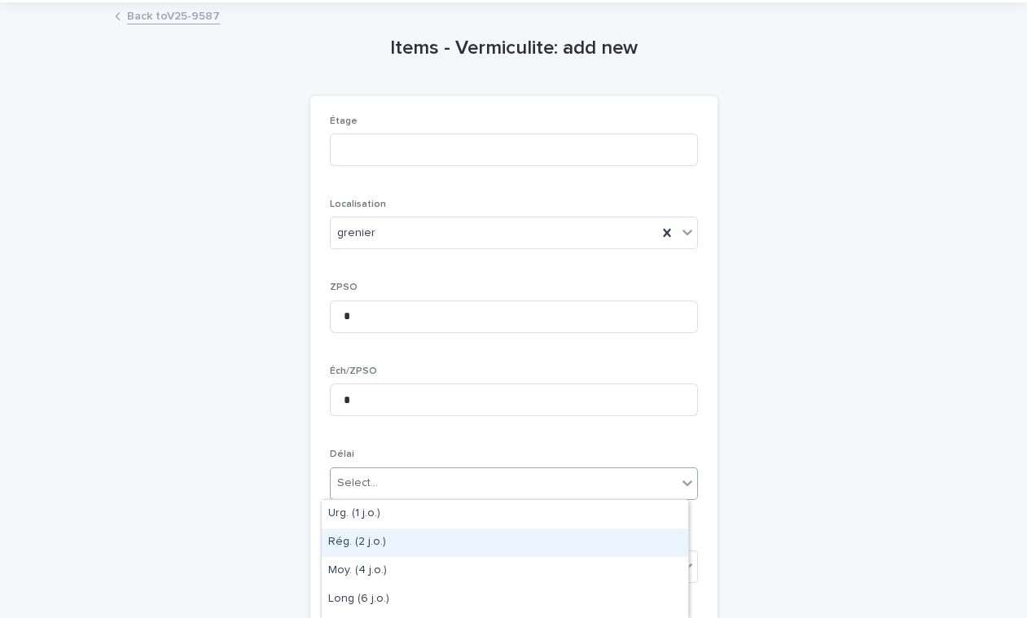
click at [374, 542] on div "Rég. (2 j.o.)" at bounding box center [505, 542] width 366 height 28
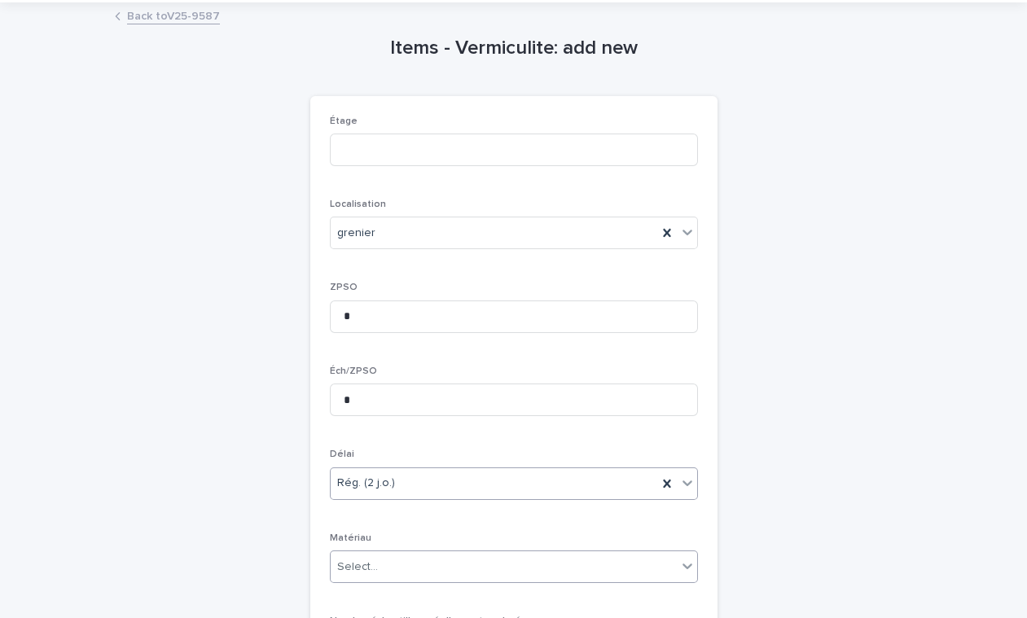
click at [497, 563] on div "Select..." at bounding box center [504, 567] width 346 height 27
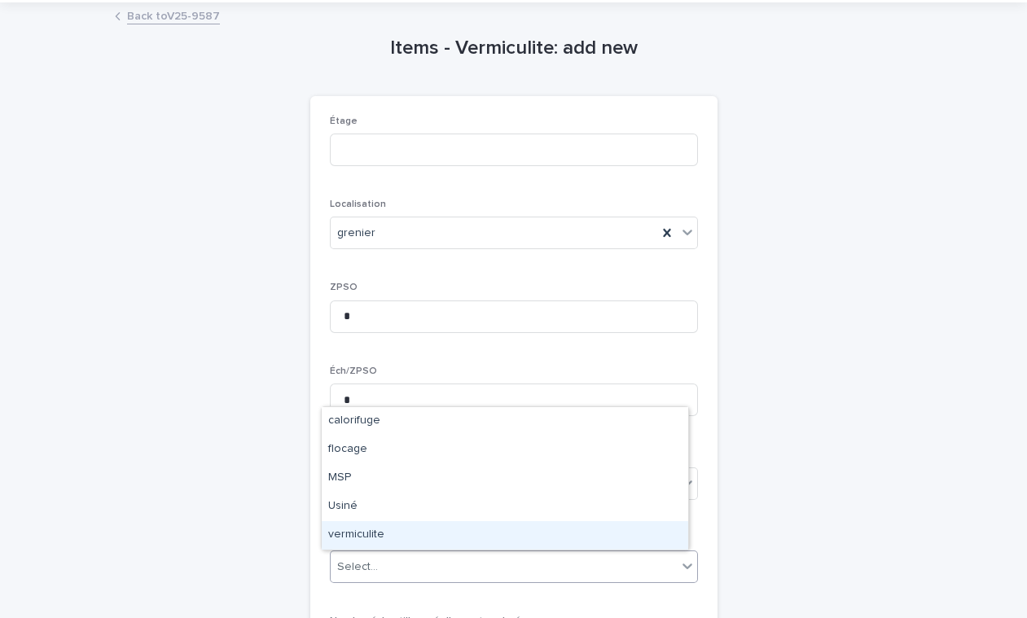
click at [450, 543] on div "vermiculite" at bounding box center [505, 535] width 366 height 28
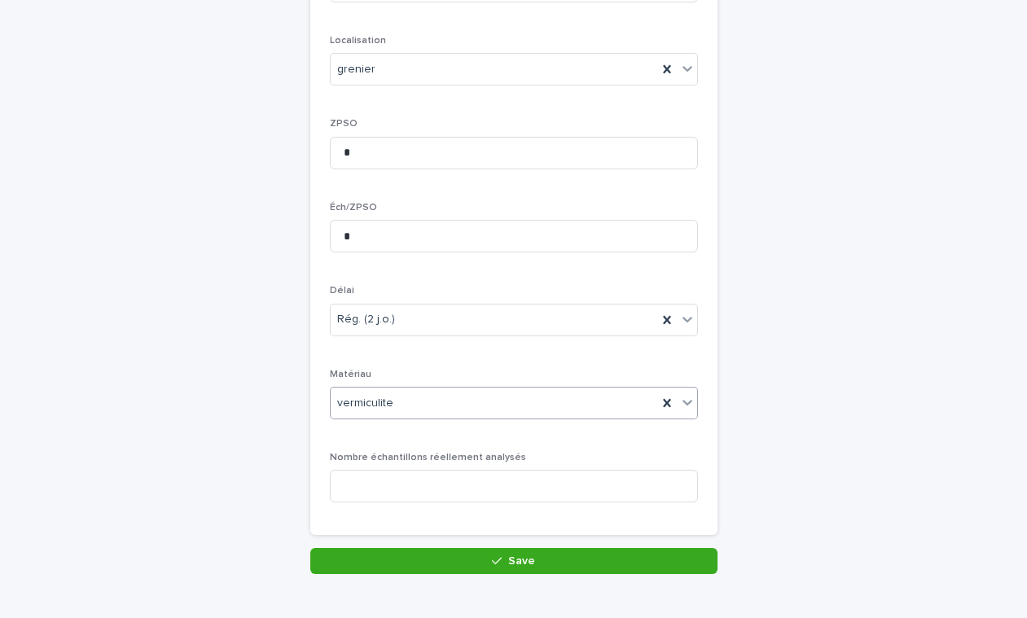
scroll to position [296, 0]
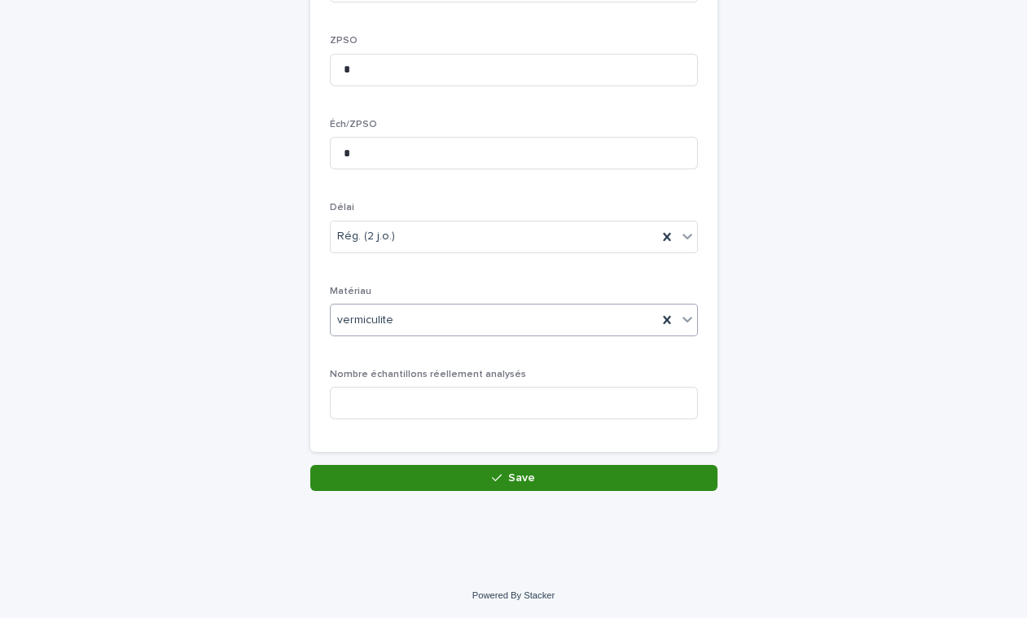
click at [469, 472] on button "Save" at bounding box center [513, 478] width 407 height 26
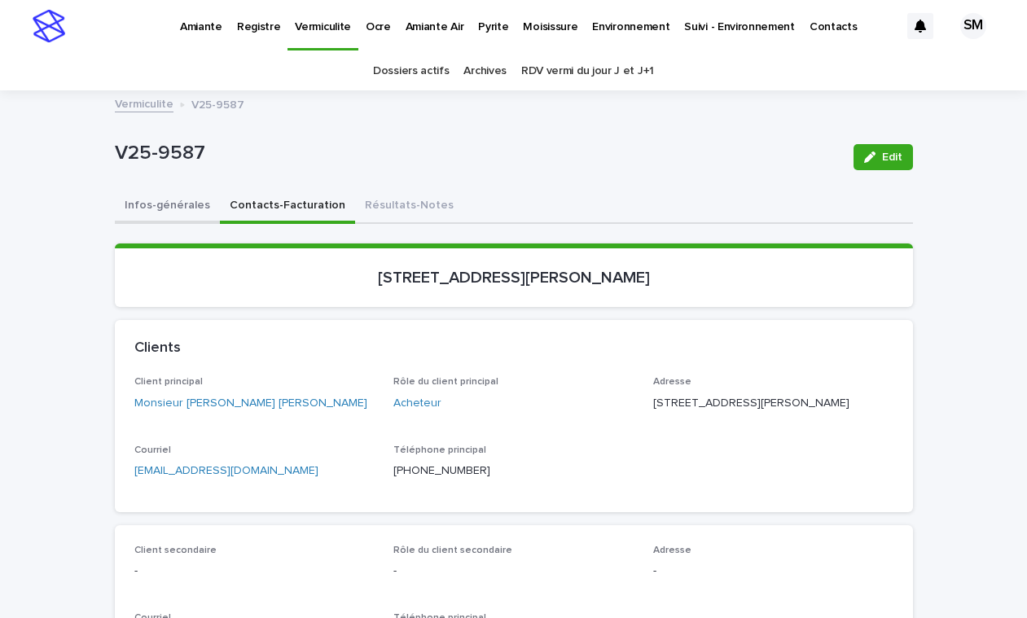
click at [137, 206] on button "Infos-générales" at bounding box center [167, 207] width 105 height 34
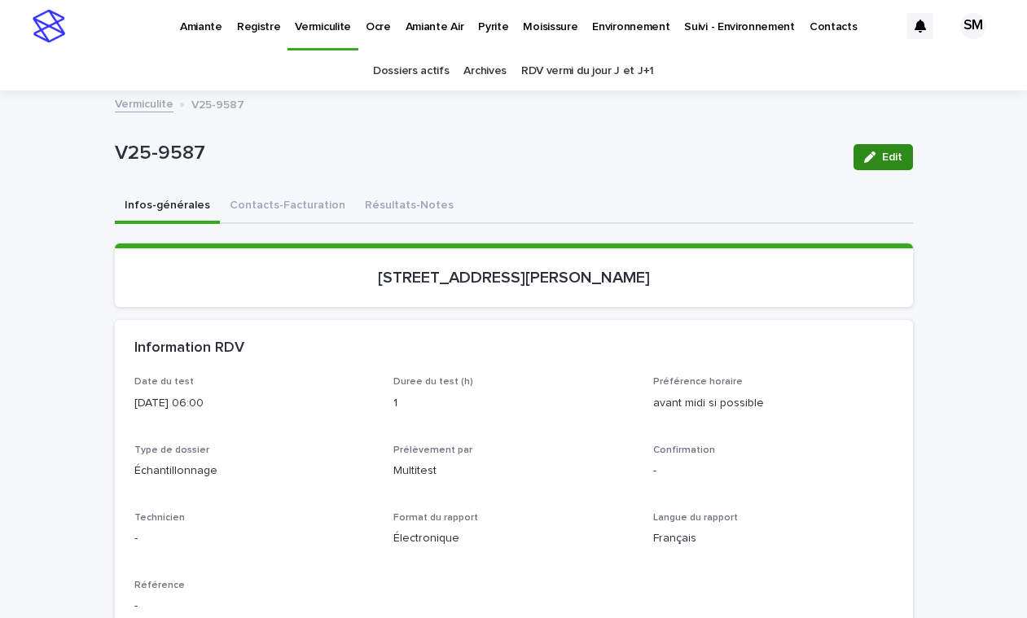
click at [882, 151] on span "Edit" at bounding box center [892, 156] width 20 height 11
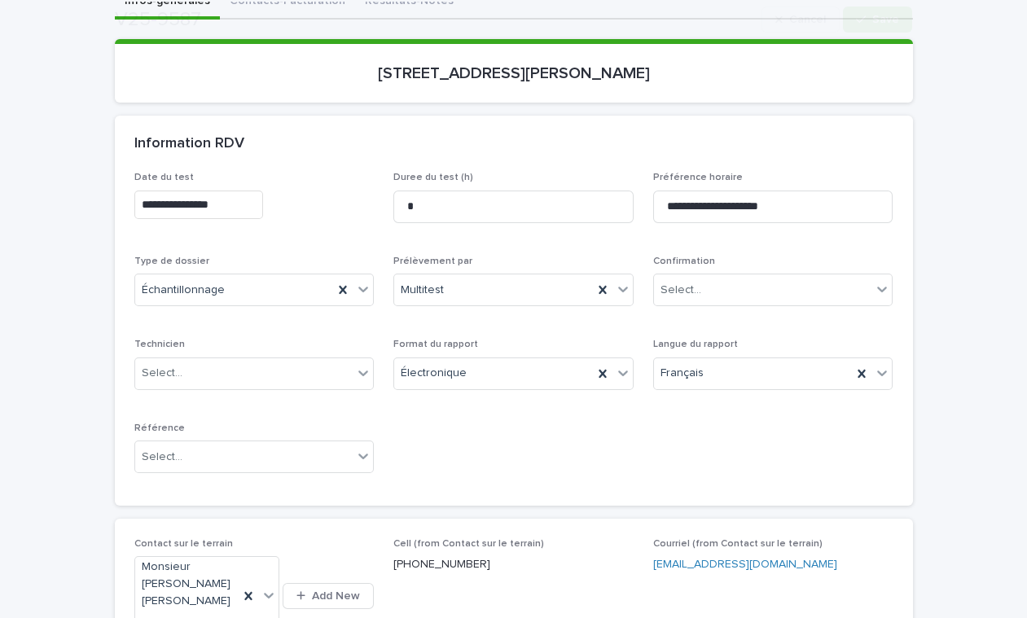
scroll to position [222, 0]
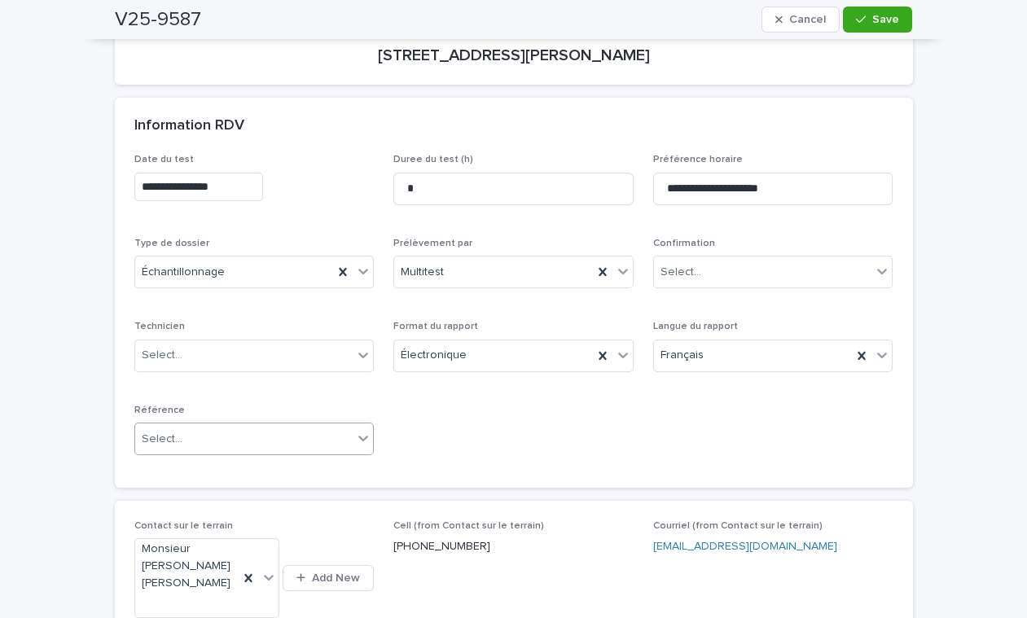
click at [195, 439] on div "Select..." at bounding box center [244, 439] width 218 height 27
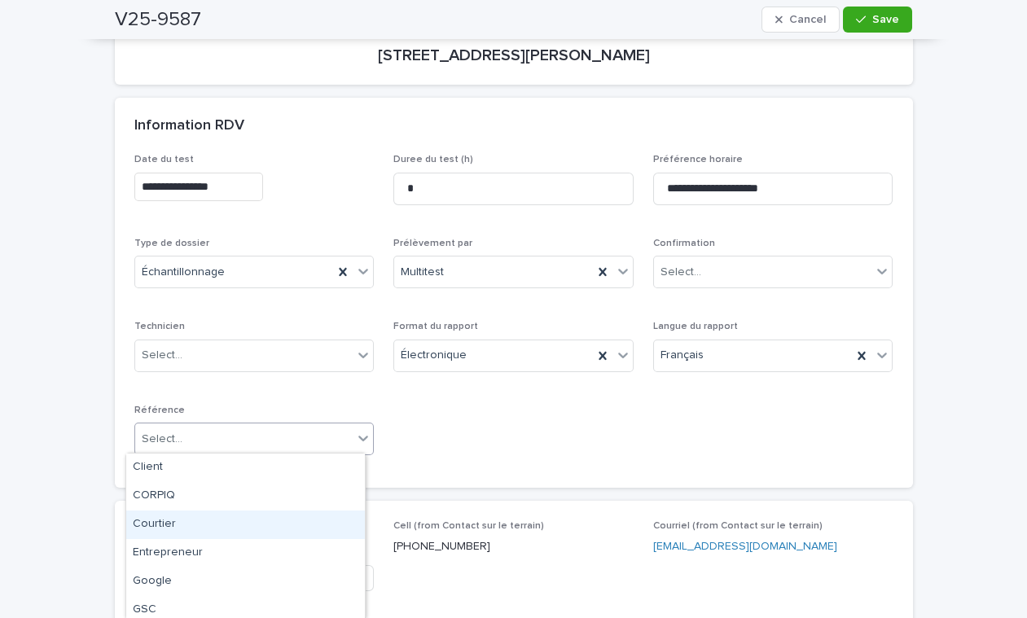
click at [163, 528] on div "Courtier" at bounding box center [245, 524] width 239 height 28
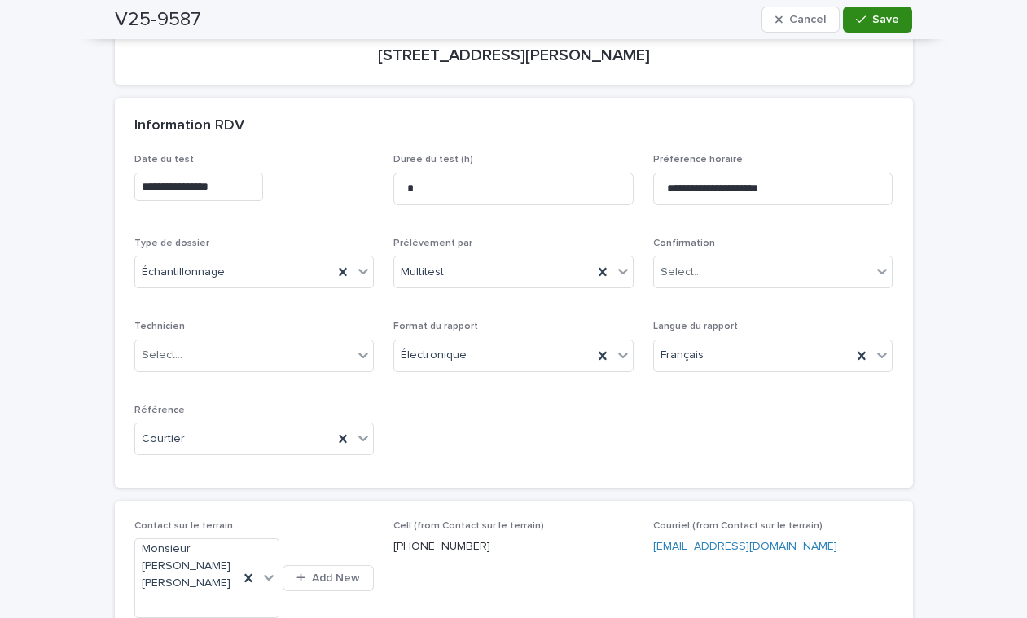
click at [872, 17] on span "Save" at bounding box center [885, 19] width 27 height 11
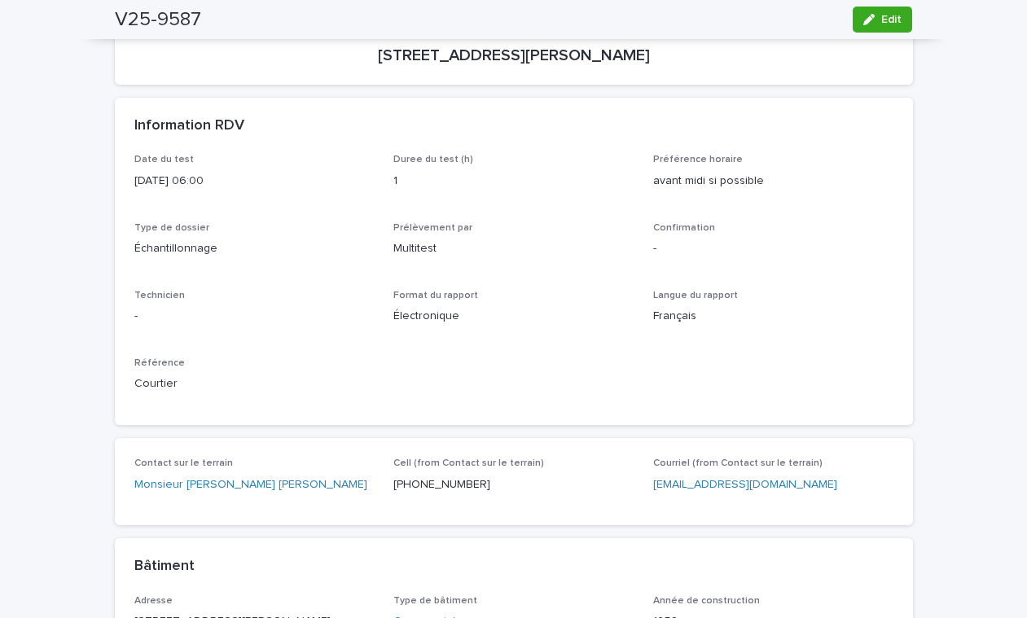
scroll to position [0, 0]
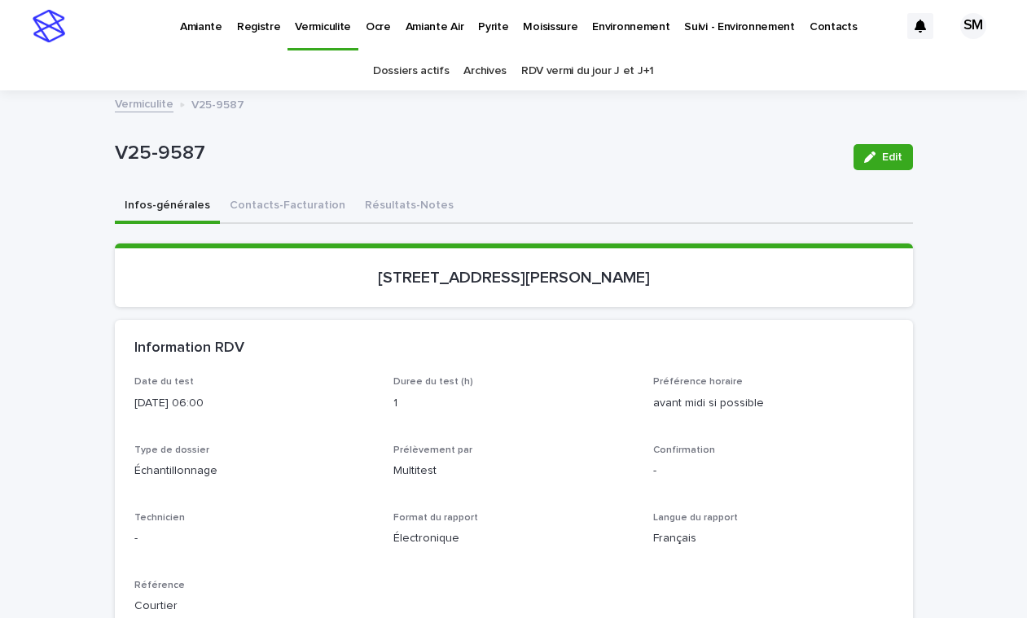
click at [746, 204] on div "Infos-générales Contacts-Facturation Résultats-Notes" at bounding box center [514, 207] width 798 height 34
drag, startPoint x: 635, startPoint y: 276, endPoint x: 389, endPoint y: 273, distance: 245.9
click at [389, 273] on p "[STREET_ADDRESS][PERSON_NAME]" at bounding box center [513, 278] width 759 height 20
click at [409, 273] on p "[STREET_ADDRESS][PERSON_NAME]" at bounding box center [513, 278] width 759 height 20
drag, startPoint x: 599, startPoint y: 282, endPoint x: 624, endPoint y: 274, distance: 25.5
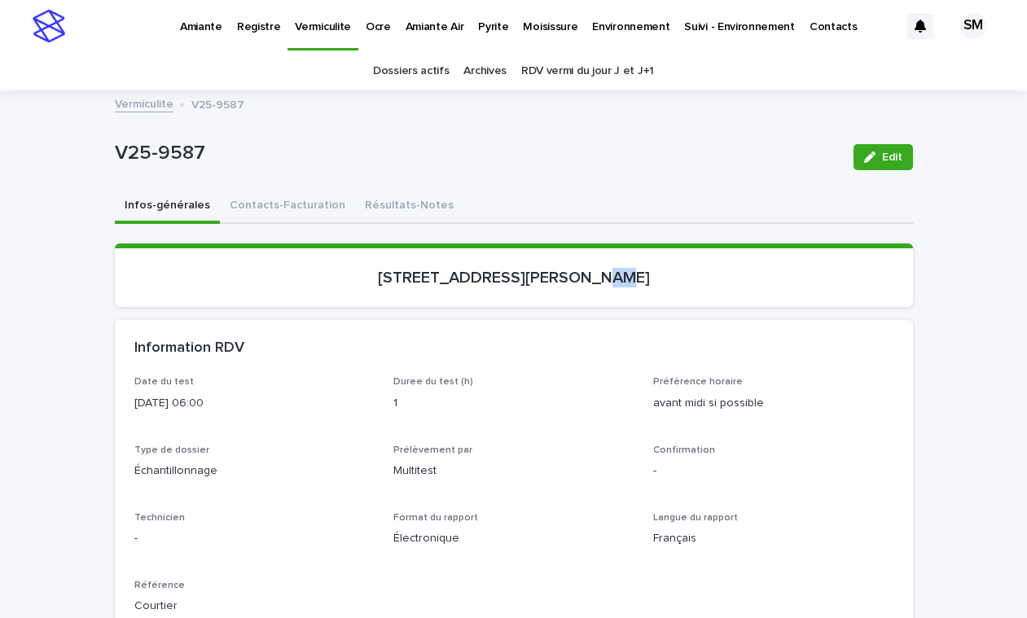
click at [624, 274] on p "[STREET_ADDRESS][PERSON_NAME]" at bounding box center [513, 278] width 759 height 20
click at [593, 279] on p "[STREET_ADDRESS][PERSON_NAME]" at bounding box center [513, 278] width 759 height 20
click at [617, 275] on p "[STREET_ADDRESS][PERSON_NAME]" at bounding box center [513, 278] width 759 height 20
drag, startPoint x: 617, startPoint y: 275, endPoint x: 395, endPoint y: 269, distance: 222.3
click at [395, 269] on p "[STREET_ADDRESS][PERSON_NAME]" at bounding box center [513, 278] width 759 height 20
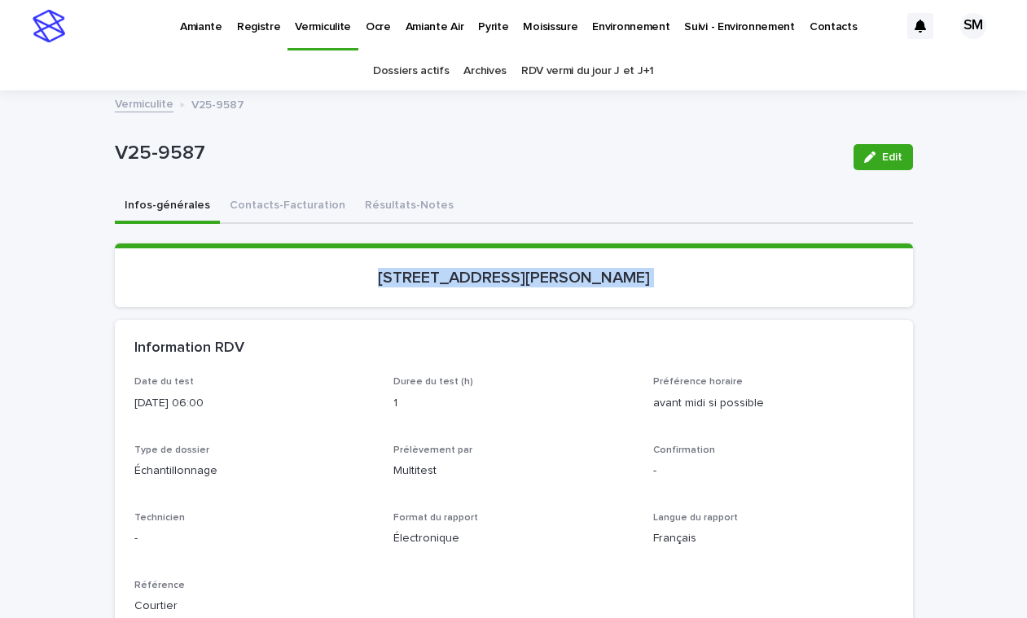
copy div "82, rue Dupuis, Beauharnois Loading... Saving…"
click at [712, 186] on div "V25-9587 Edit" at bounding box center [514, 157] width 798 height 65
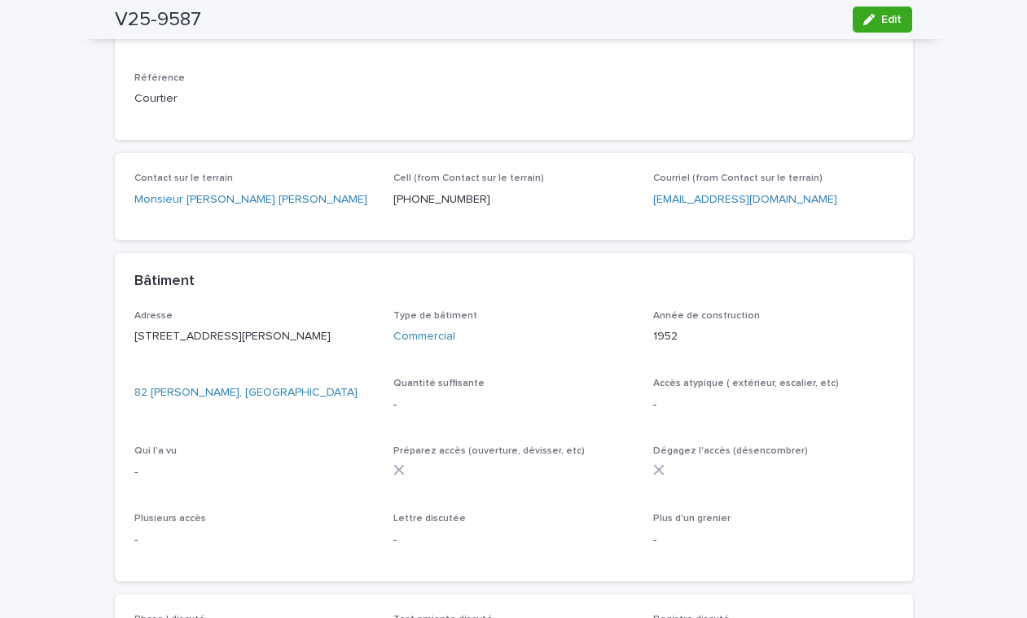
scroll to position [511, 0]
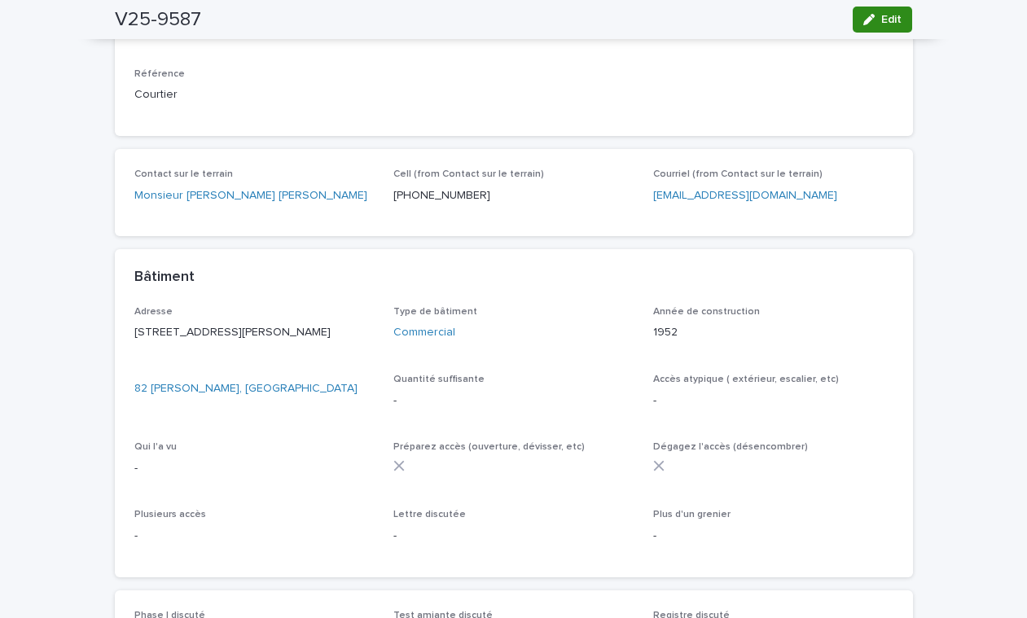
click at [871, 16] on div "button" at bounding box center [872, 19] width 18 height 11
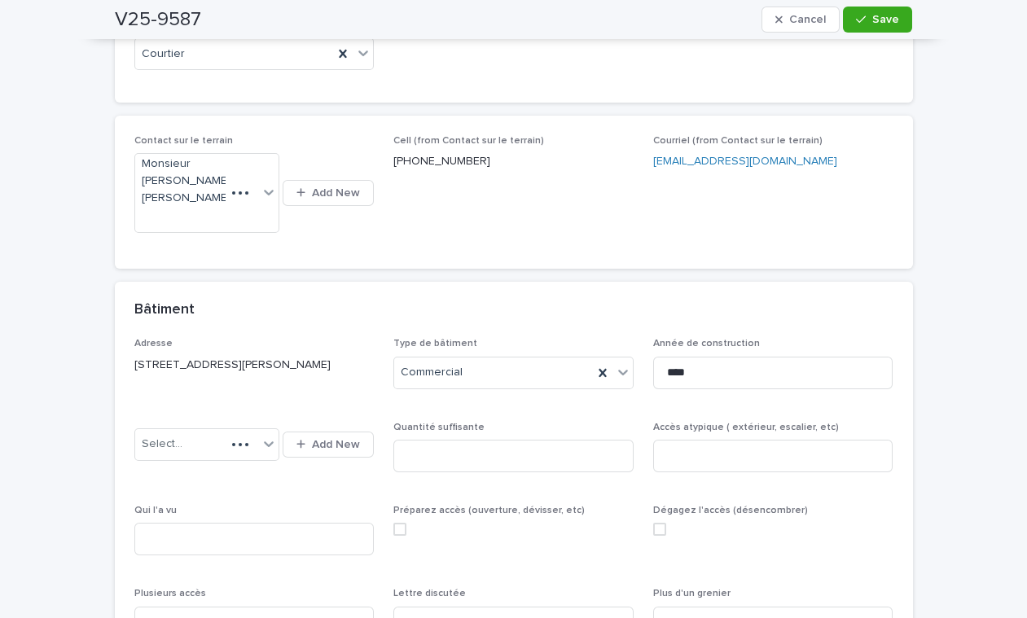
scroll to position [609, 0]
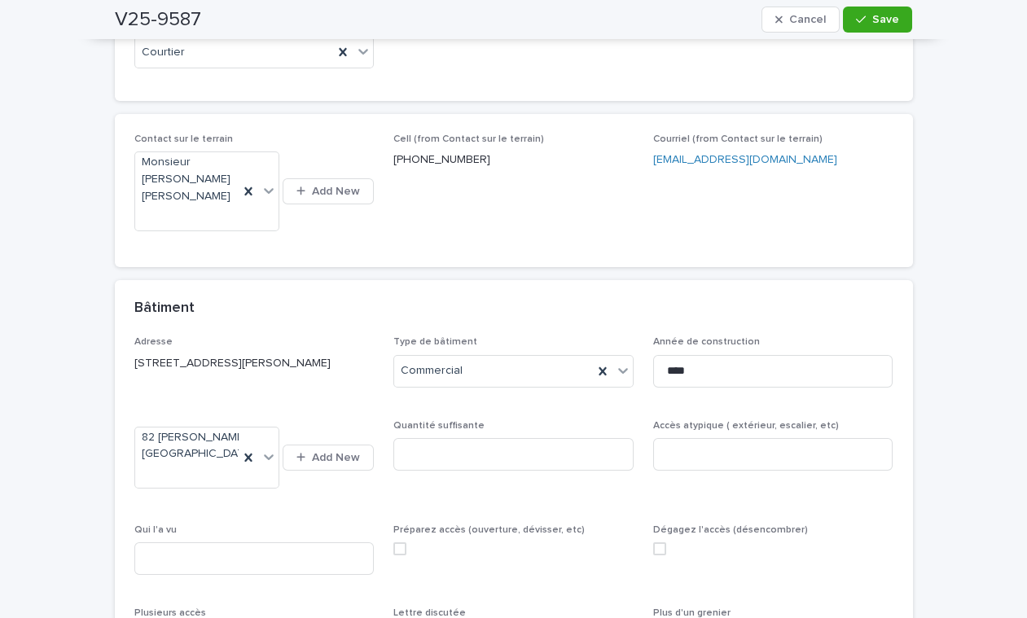
click at [436, 452] on div "Quantité suffisante" at bounding box center [513, 451] width 240 height 63
click at [421, 438] on input at bounding box center [513, 454] width 240 height 33
type input "**********"
click at [193, 542] on input at bounding box center [254, 558] width 240 height 33
type input "**********"
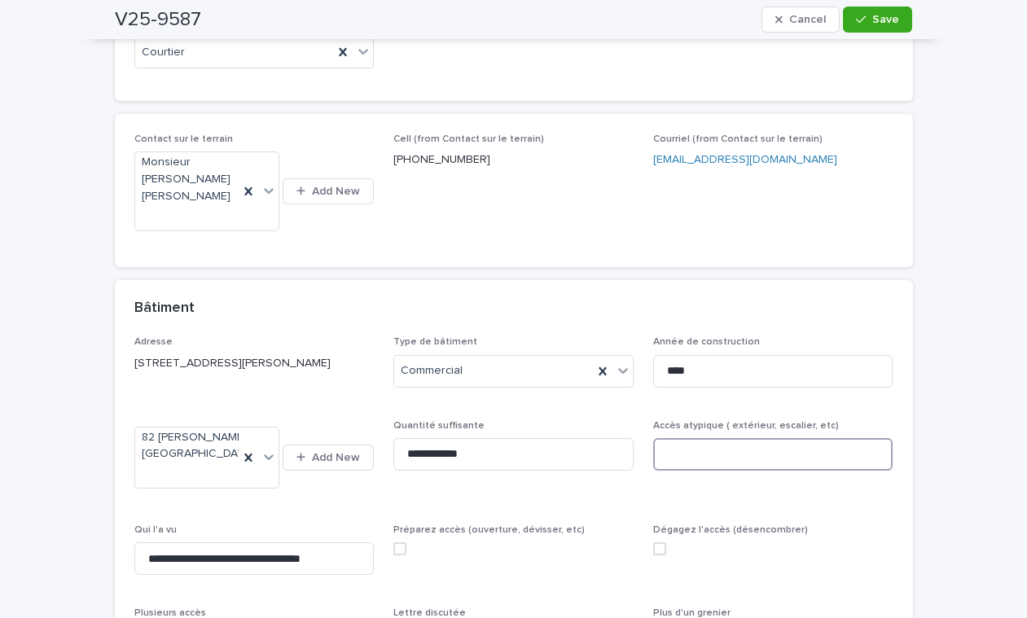
click at [667, 438] on input at bounding box center [773, 454] width 240 height 33
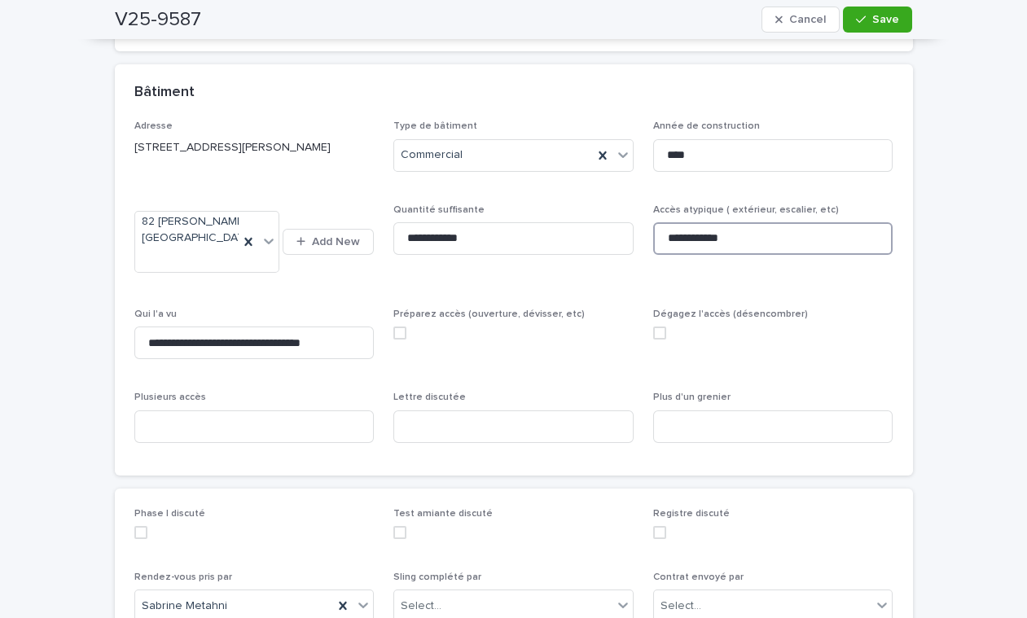
scroll to position [840, 0]
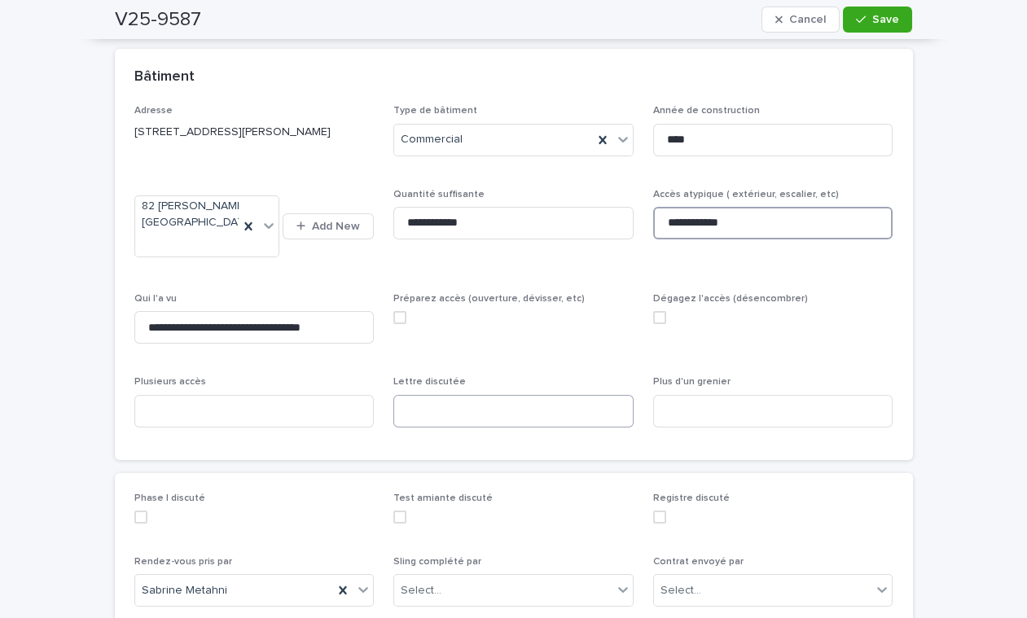
type input "**********"
click at [471, 396] on input at bounding box center [513, 411] width 240 height 33
type input "***"
click at [865, 25] on button "Save" at bounding box center [877, 20] width 69 height 26
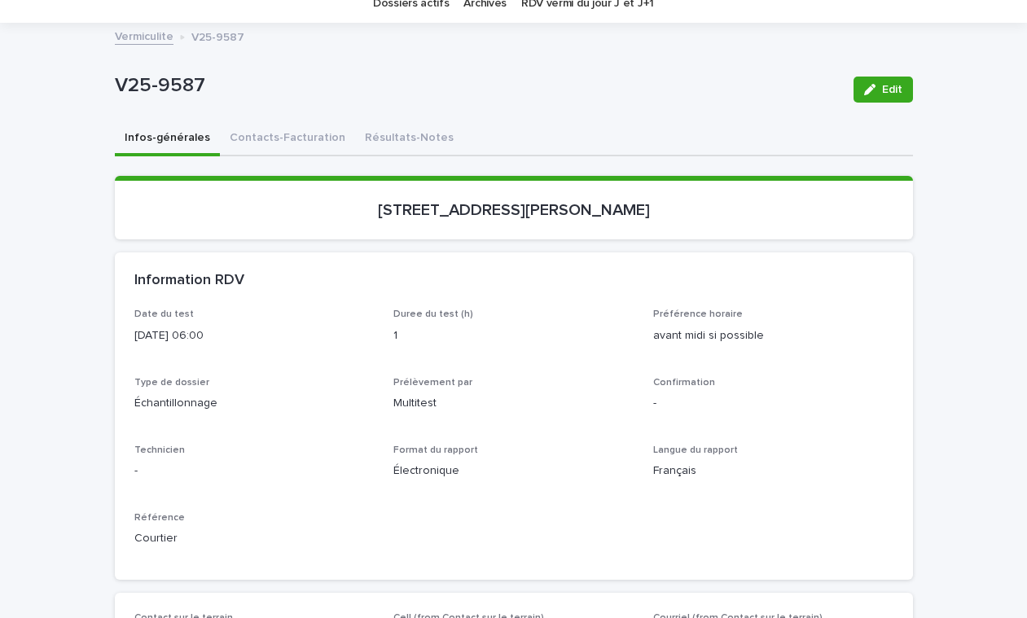
scroll to position [65, 0]
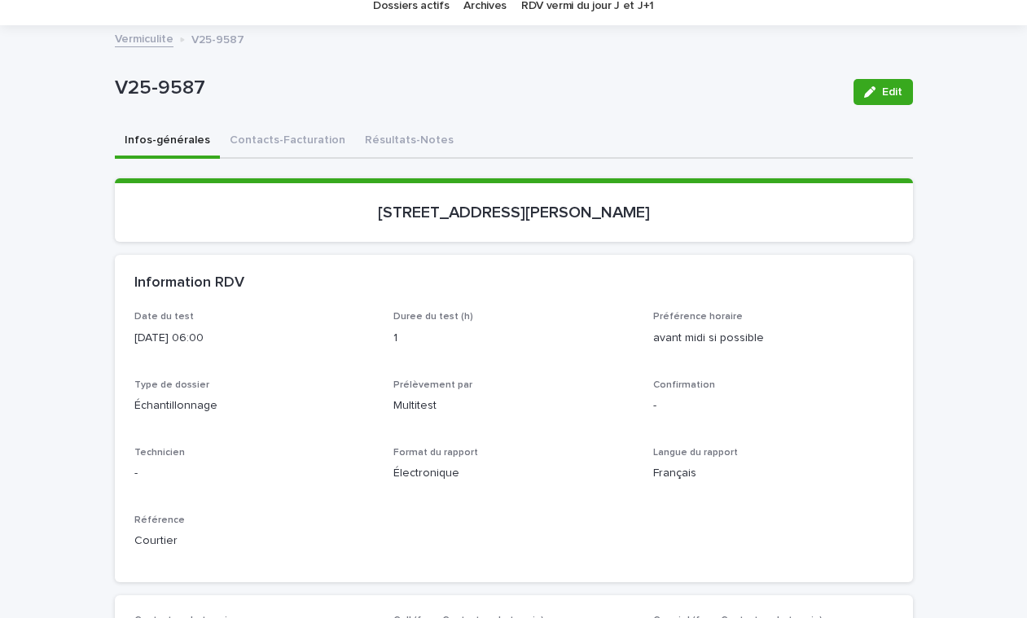
click at [263, 133] on button "Contacts-Facturation" at bounding box center [287, 142] width 135 height 34
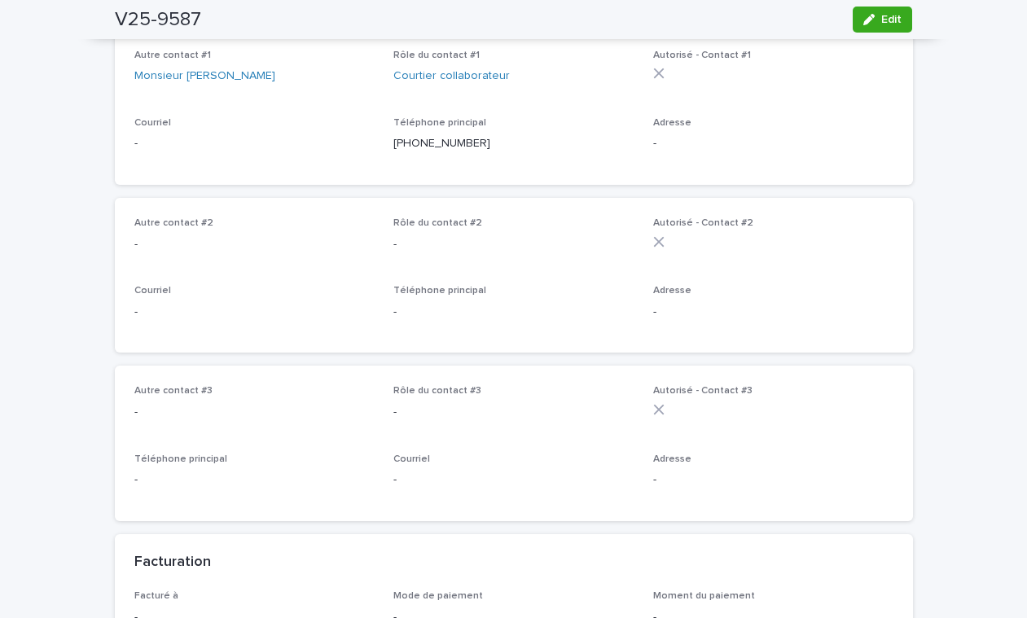
scroll to position [723, 0]
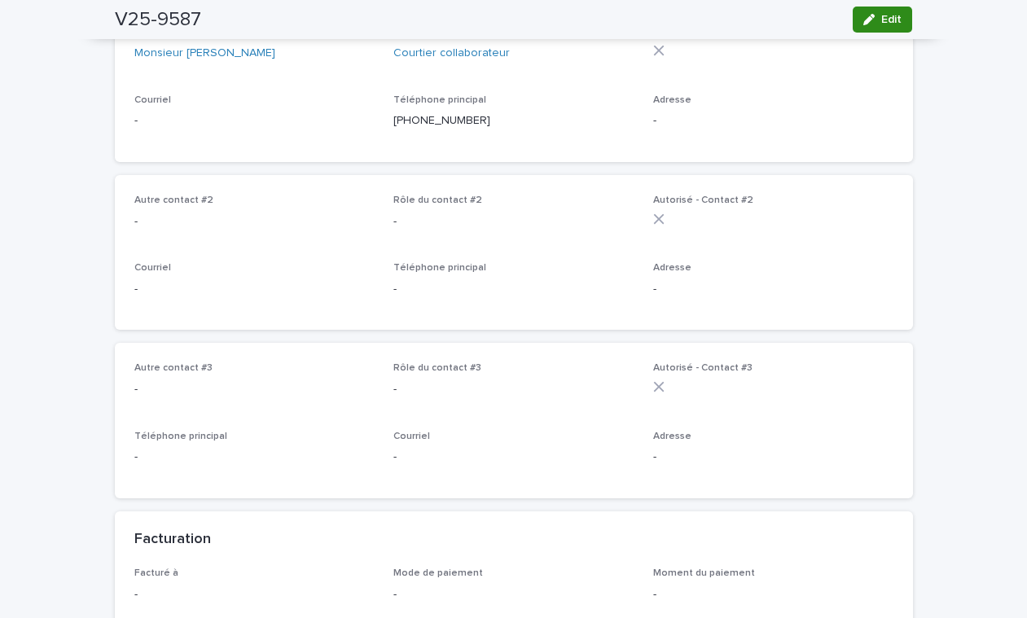
click at [872, 20] on div "button" at bounding box center [872, 19] width 18 height 11
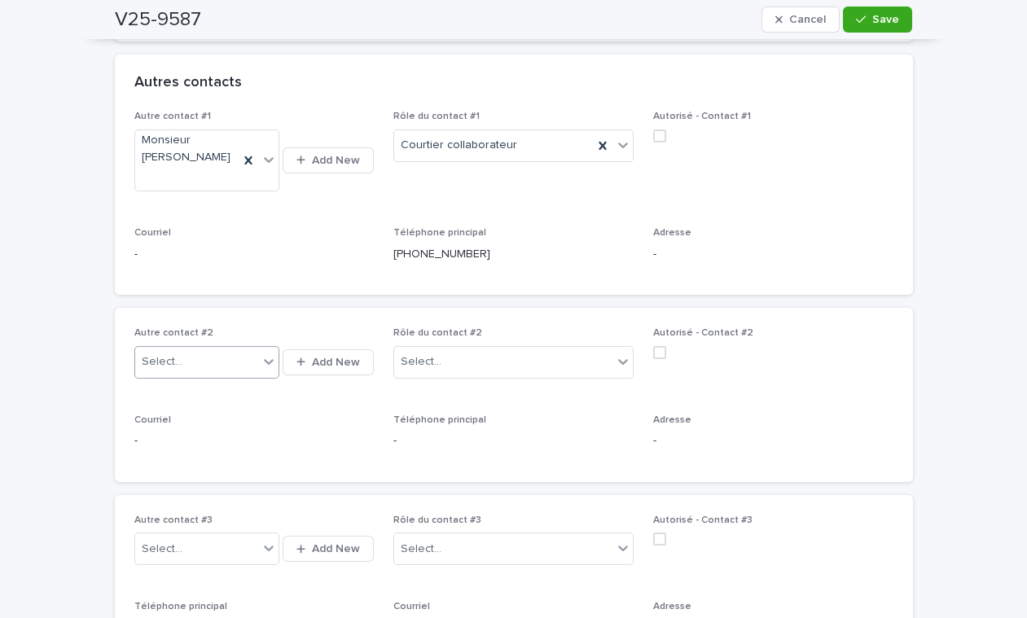
click at [182, 348] on div "Select..." at bounding box center [196, 361] width 123 height 27
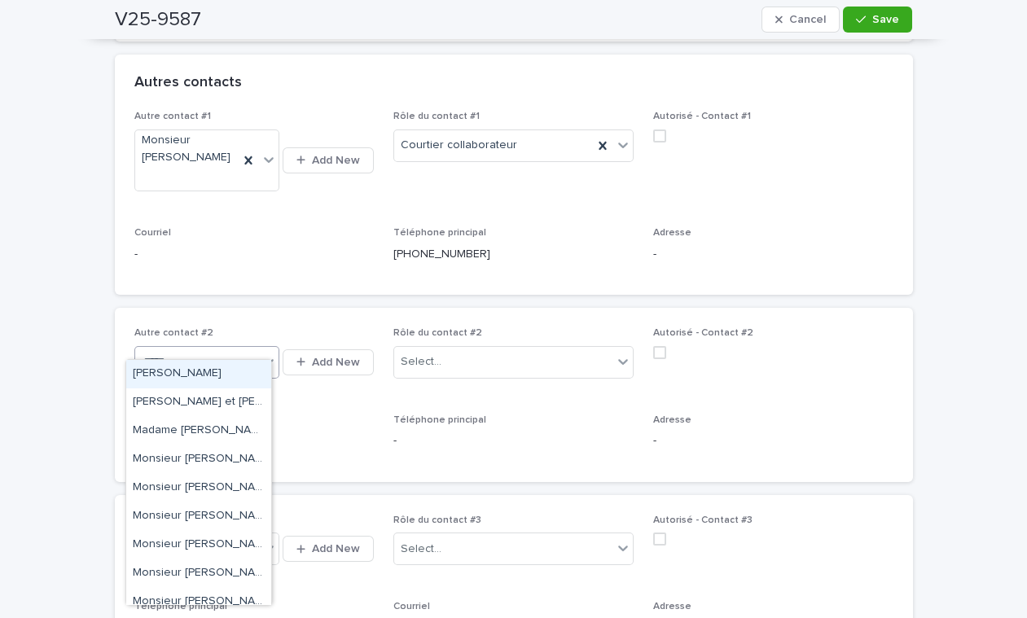
type input "******"
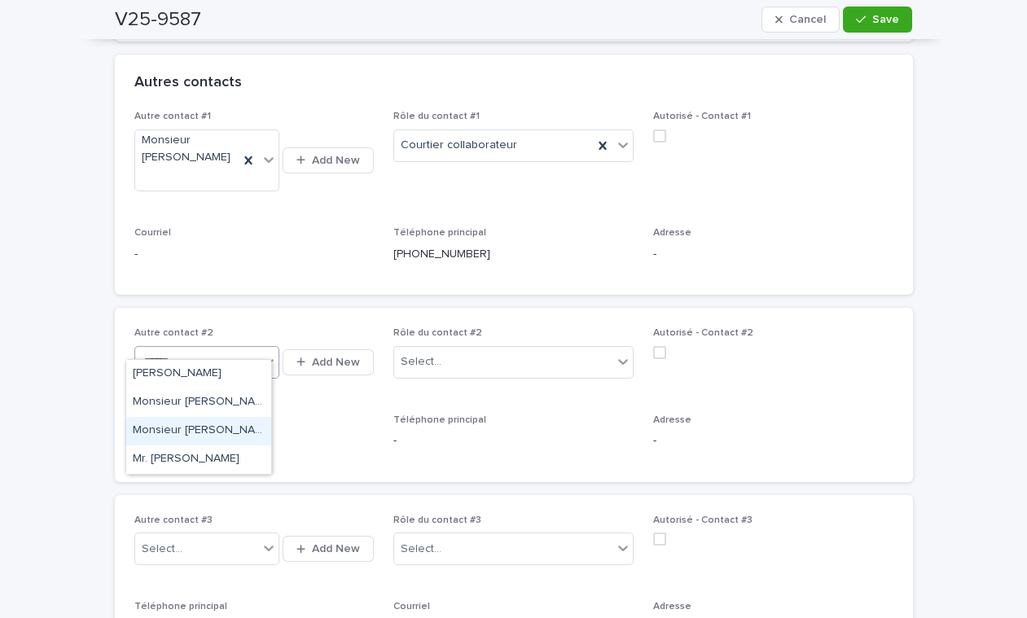
click at [190, 428] on div "Monsieur Eric Bouchard (Remax Royal)" at bounding box center [198, 431] width 145 height 28
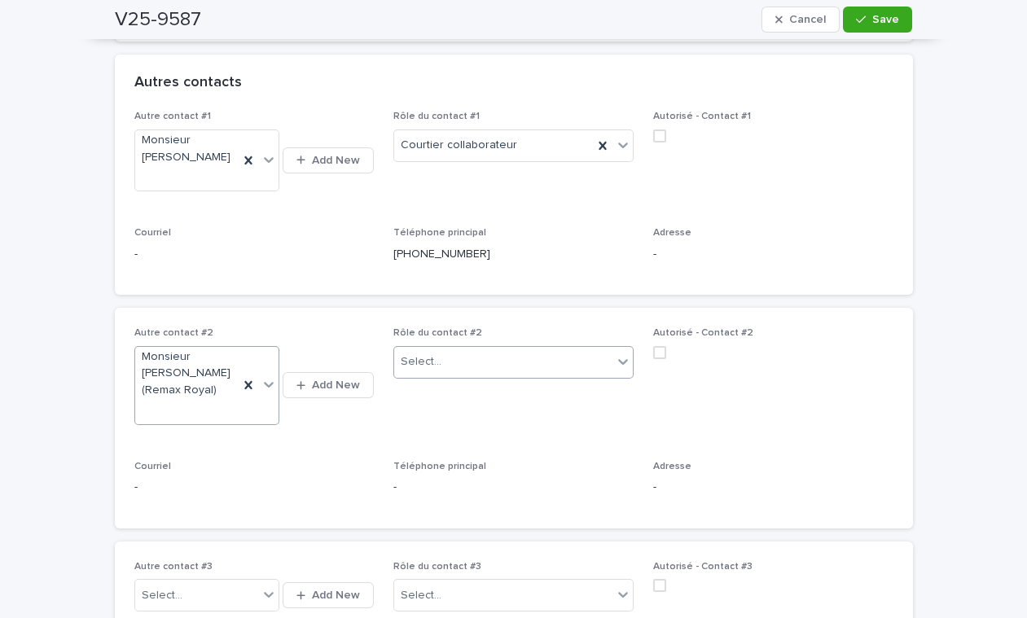
click at [615, 353] on icon at bounding box center [623, 361] width 16 height 16
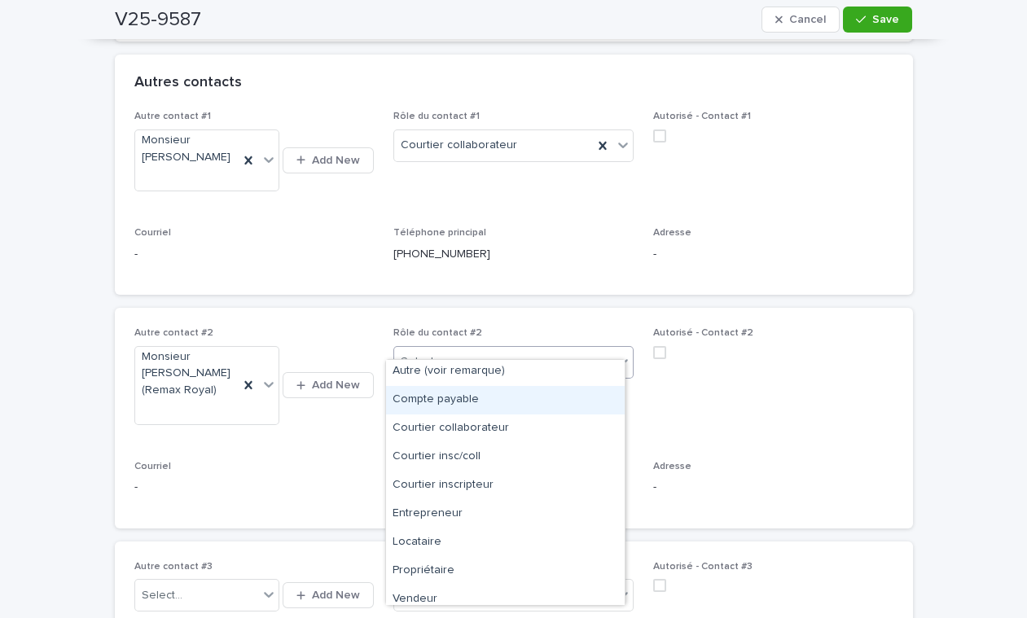
scroll to position [40, 0]
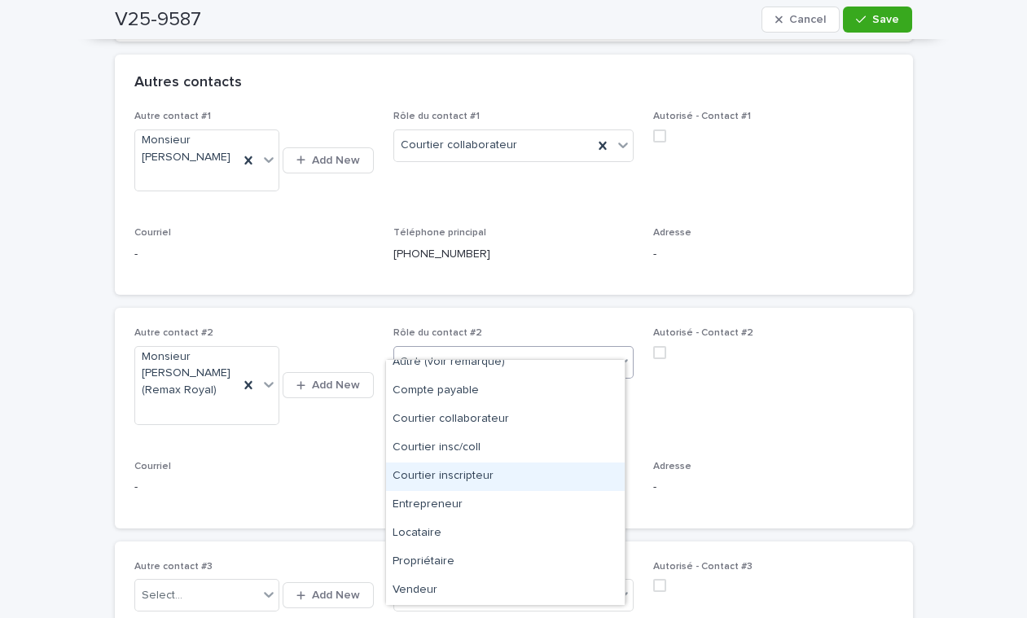
click at [471, 478] on div "Courtier inscripteur" at bounding box center [505, 476] width 239 height 28
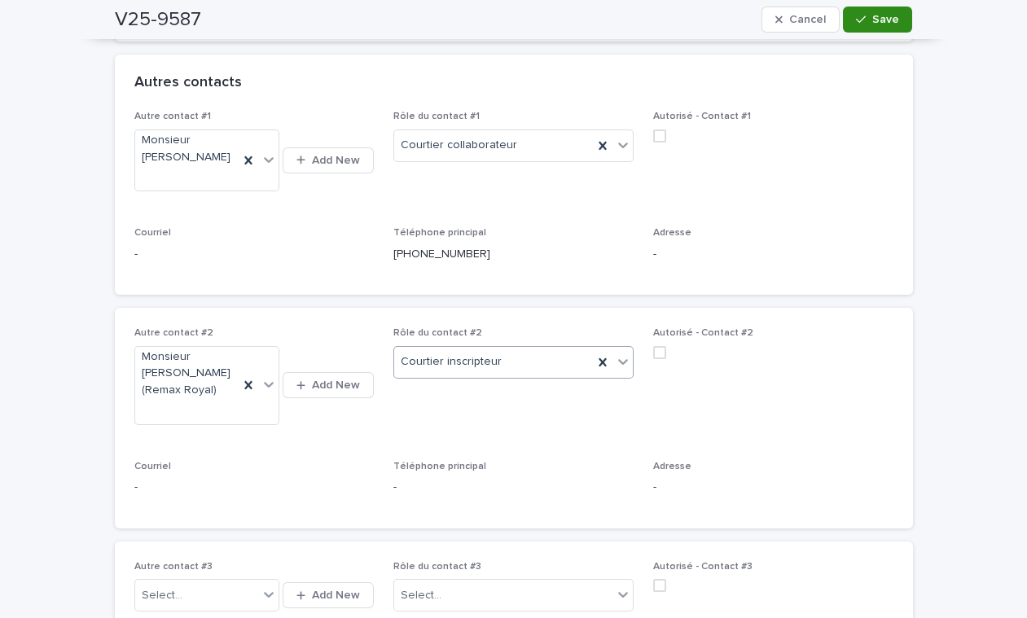
click at [883, 25] on button "Save" at bounding box center [877, 20] width 69 height 26
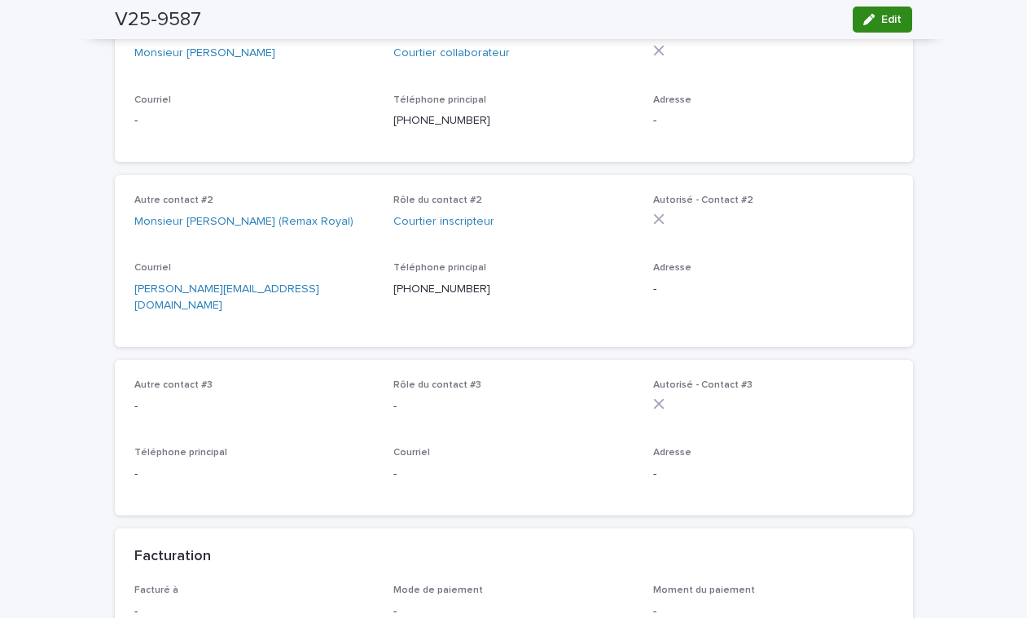
click at [869, 23] on div "button" at bounding box center [872, 19] width 18 height 11
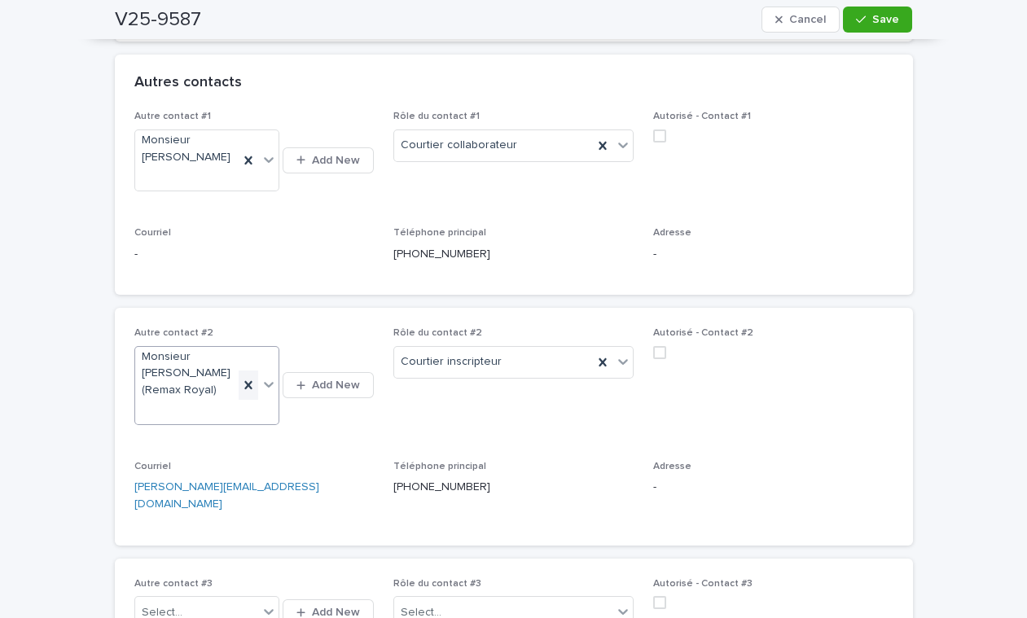
click at [240, 377] on icon at bounding box center [248, 385] width 16 height 16
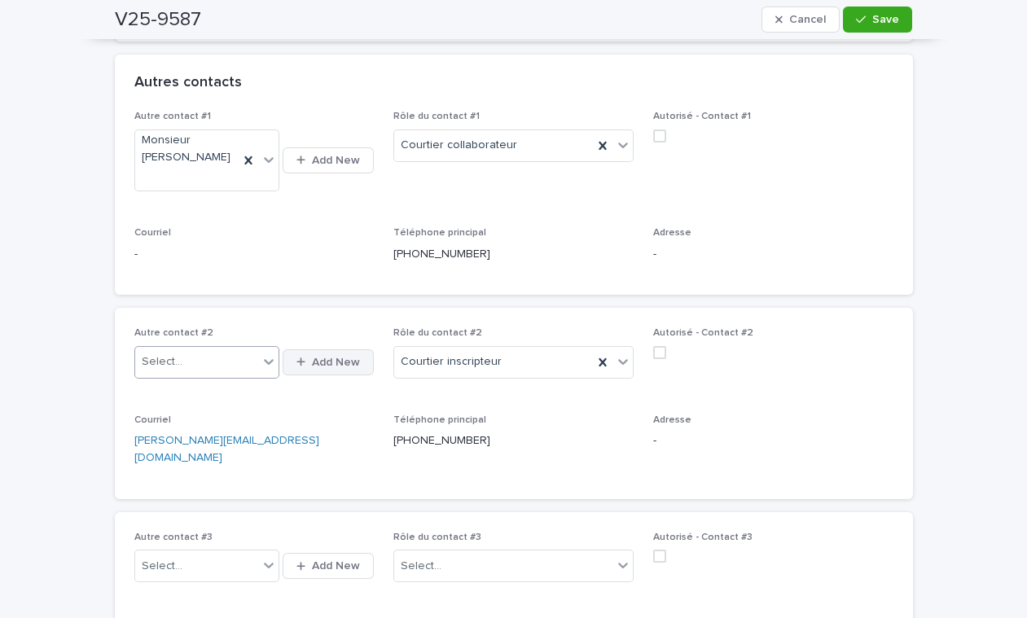
click at [290, 349] on button "Add New" at bounding box center [327, 362] width 91 height 26
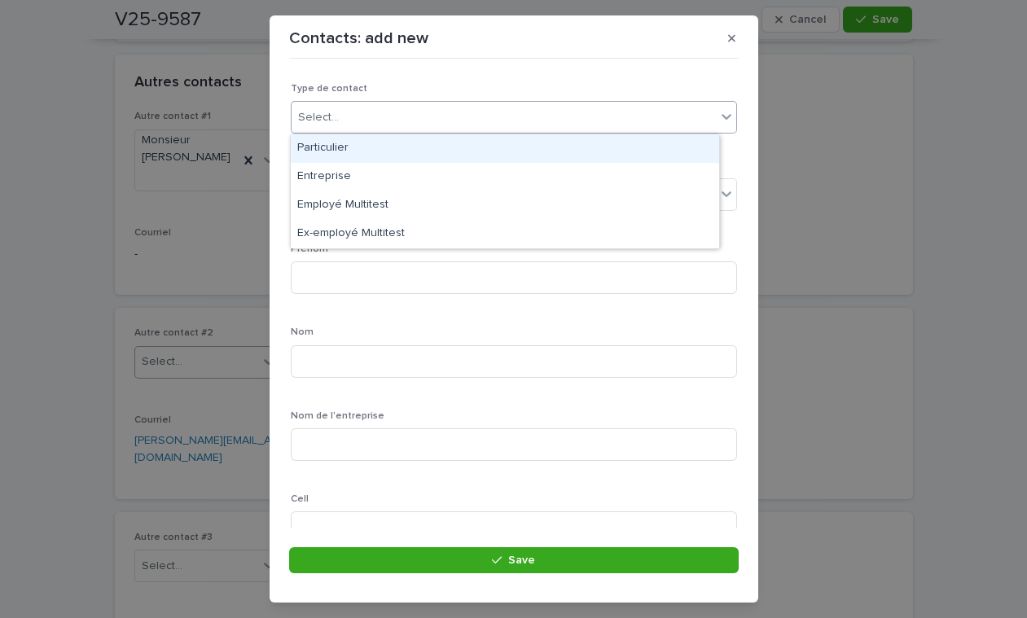
click at [329, 112] on div "Select..." at bounding box center [318, 117] width 41 height 17
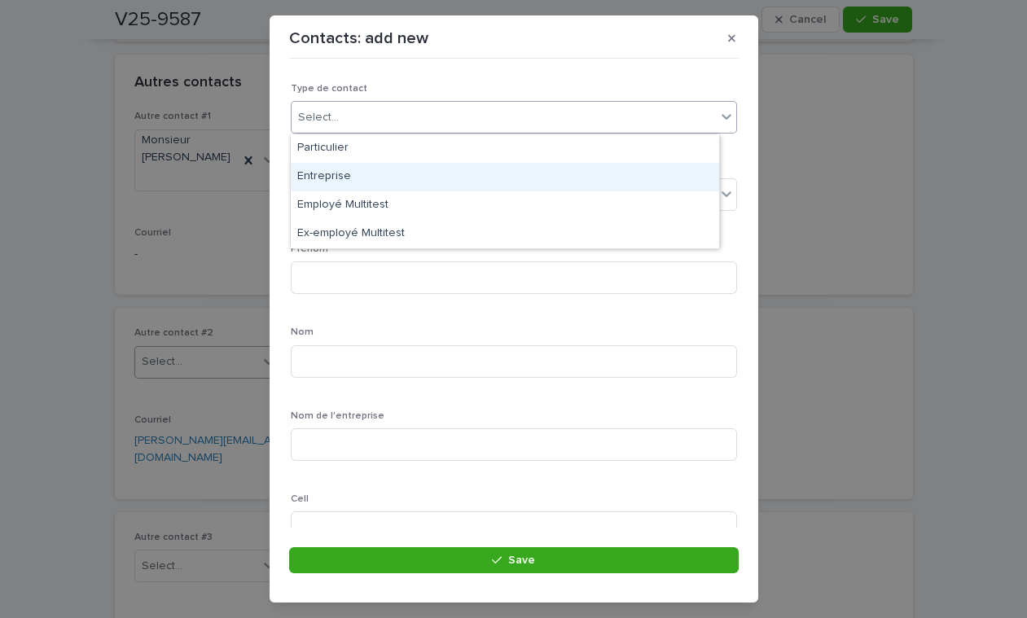
click at [335, 176] on div "Entreprise" at bounding box center [505, 177] width 428 height 28
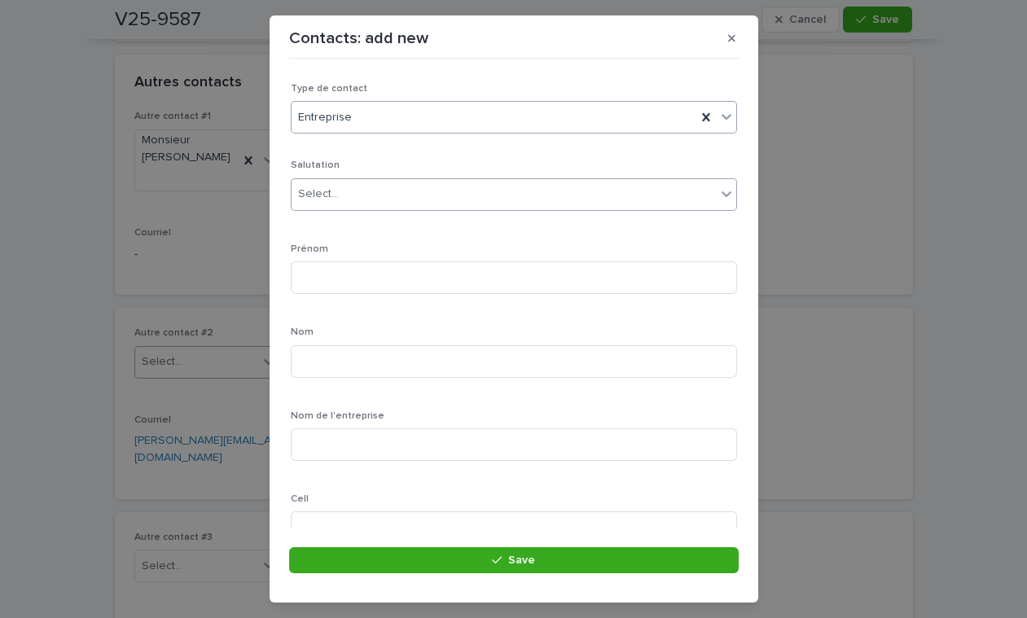
click at [330, 199] on div "Select..." at bounding box center [318, 194] width 41 height 17
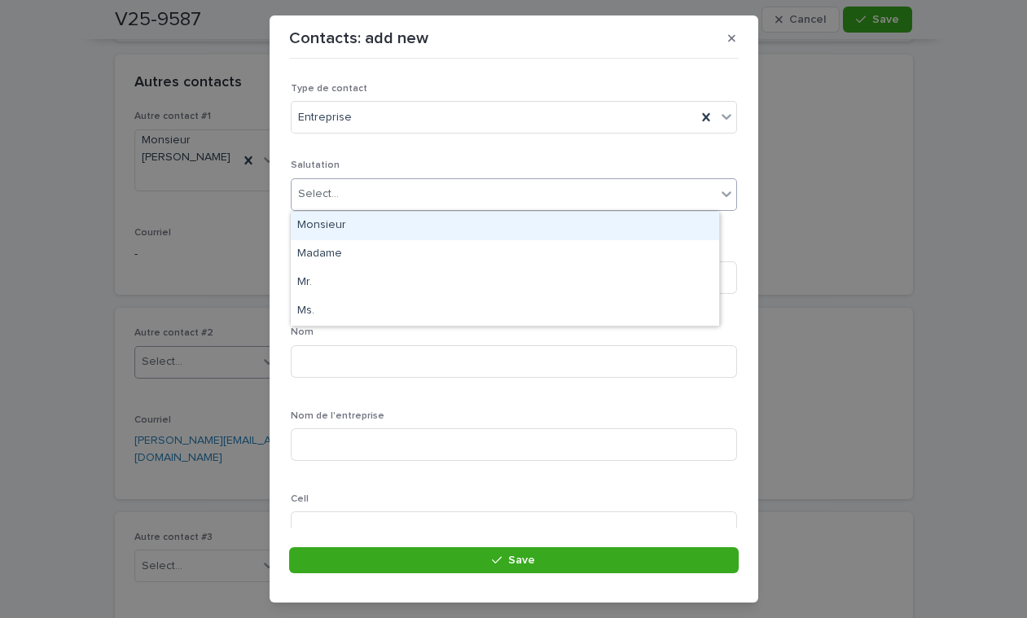
click at [335, 228] on div "Monsieur" at bounding box center [505, 226] width 428 height 28
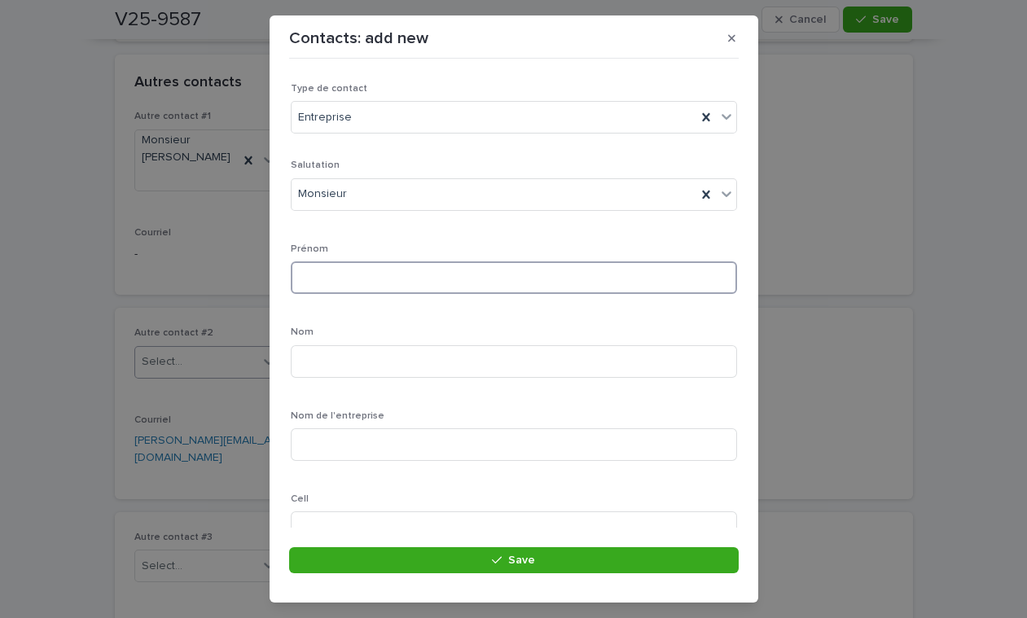
click at [317, 270] on input at bounding box center [514, 277] width 446 height 33
type input "****"
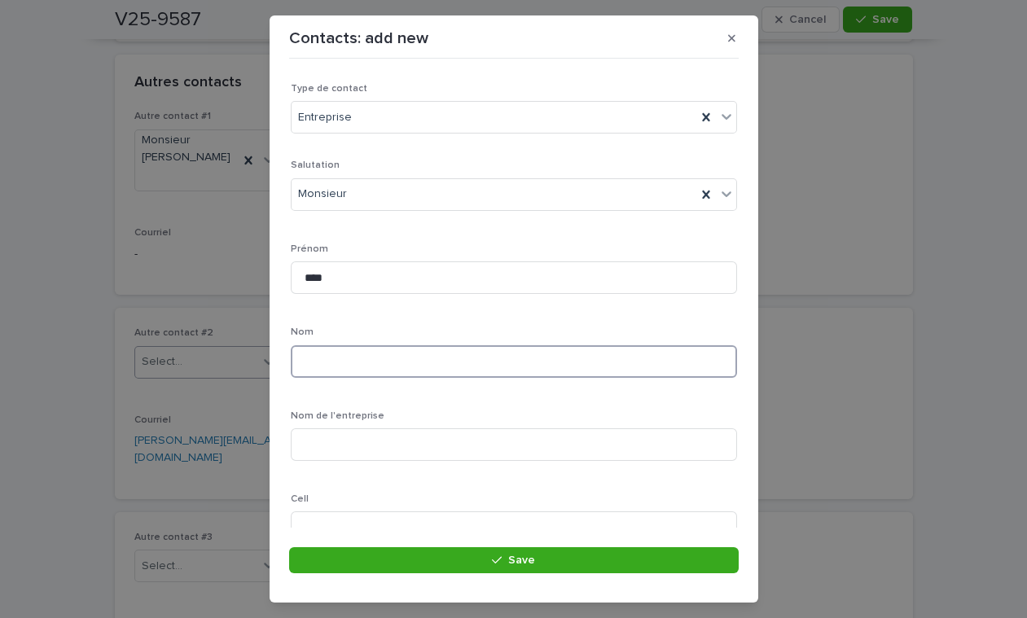
click at [344, 352] on input at bounding box center [514, 361] width 446 height 33
type input "********"
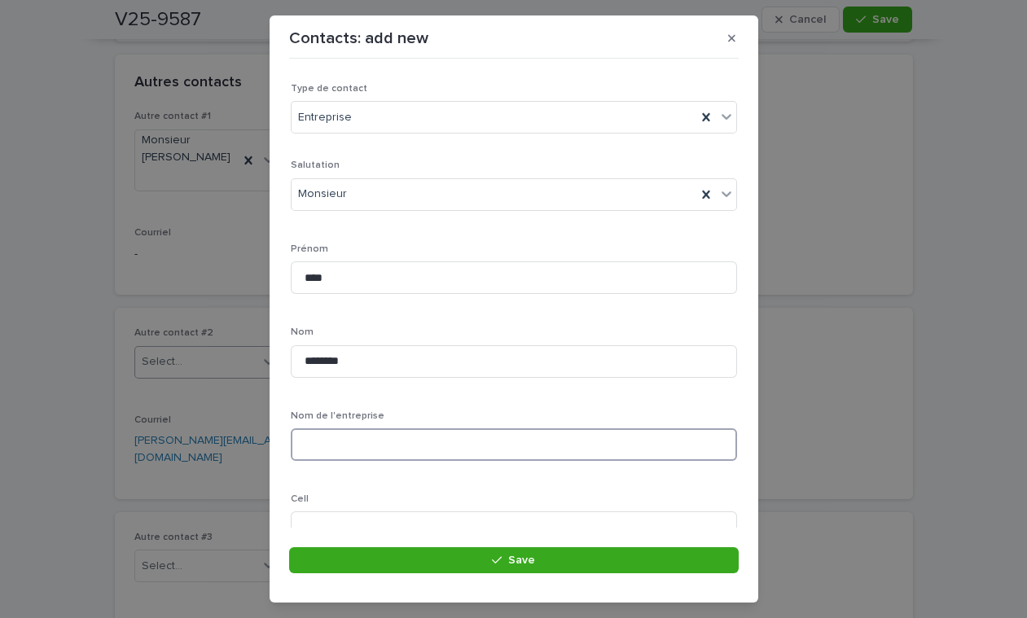
click at [330, 438] on input at bounding box center [514, 444] width 446 height 33
type input "**********"
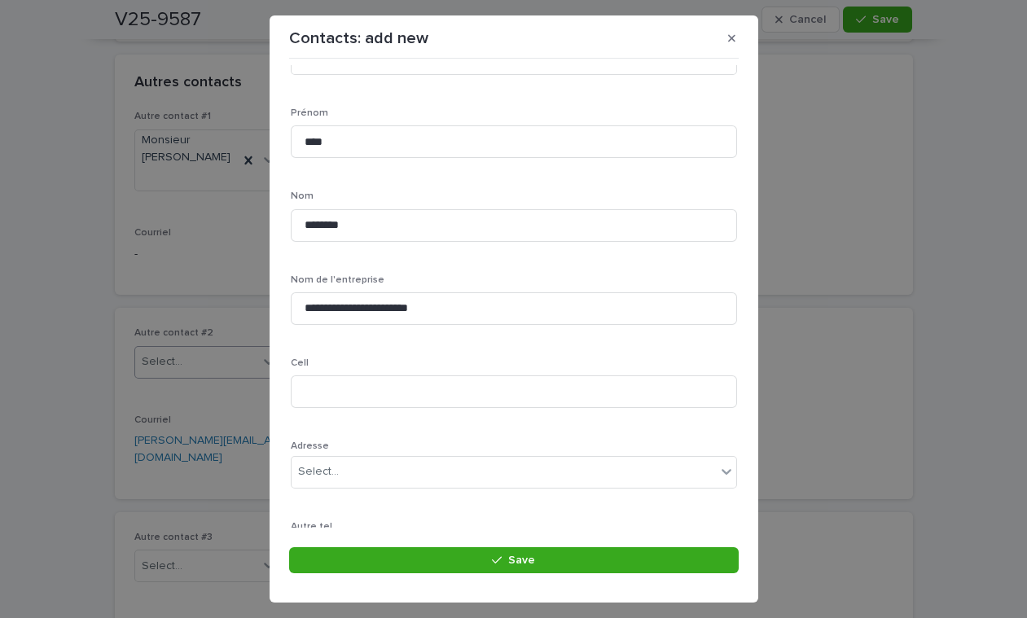
scroll to position [138, 0]
click at [344, 386] on input at bounding box center [514, 389] width 446 height 33
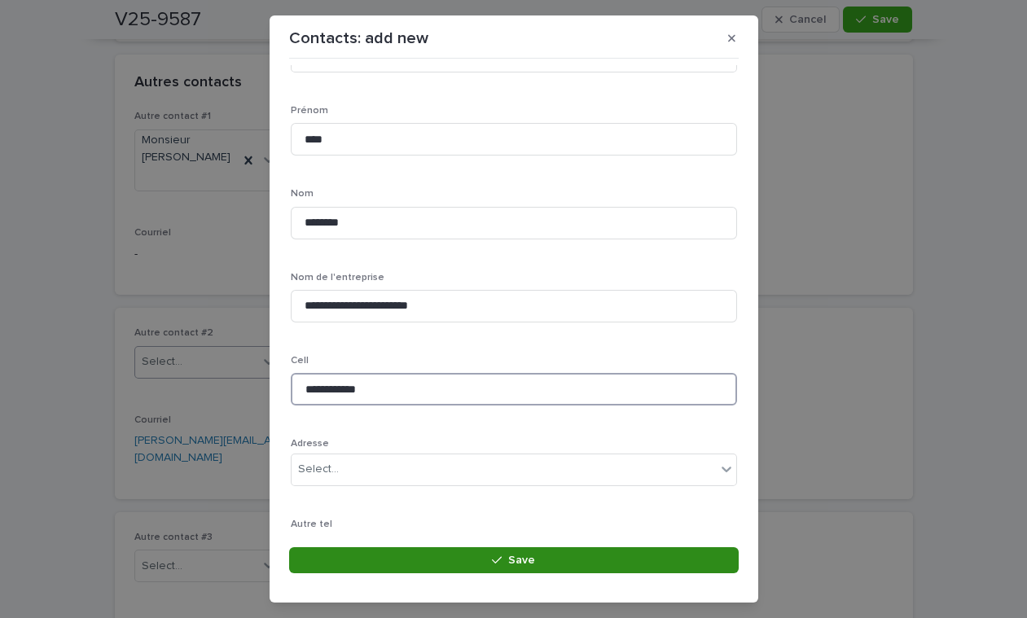
type input "**********"
click at [470, 557] on button "Save" at bounding box center [513, 560] width 449 height 26
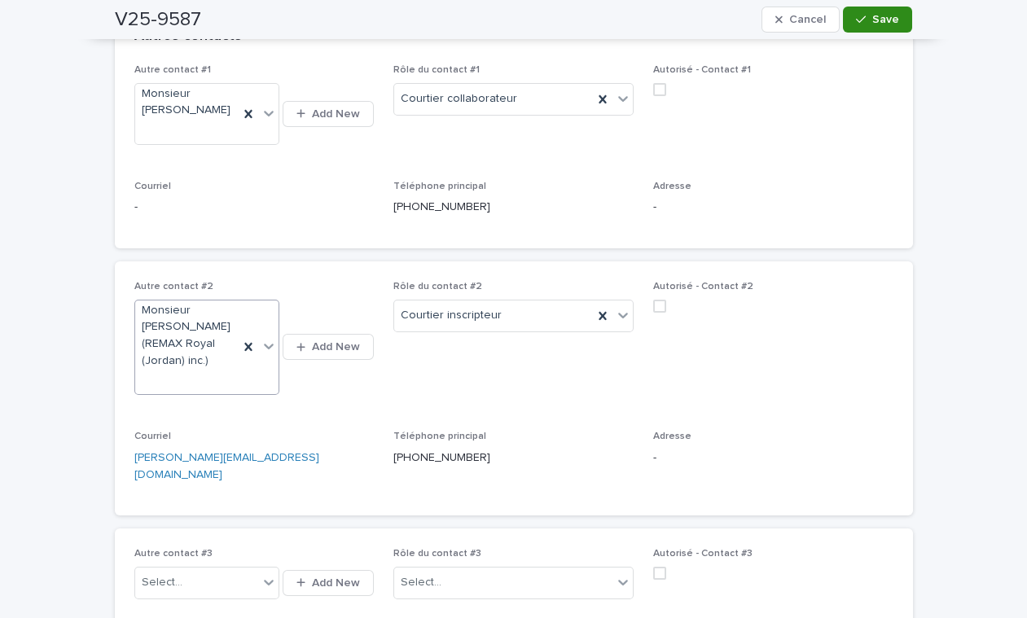
click at [856, 21] on icon "button" at bounding box center [861, 19] width 10 height 11
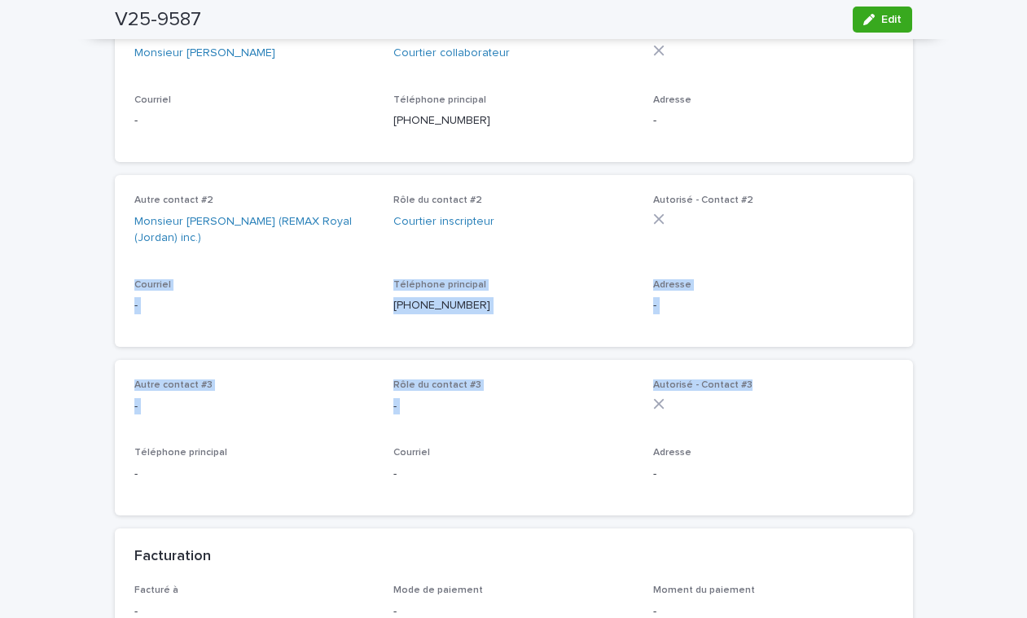
drag, startPoint x: 992, startPoint y: 271, endPoint x: 955, endPoint y: 433, distance: 166.3
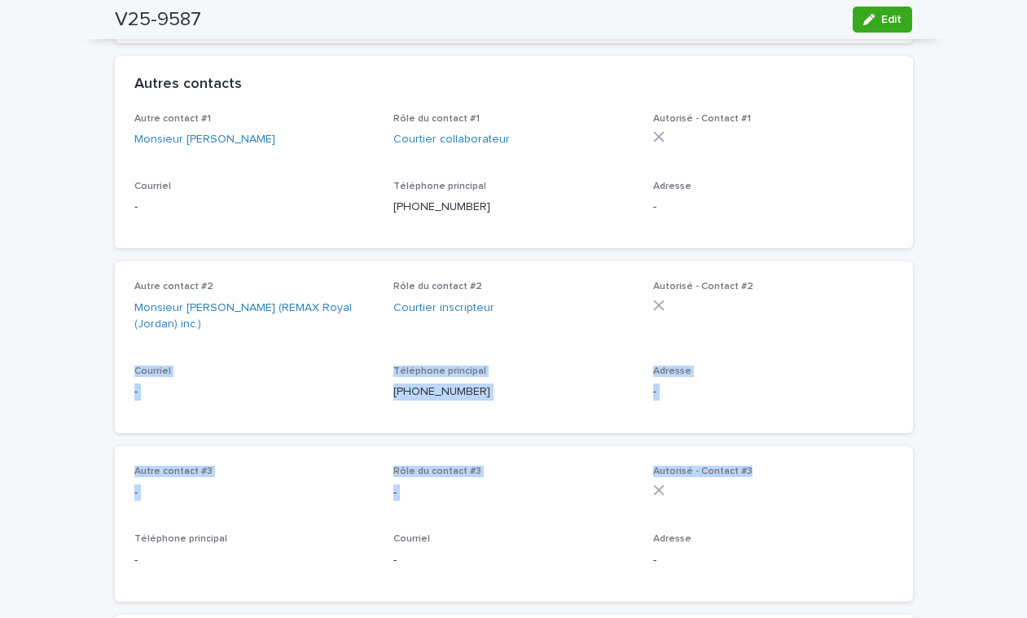
scroll to position [0, 0]
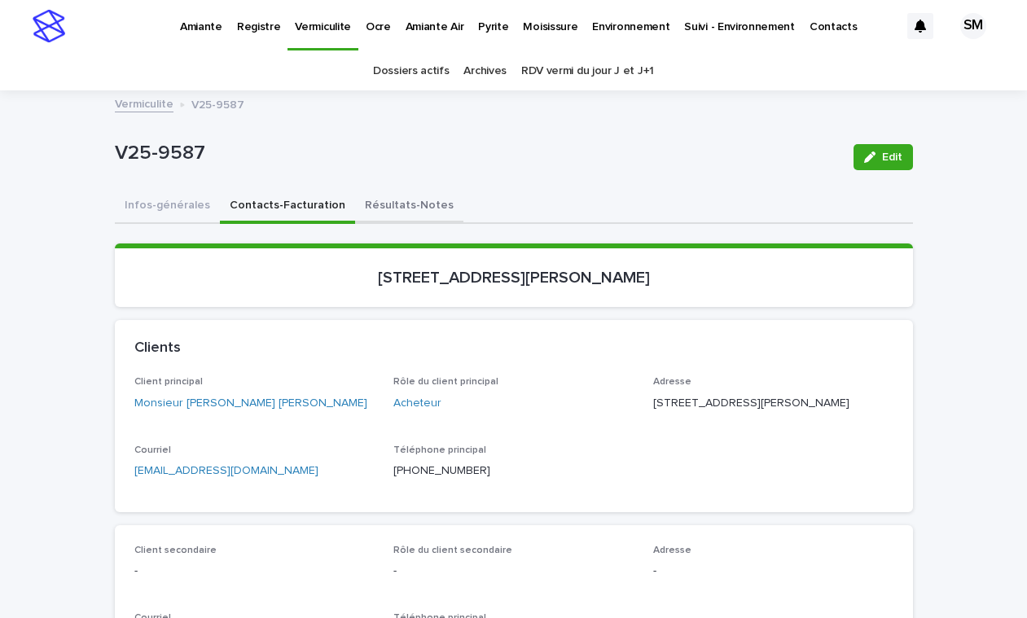
click at [360, 205] on button "Résultats-Notes" at bounding box center [409, 207] width 108 height 34
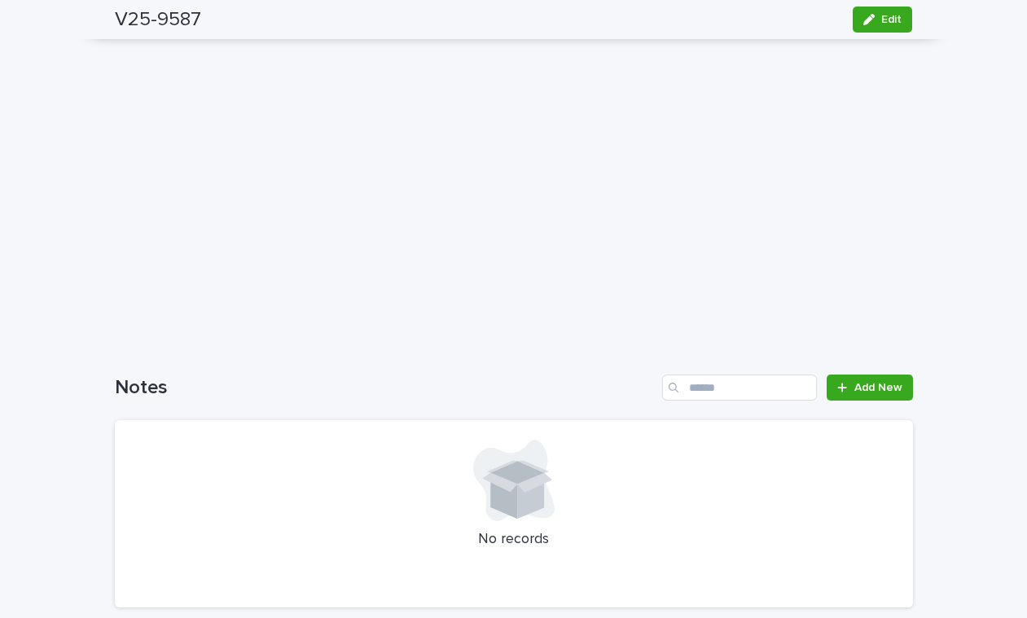
scroll to position [683, 0]
click at [859, 388] on link "Add New" at bounding box center [868, 383] width 85 height 26
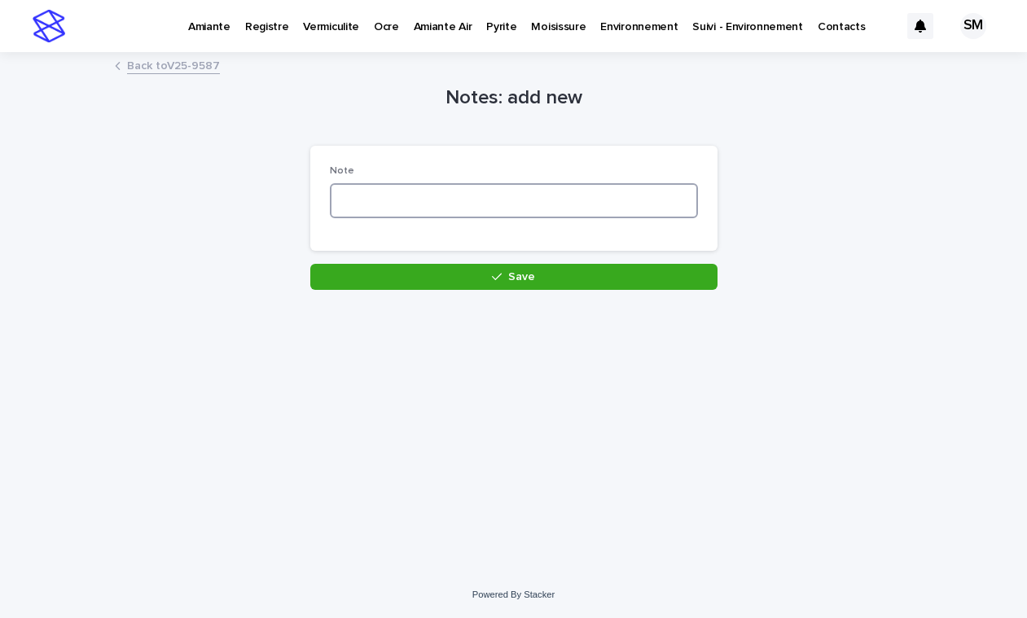
click at [373, 190] on textarea at bounding box center [514, 200] width 368 height 35
type textarea "**********"
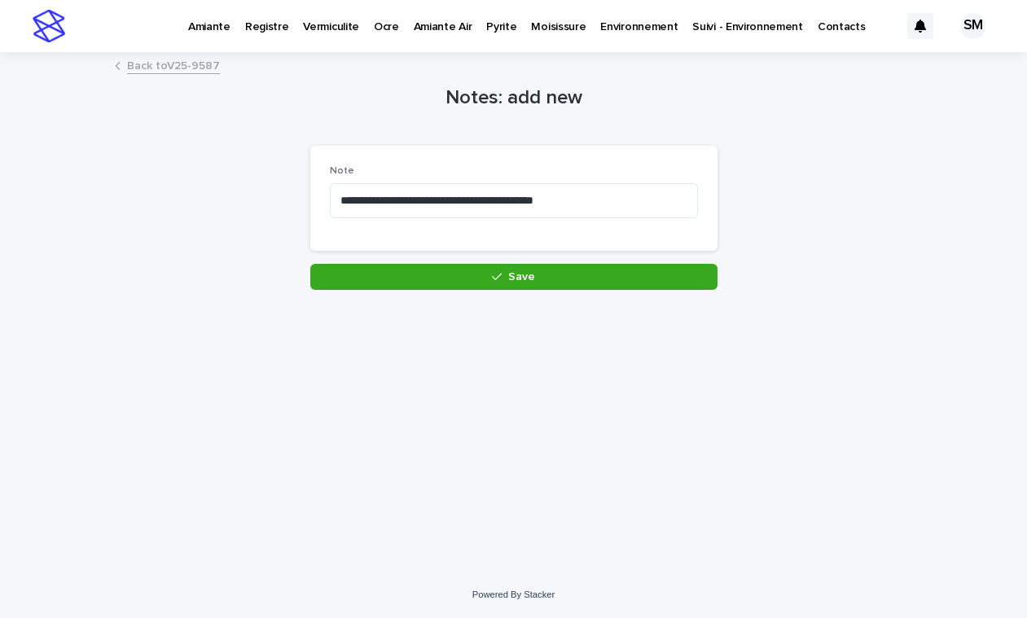
click at [418, 256] on div "**********" at bounding box center [513, 205] width 407 height 118
click at [423, 273] on button "Save" at bounding box center [513, 277] width 407 height 26
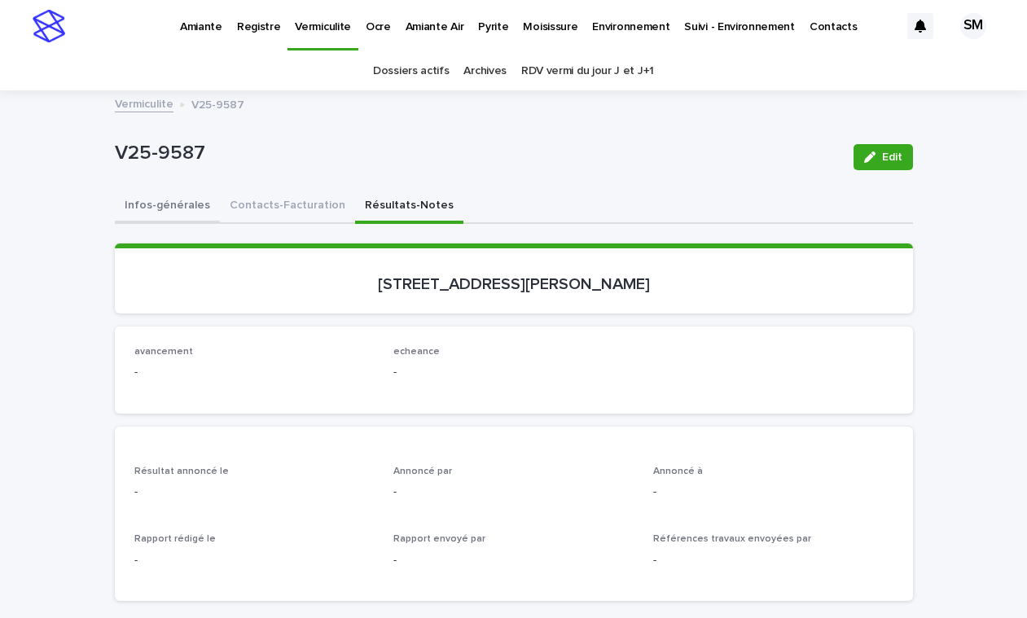
click at [151, 194] on button "Infos-générales" at bounding box center [167, 207] width 105 height 34
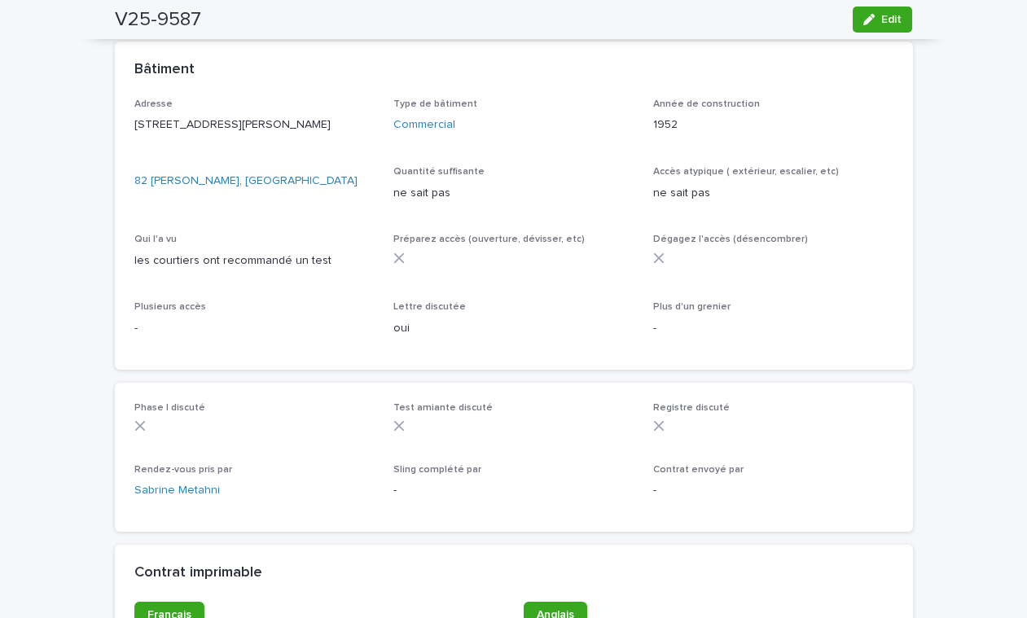
scroll to position [915, 0]
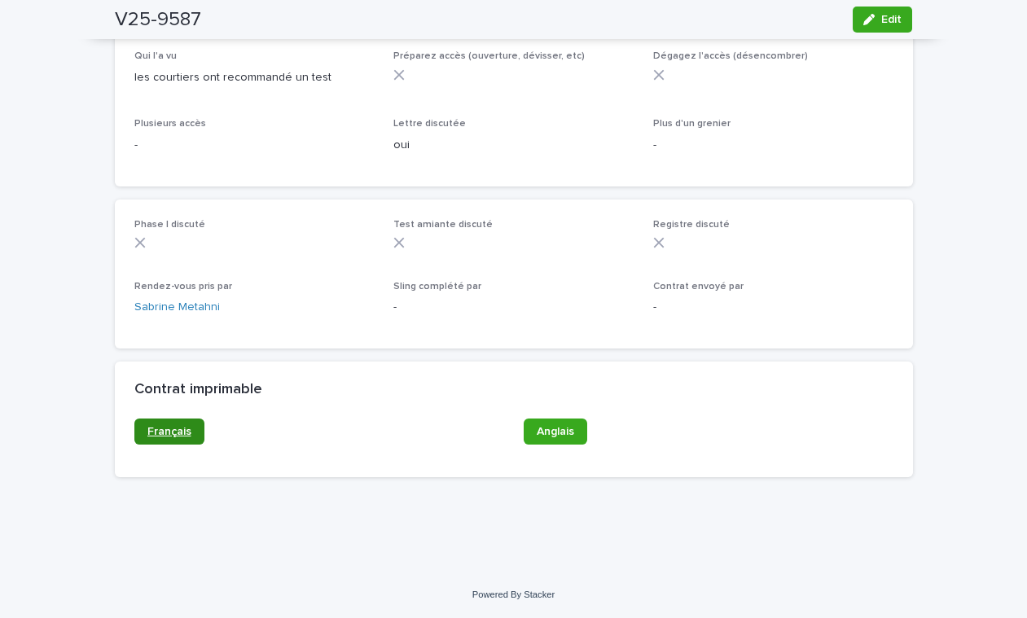
click at [159, 427] on span "Français" at bounding box center [169, 431] width 44 height 11
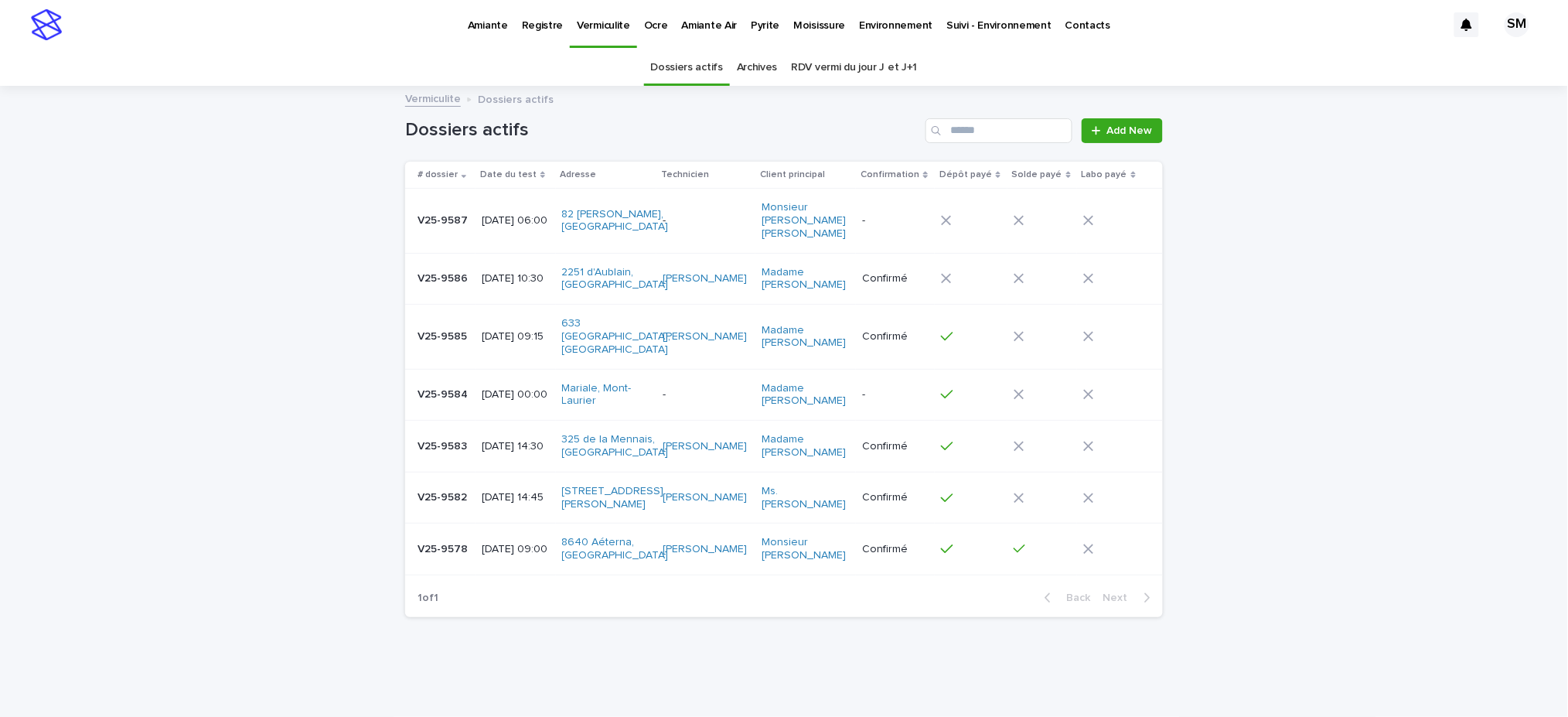
click at [416, 227] on td "V25-9587 V25-9587" at bounding box center [441, 221] width 70 height 65
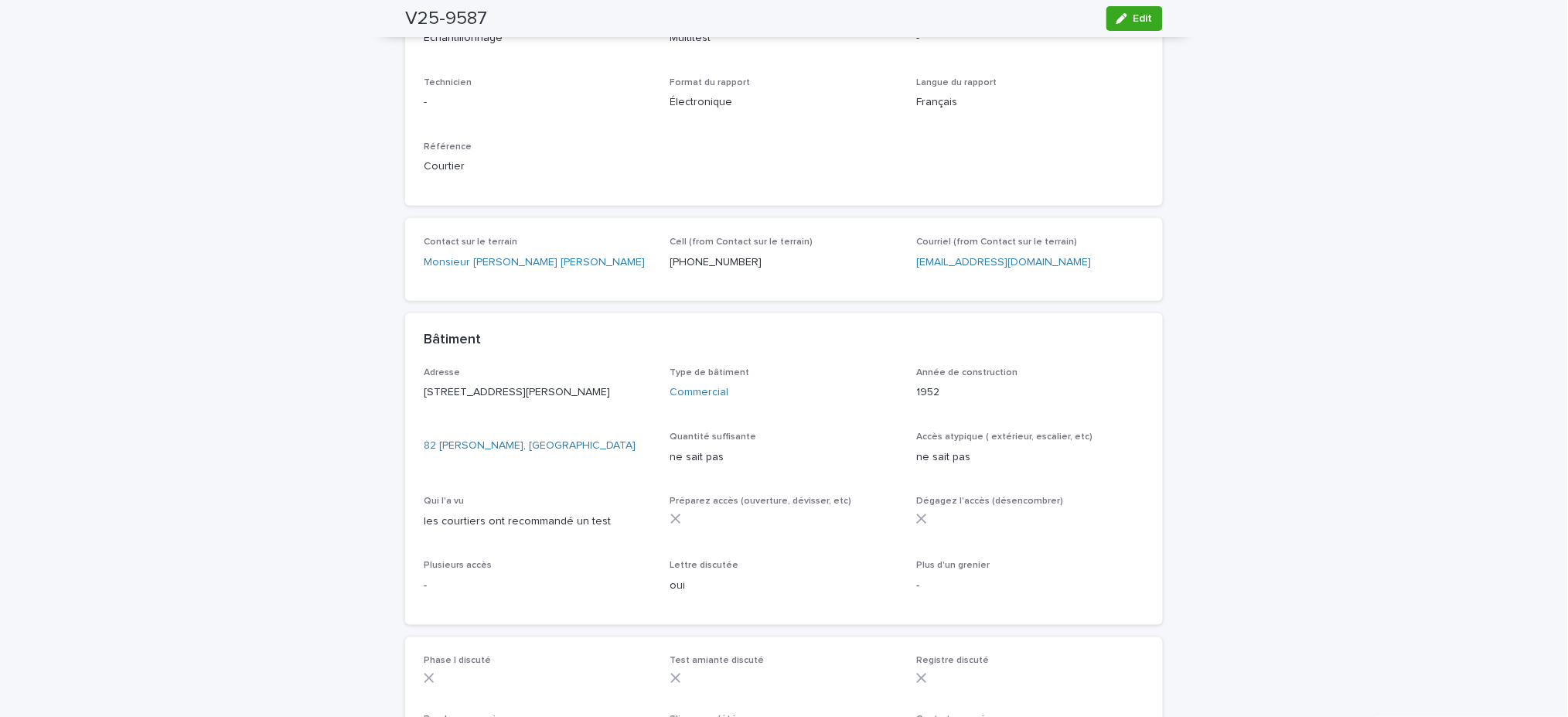
scroll to position [412, 0]
click at [1133, 17] on span "Edit" at bounding box center [1143, 18] width 19 height 10
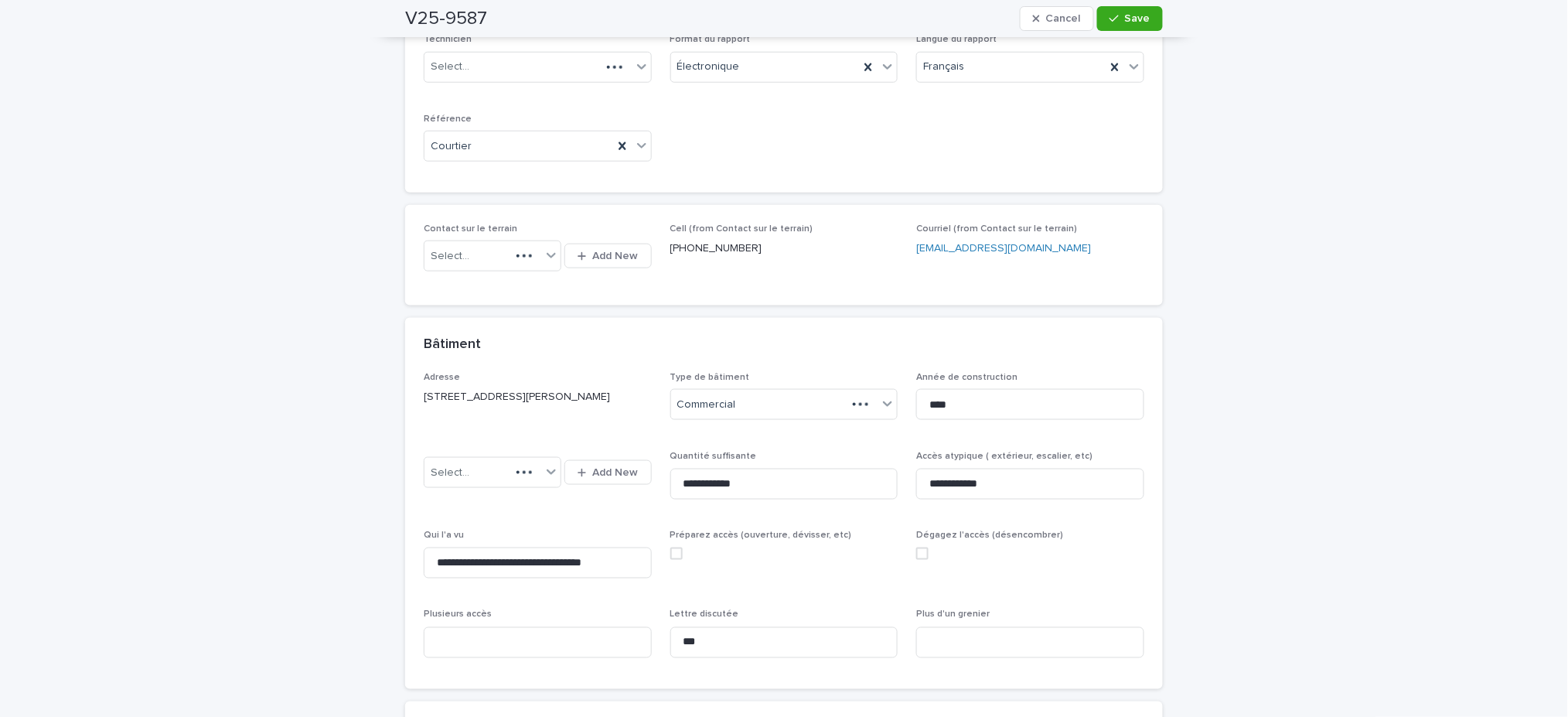
scroll to position [505, 0]
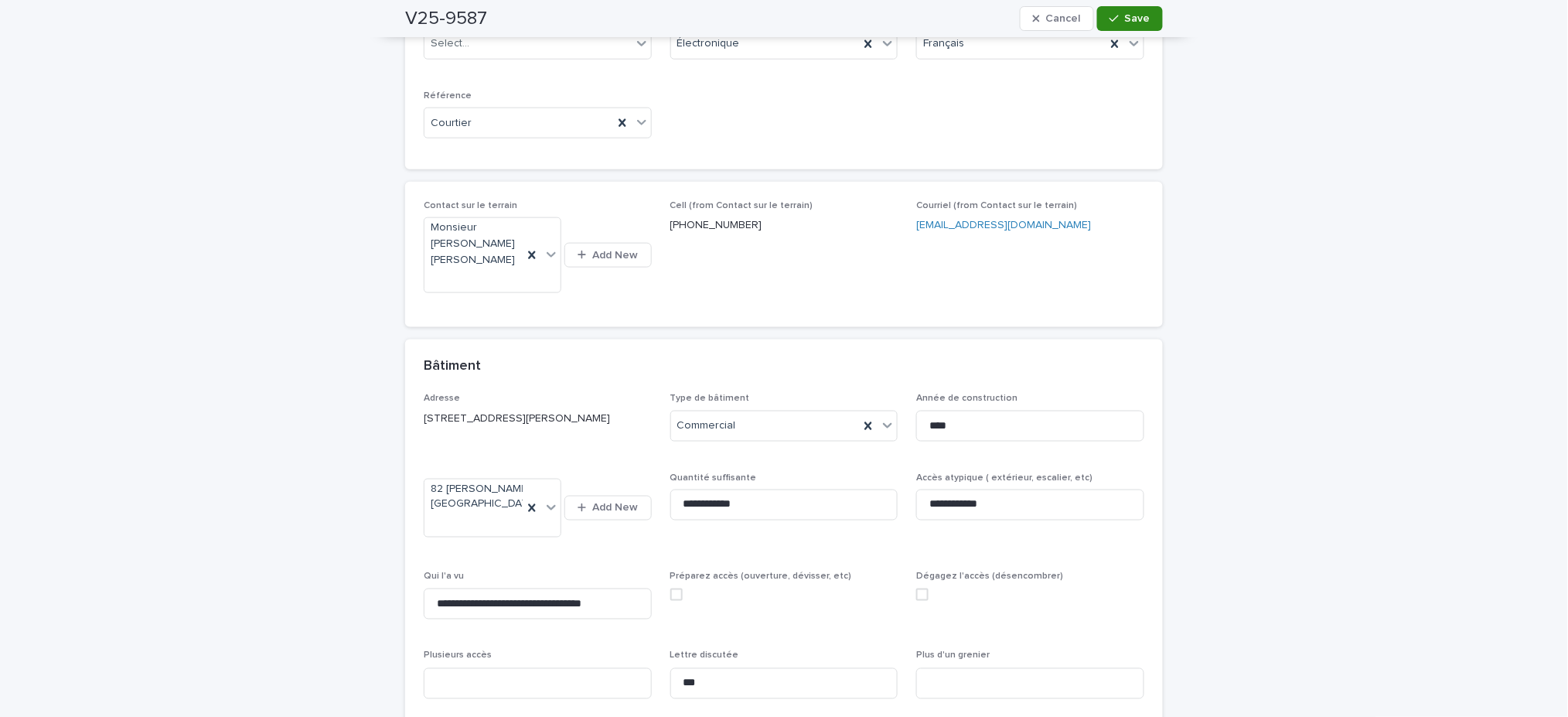
click at [1116, 17] on div "button" at bounding box center [1117, 18] width 15 height 10
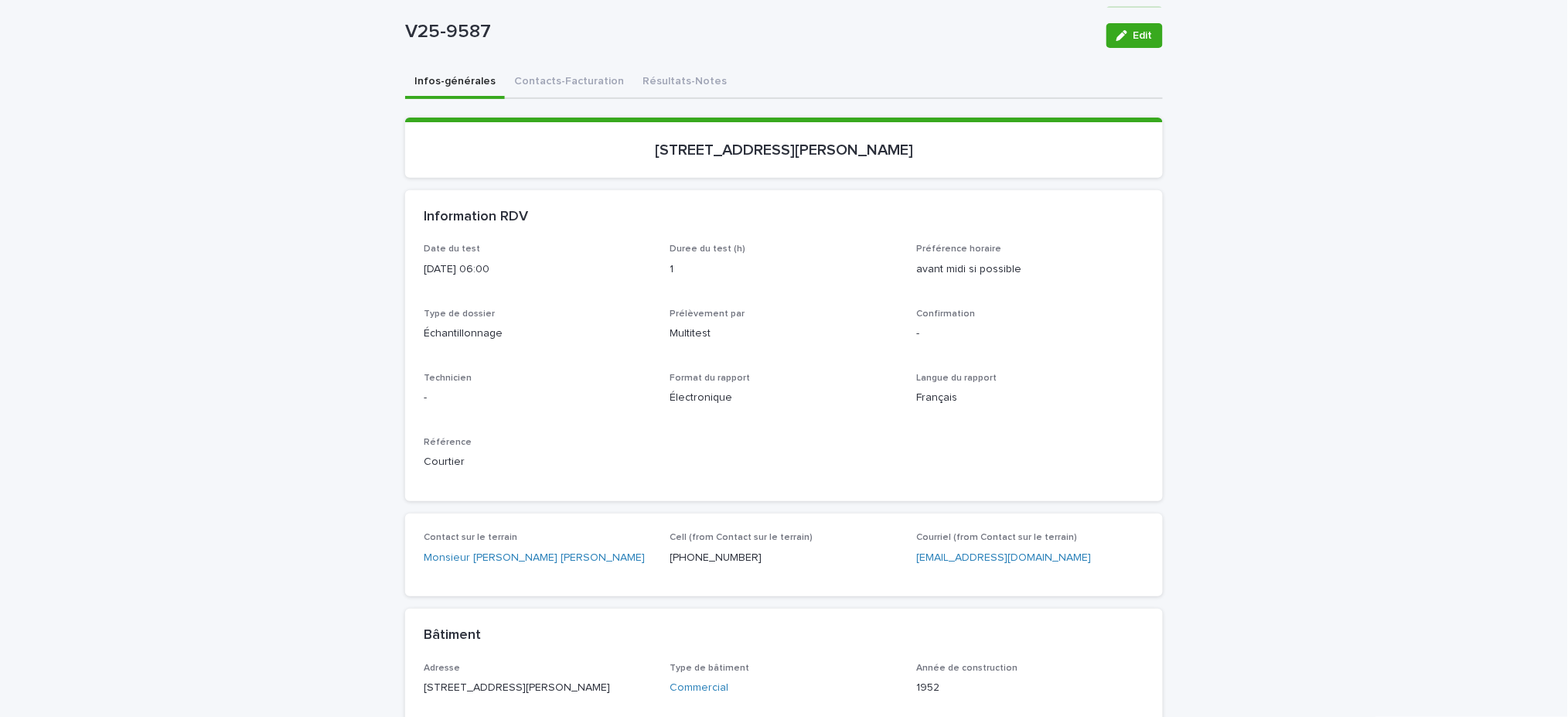
scroll to position [83, 0]
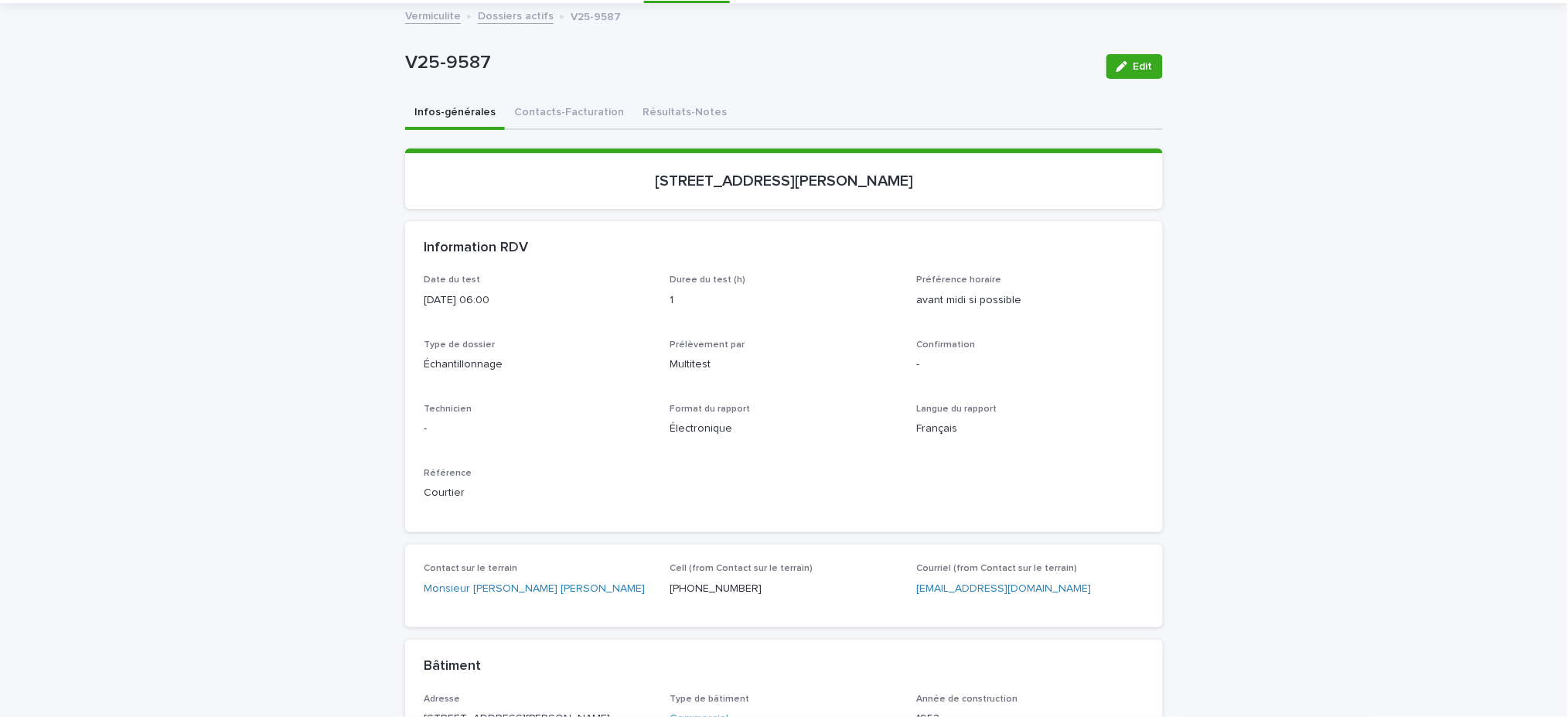
click at [532, 110] on button "Contacts-Facturation" at bounding box center [569, 114] width 128 height 32
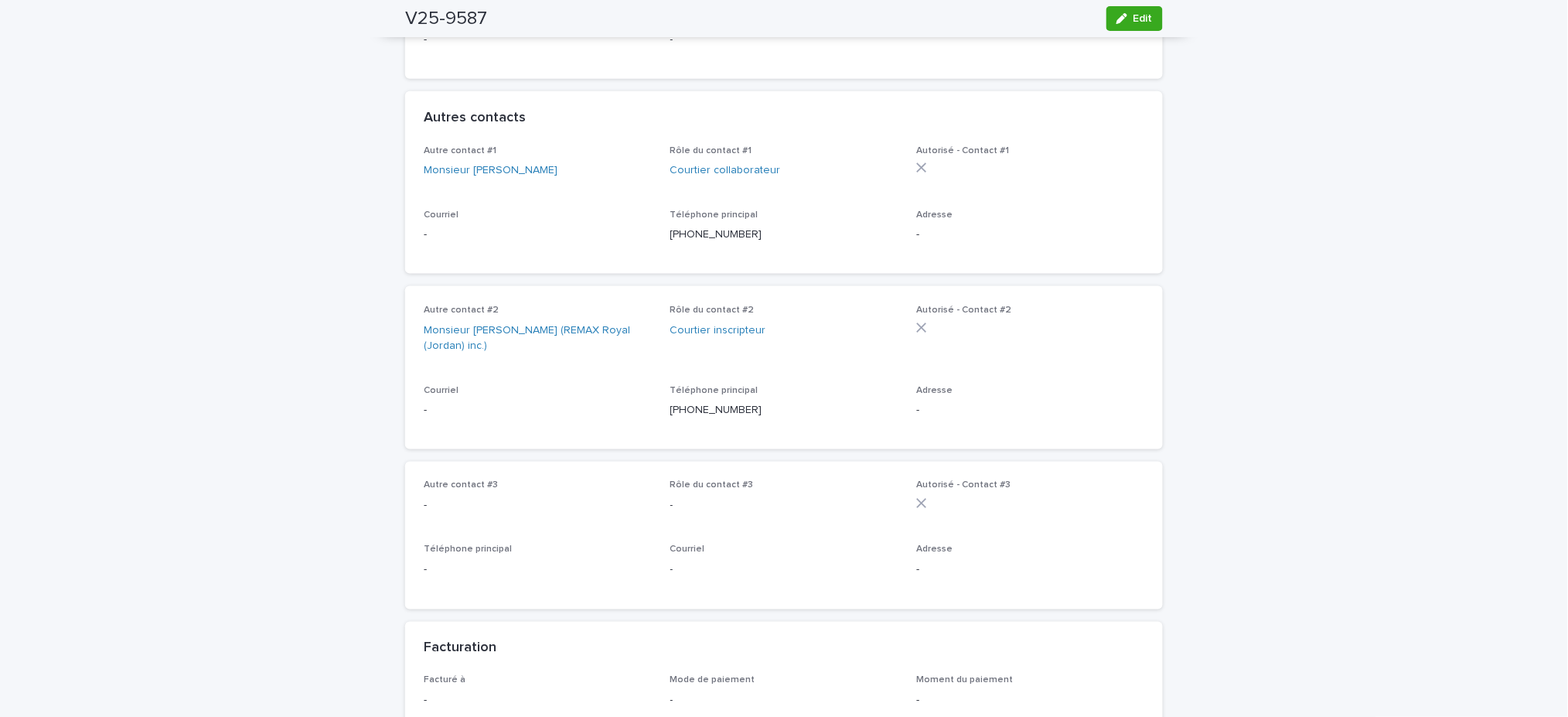
scroll to position [598, 0]
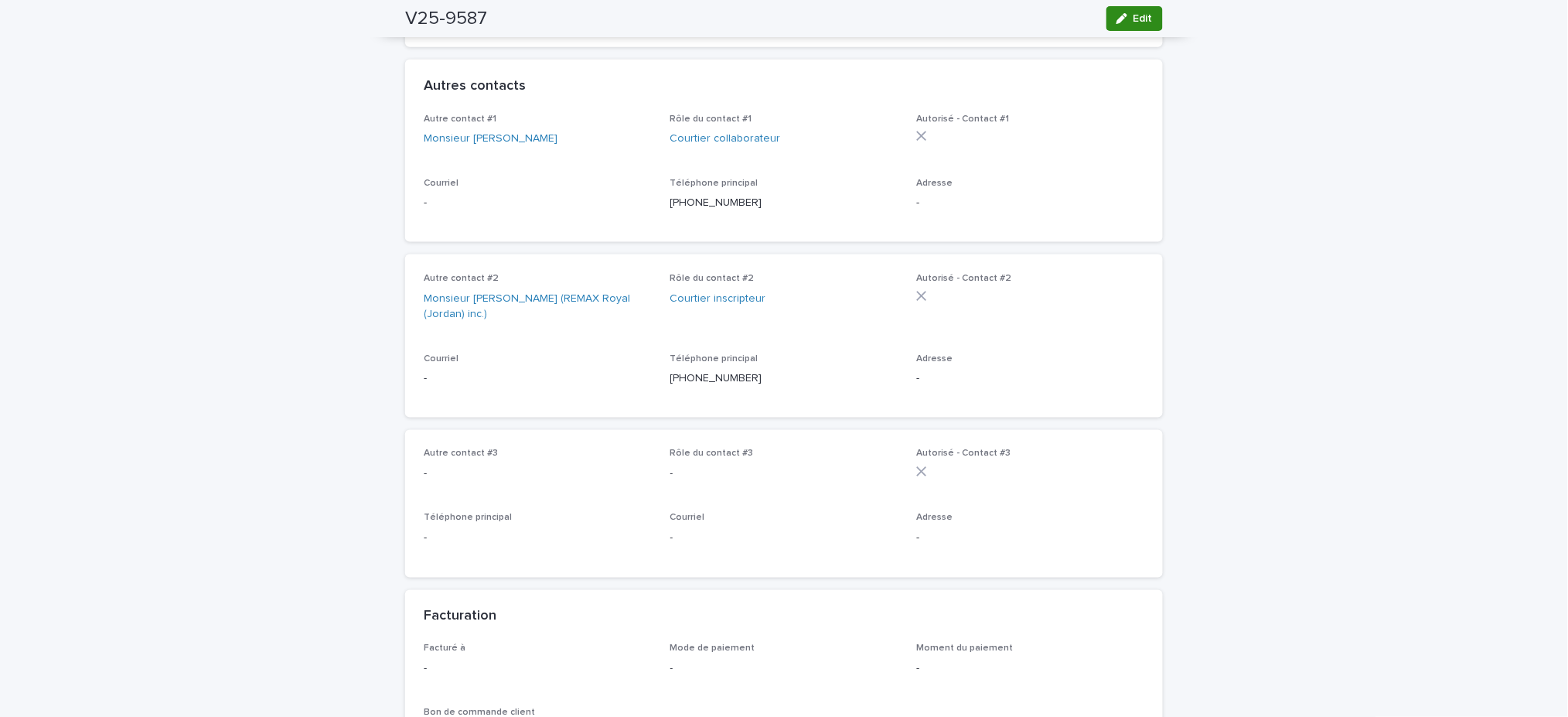
click at [1143, 14] on span "Edit" at bounding box center [1143, 18] width 19 height 10
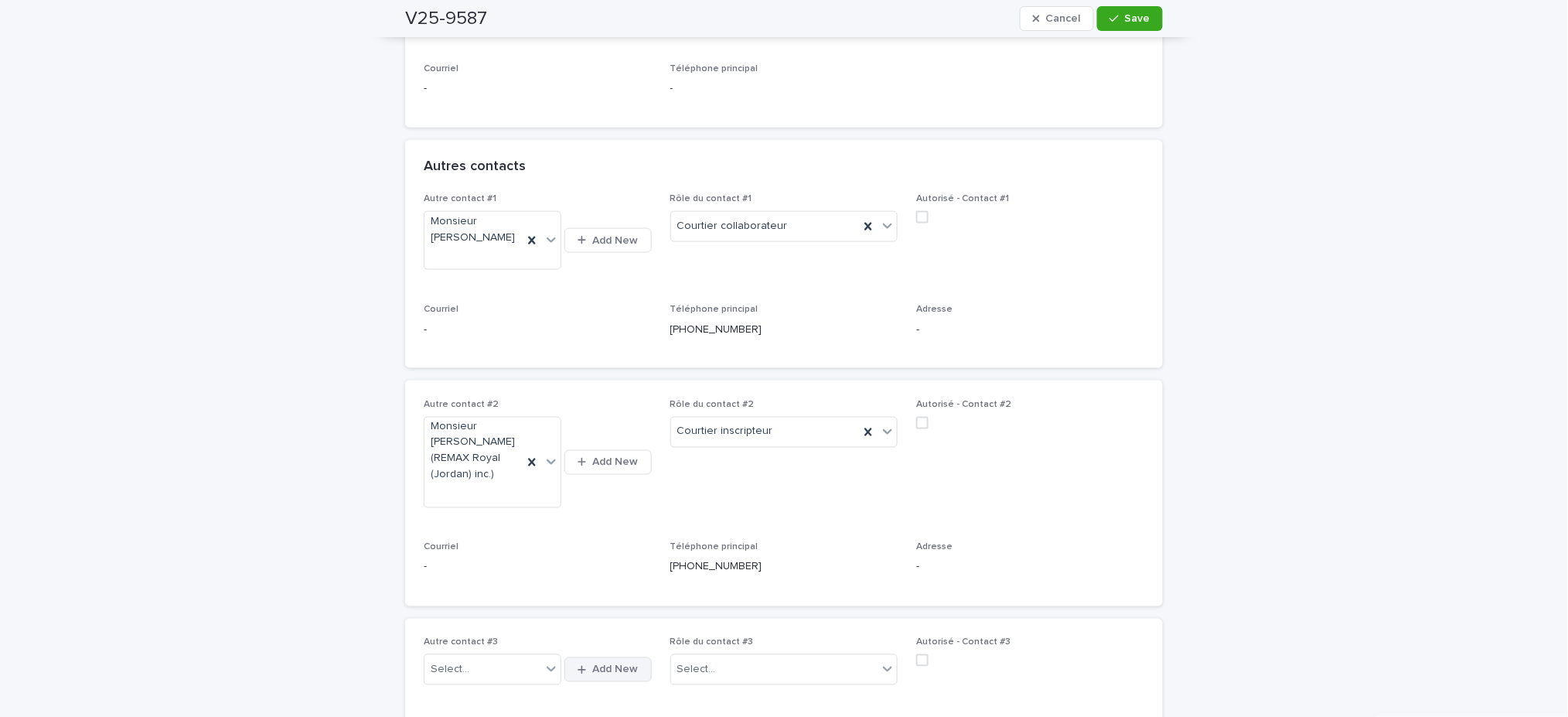
click at [608, 657] on button "Add New" at bounding box center [607, 670] width 86 height 25
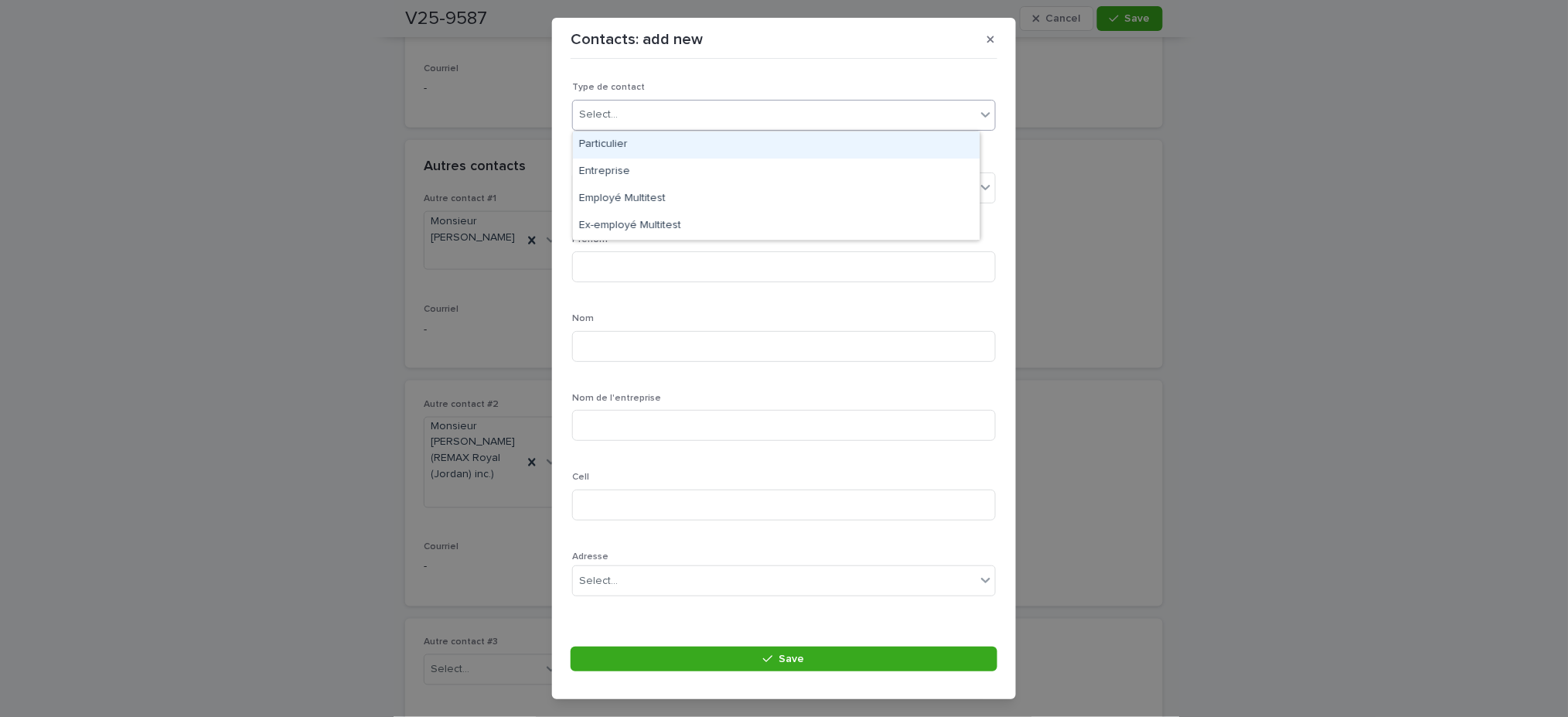
click at [765, 123] on div "Select..." at bounding box center [774, 114] width 403 height 26
click at [666, 148] on div "Particulier" at bounding box center [776, 144] width 406 height 27
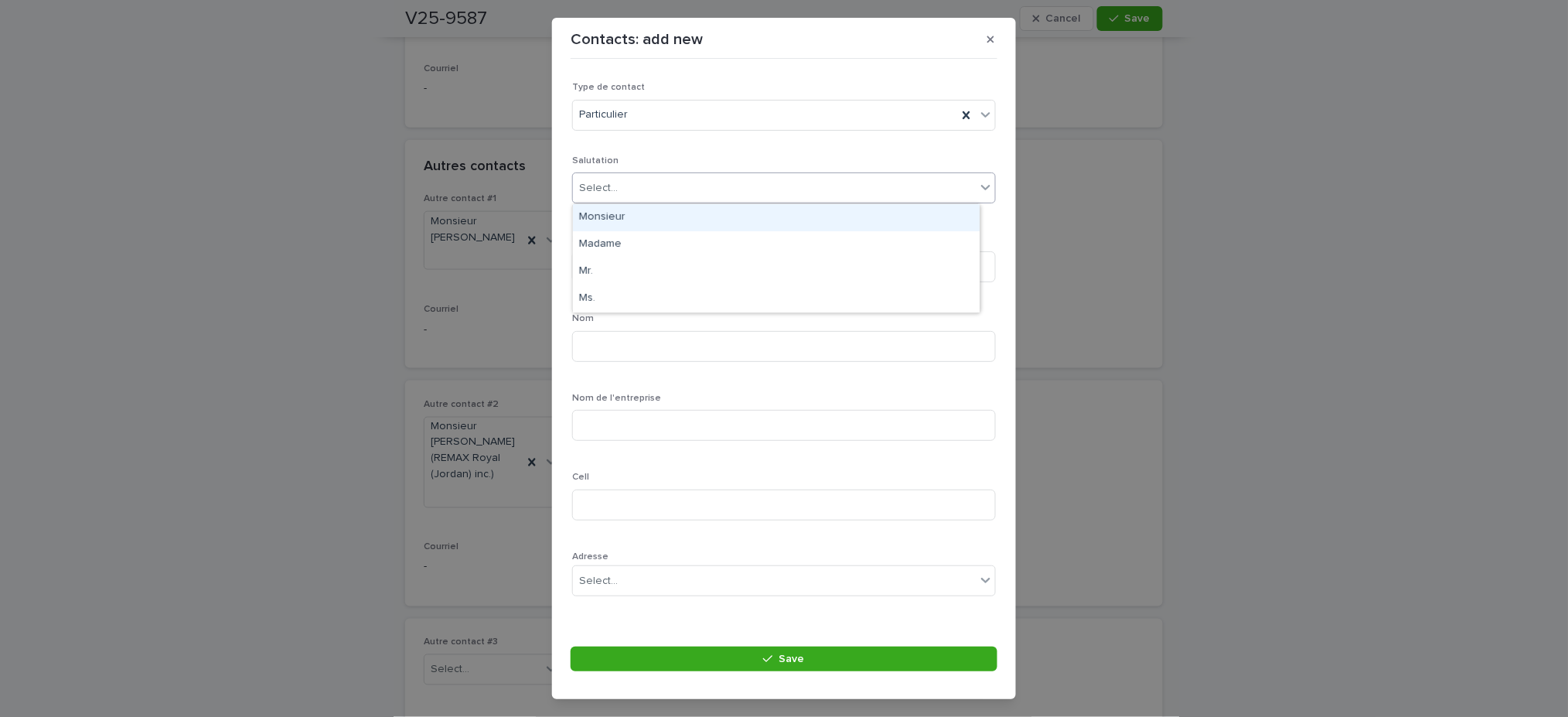
click at [645, 189] on div "Select..." at bounding box center [774, 188] width 403 height 26
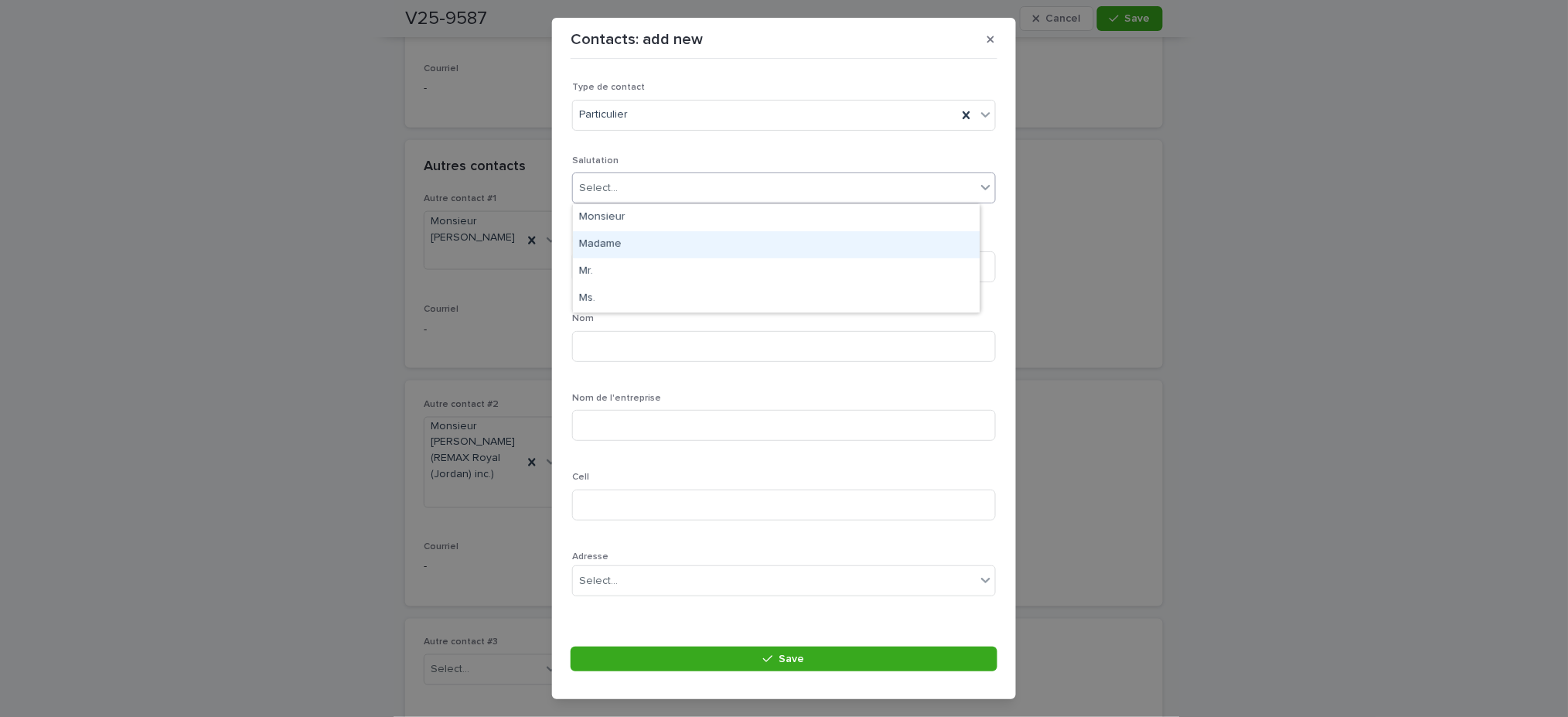
click at [609, 244] on div "Madame" at bounding box center [776, 244] width 406 height 27
click at [616, 266] on input at bounding box center [784, 267] width 424 height 31
type input "********"
drag, startPoint x: 626, startPoint y: 372, endPoint x: 615, endPoint y: 347, distance: 27.3
click at [615, 347] on div "Nom" at bounding box center [784, 343] width 424 height 60
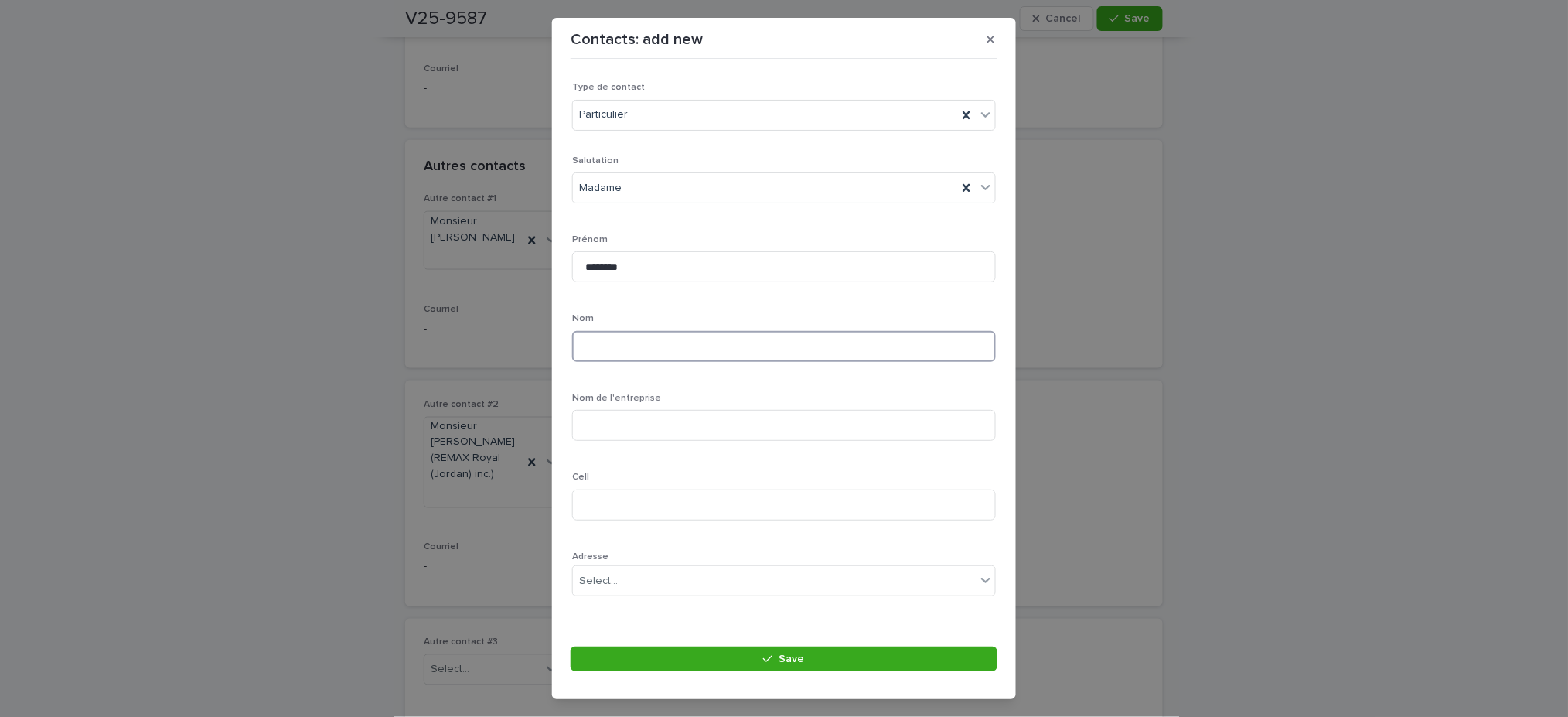
click at [615, 347] on input at bounding box center [784, 346] width 424 height 31
type input "****"
click at [668, 499] on input at bounding box center [784, 504] width 424 height 31
type input "**********"
click at [634, 349] on input "****" at bounding box center [784, 346] width 424 height 31
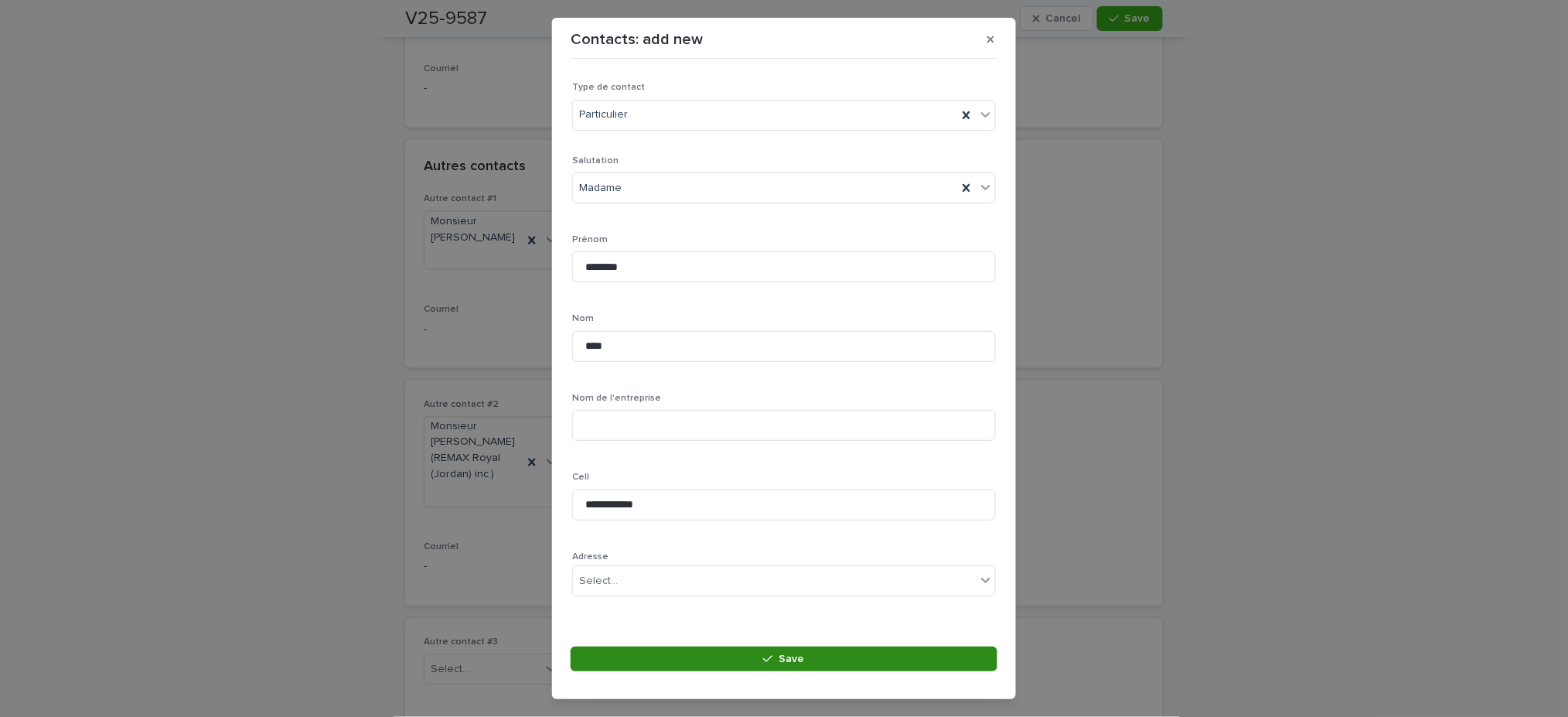
click at [770, 655] on icon "button" at bounding box center [767, 658] width 9 height 10
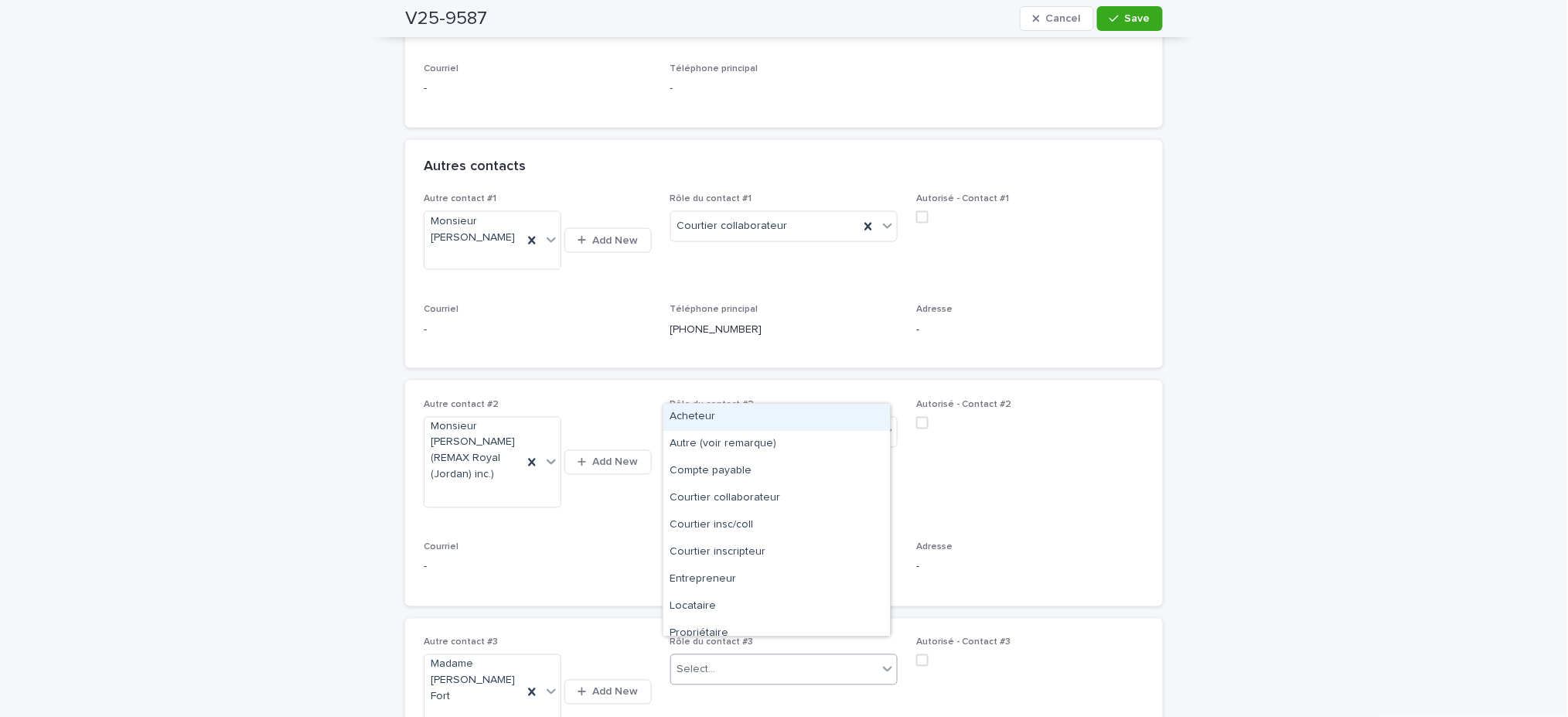
click at [879, 661] on icon at bounding box center [887, 669] width 15 height 15
click at [744, 415] on div "Acheteur" at bounding box center [776, 417] width 227 height 27
click at [879, 661] on icon at bounding box center [887, 669] width 15 height 15
click at [763, 546] on div "Courtier inscripteur" at bounding box center [776, 552] width 227 height 27
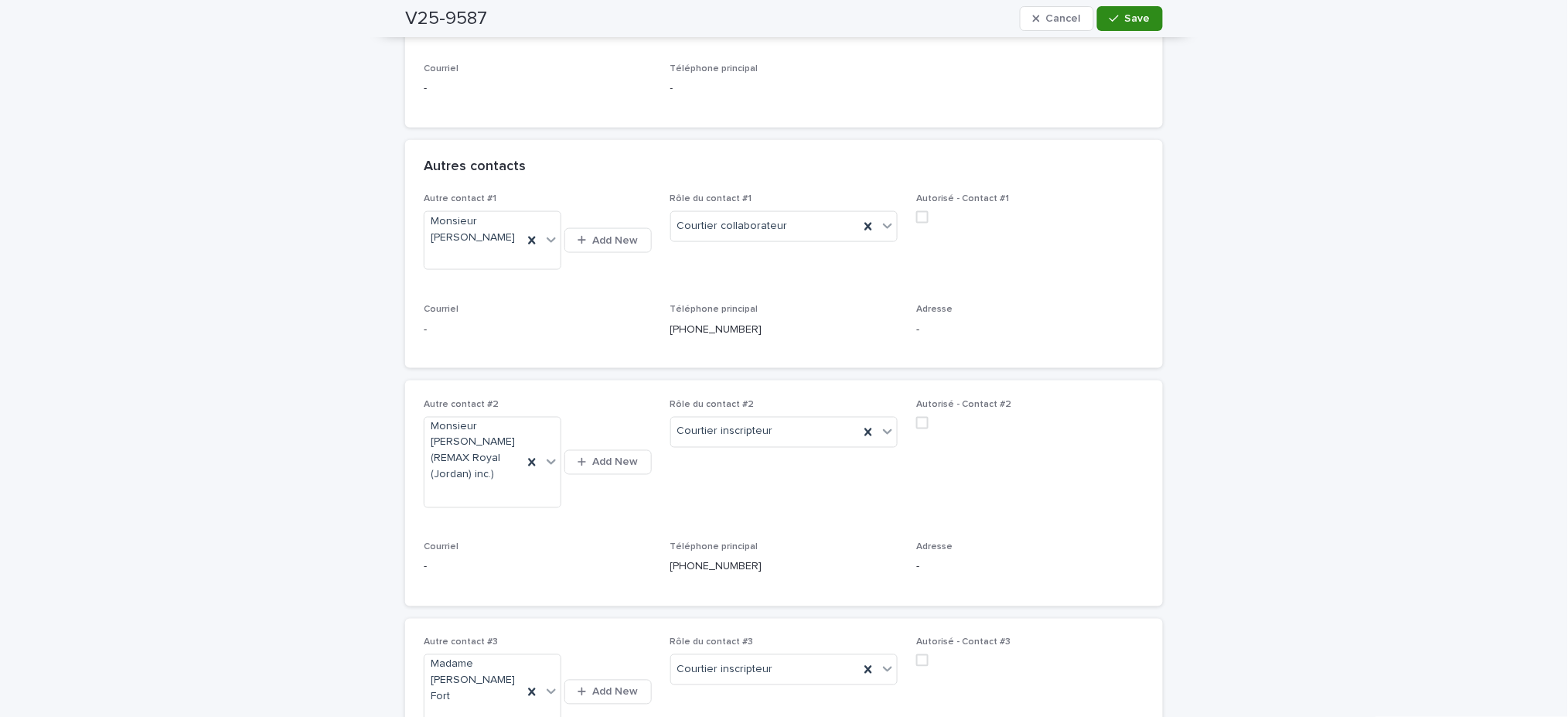
click at [1124, 24] on button "Save" at bounding box center [1129, 19] width 66 height 25
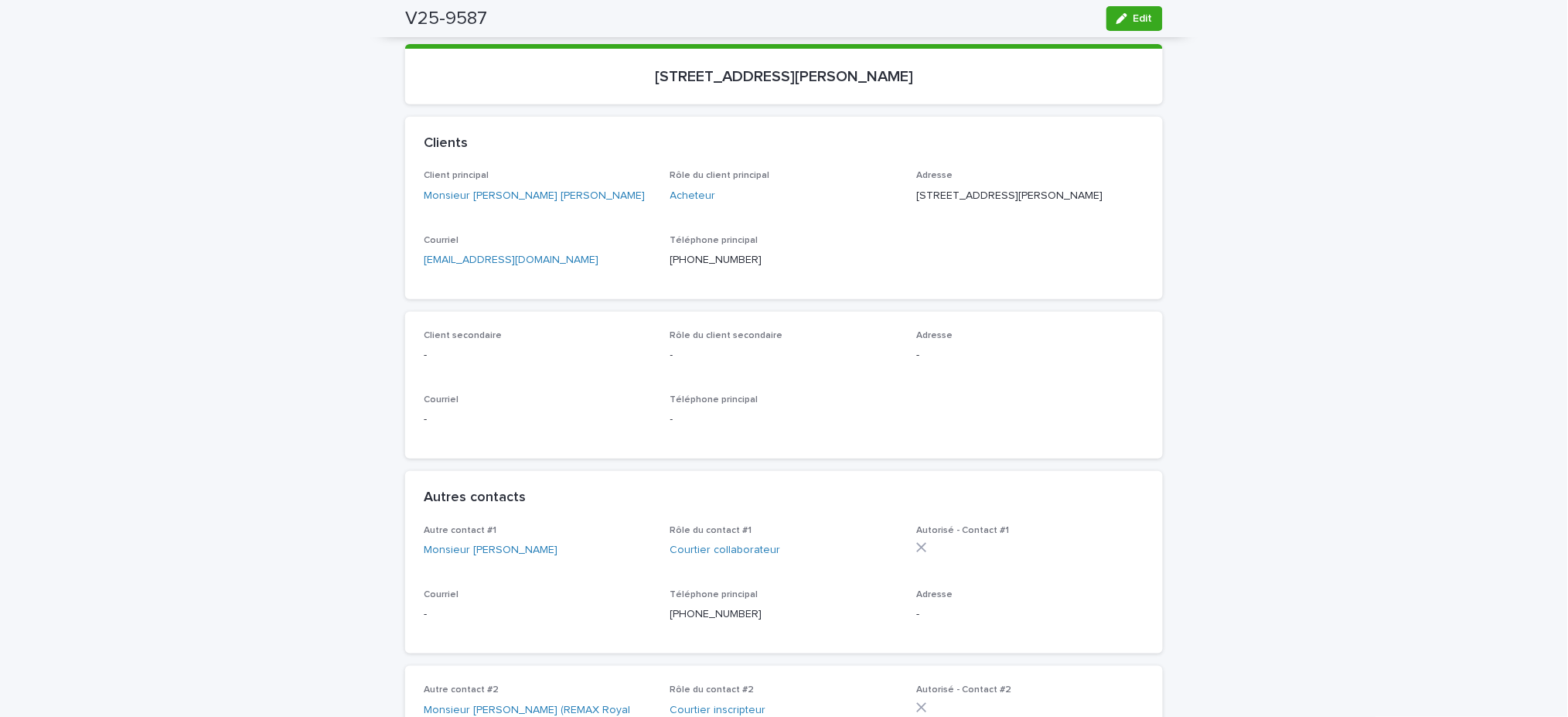
scroll to position [0, 0]
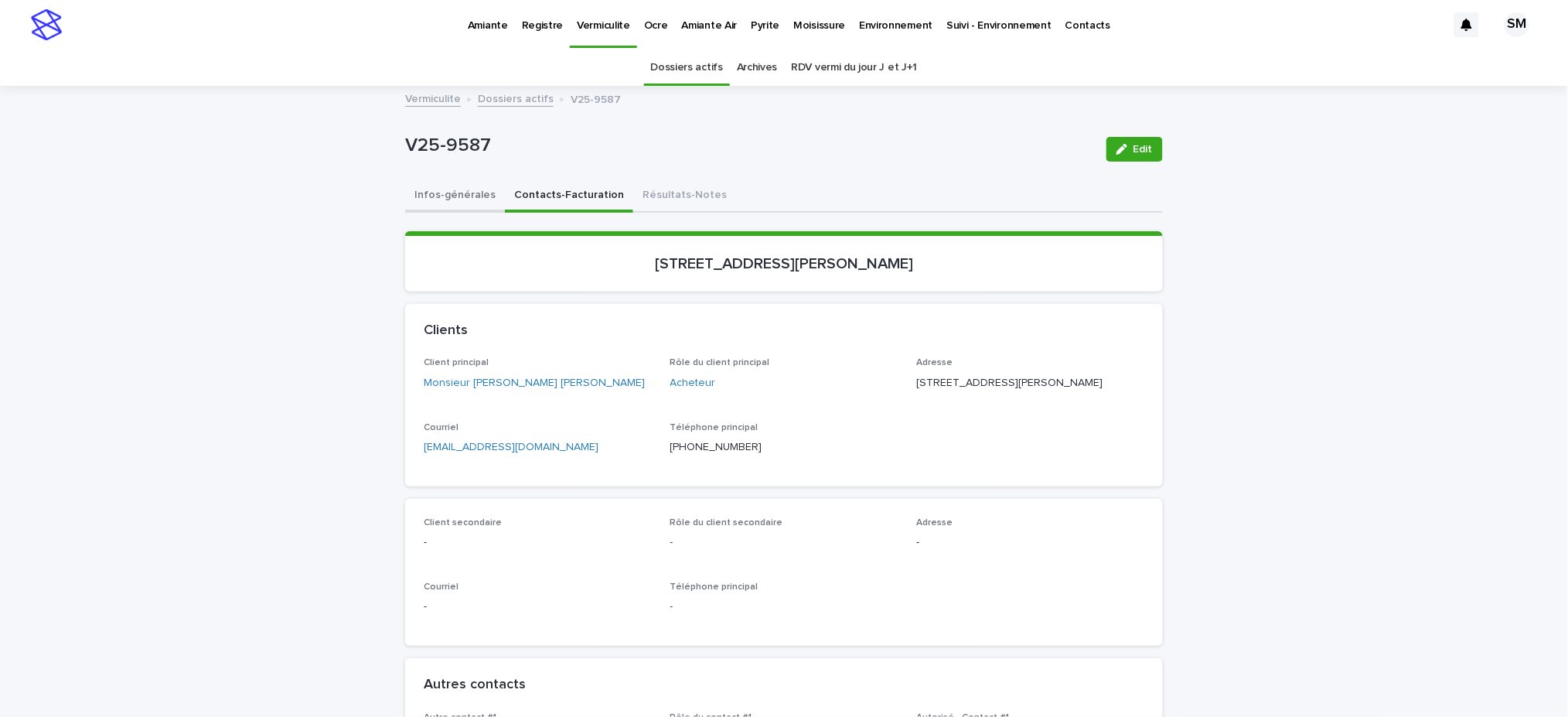
click at [432, 192] on button "Infos-générales" at bounding box center [455, 197] width 100 height 32
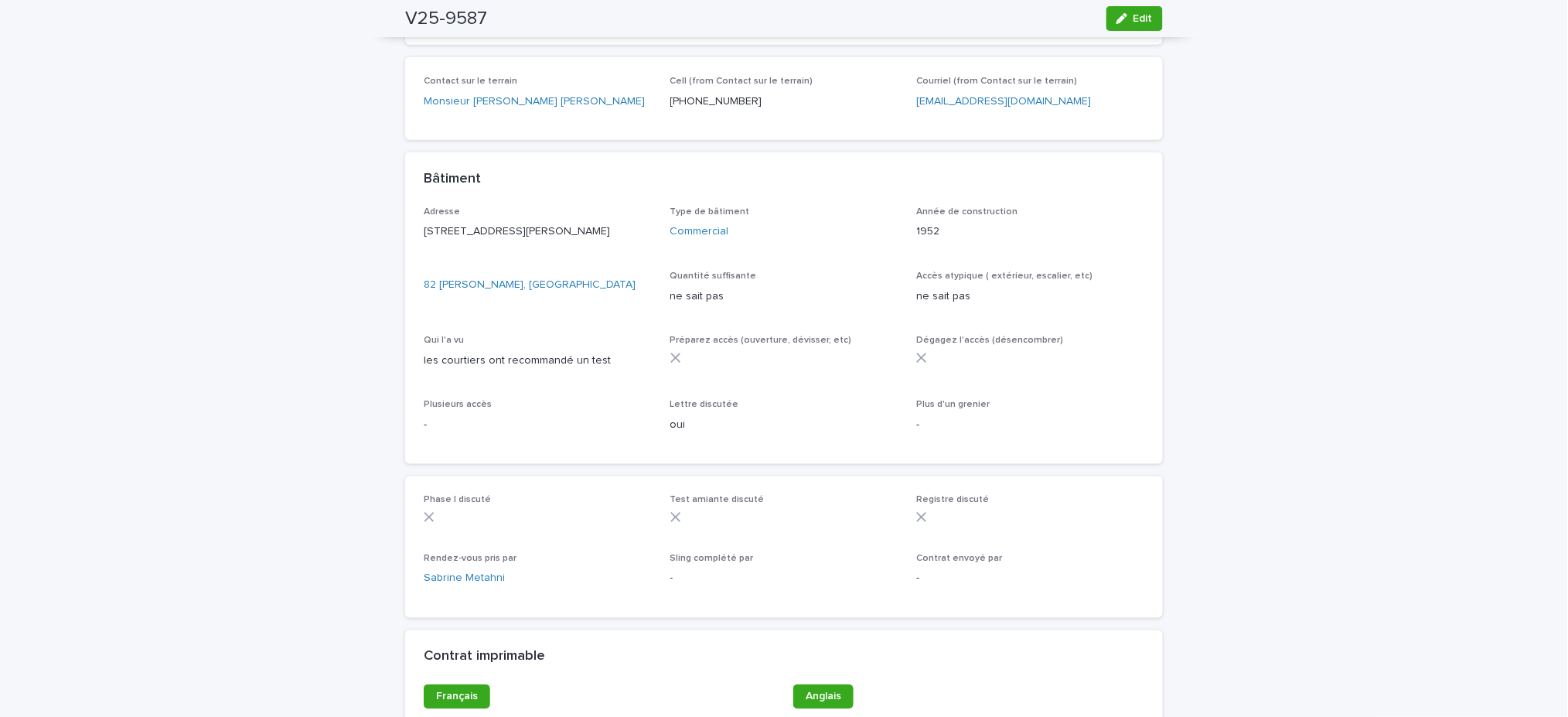
scroll to position [565, 0]
click at [1118, 29] on button "Edit" at bounding box center [1134, 19] width 56 height 25
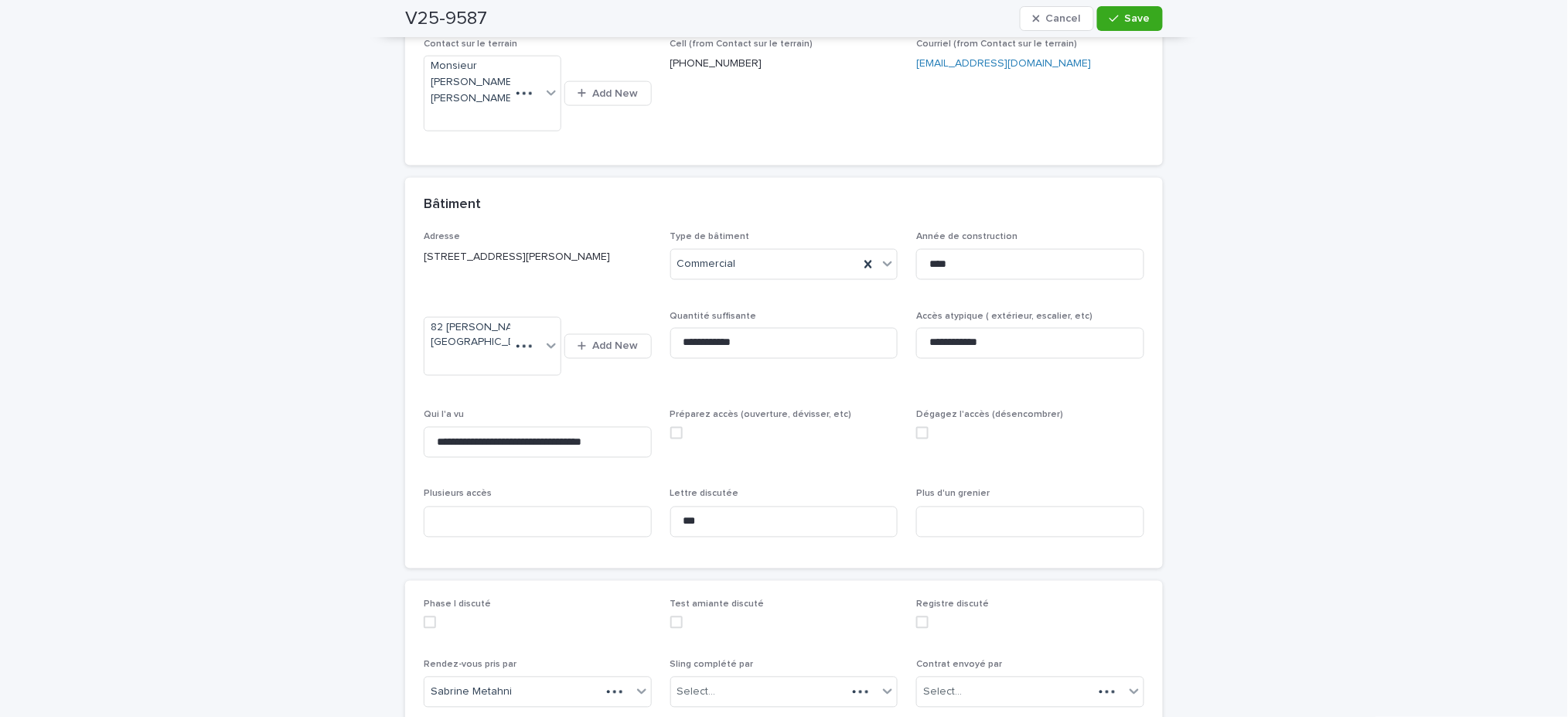
scroll to position [659, 0]
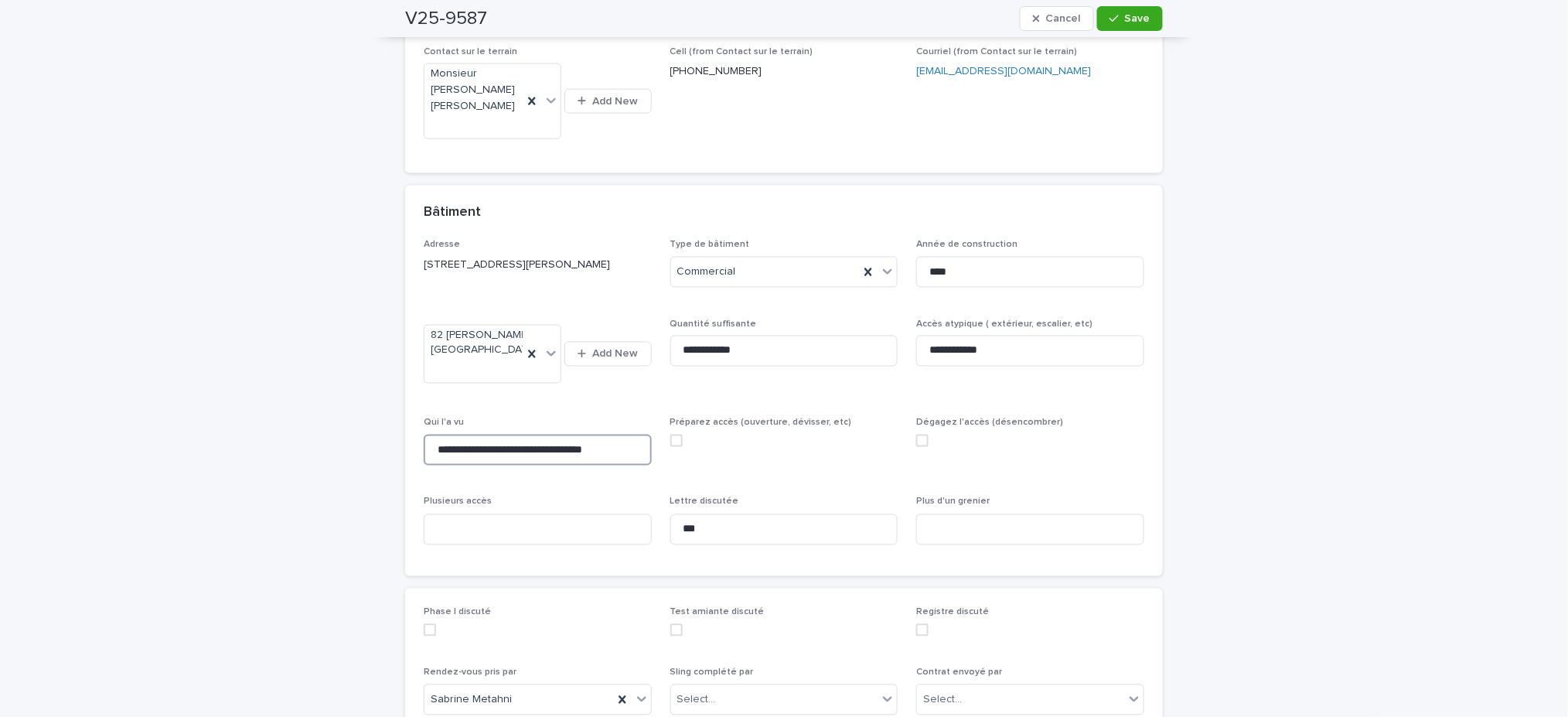
drag, startPoint x: 627, startPoint y: 430, endPoint x: 374, endPoint y: 431, distance: 253.0
click at [374, 431] on div "**********" at bounding box center [784, 193] width 1568 height 1529
type input "*"
type input "**********"
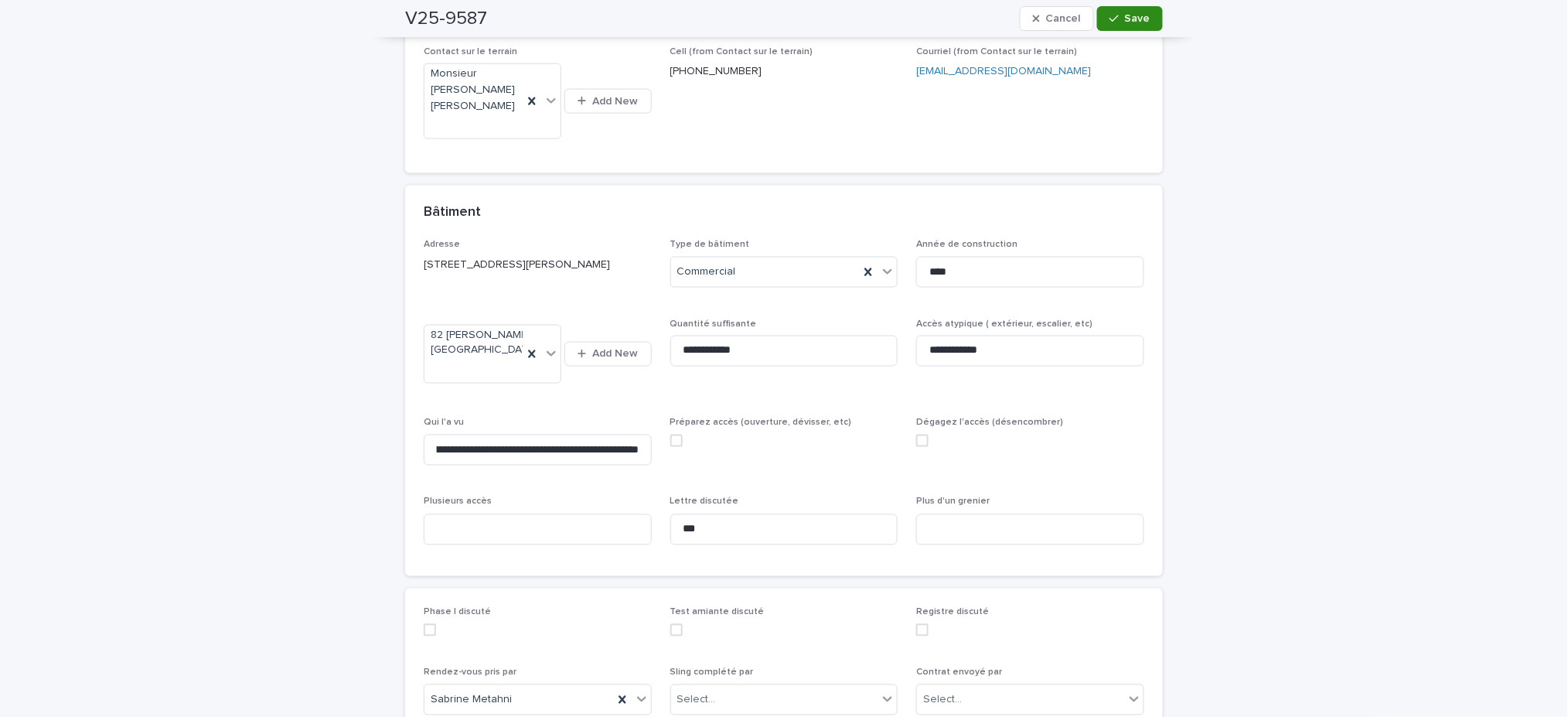
click at [1112, 11] on button "Save" at bounding box center [1129, 19] width 66 height 25
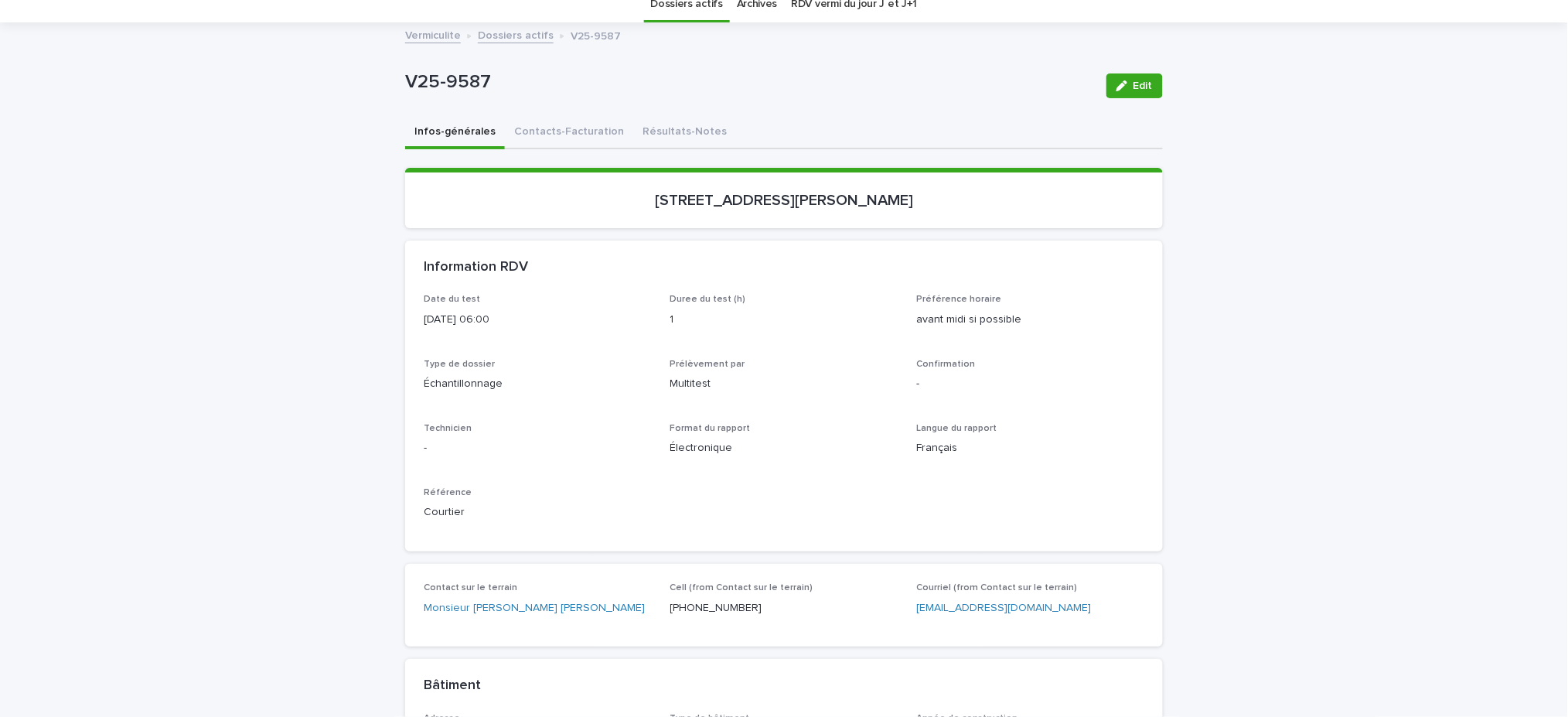
scroll to position [59, 0]
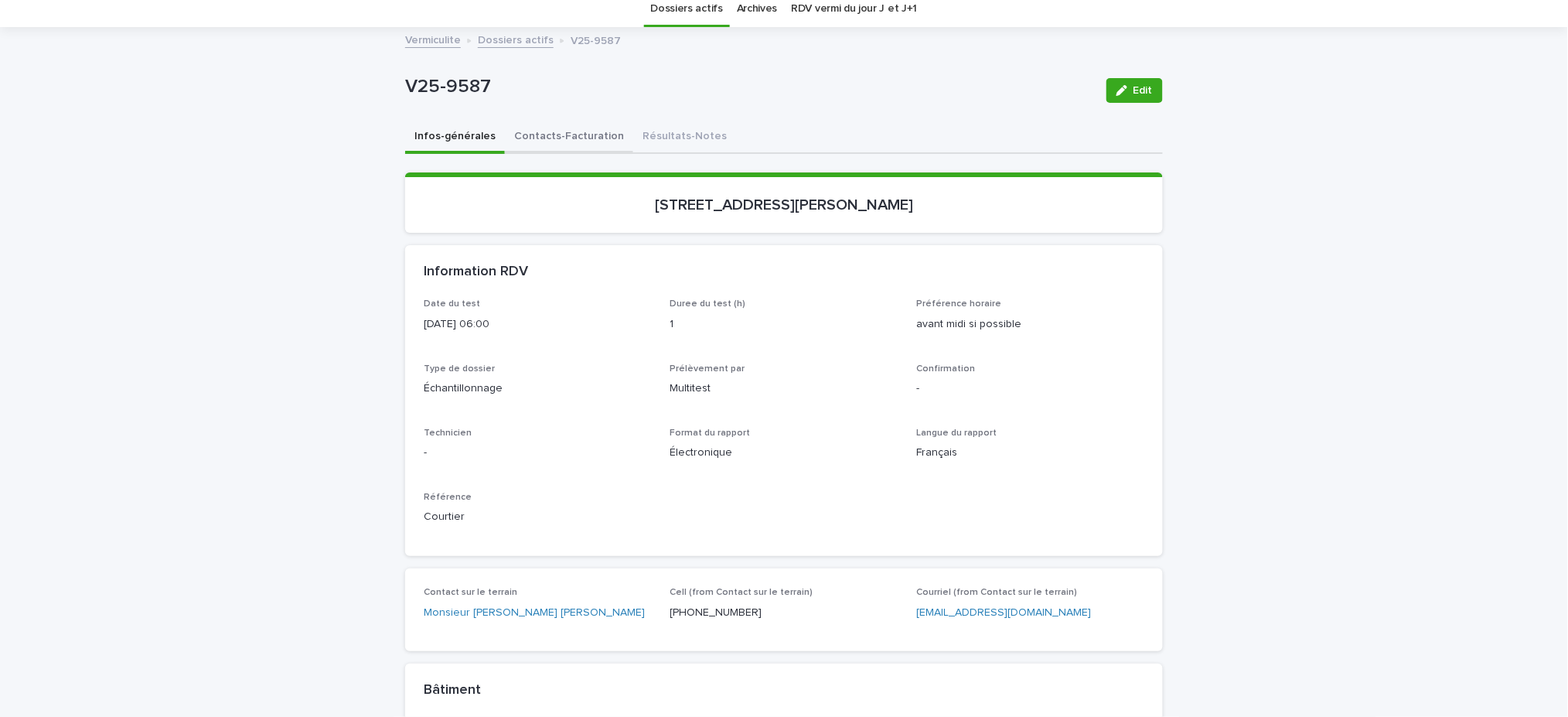
click at [541, 140] on button "Contacts-Facturation" at bounding box center [569, 138] width 128 height 32
